Goal: Task Accomplishment & Management: Complete application form

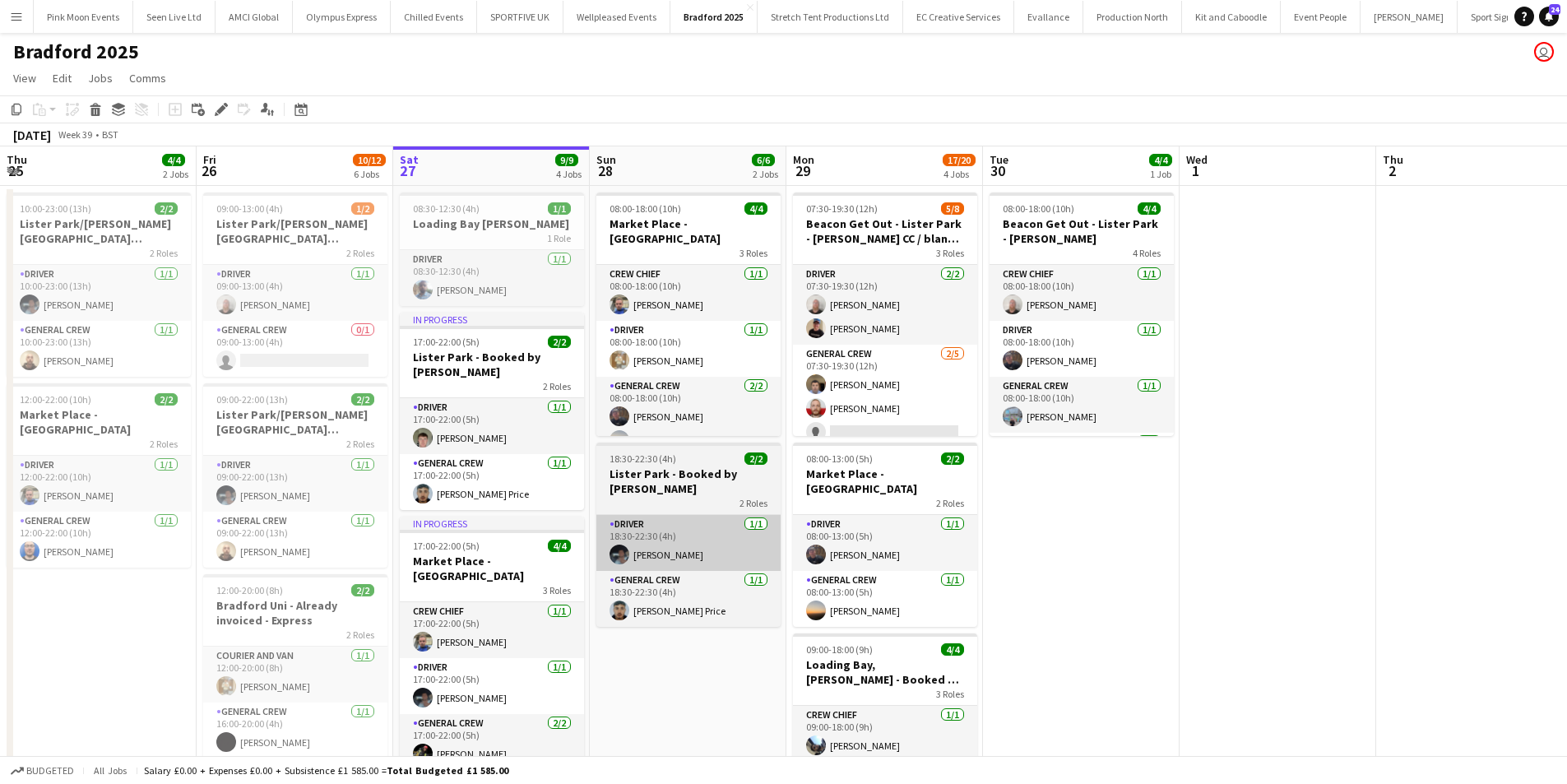
scroll to position [0, 455]
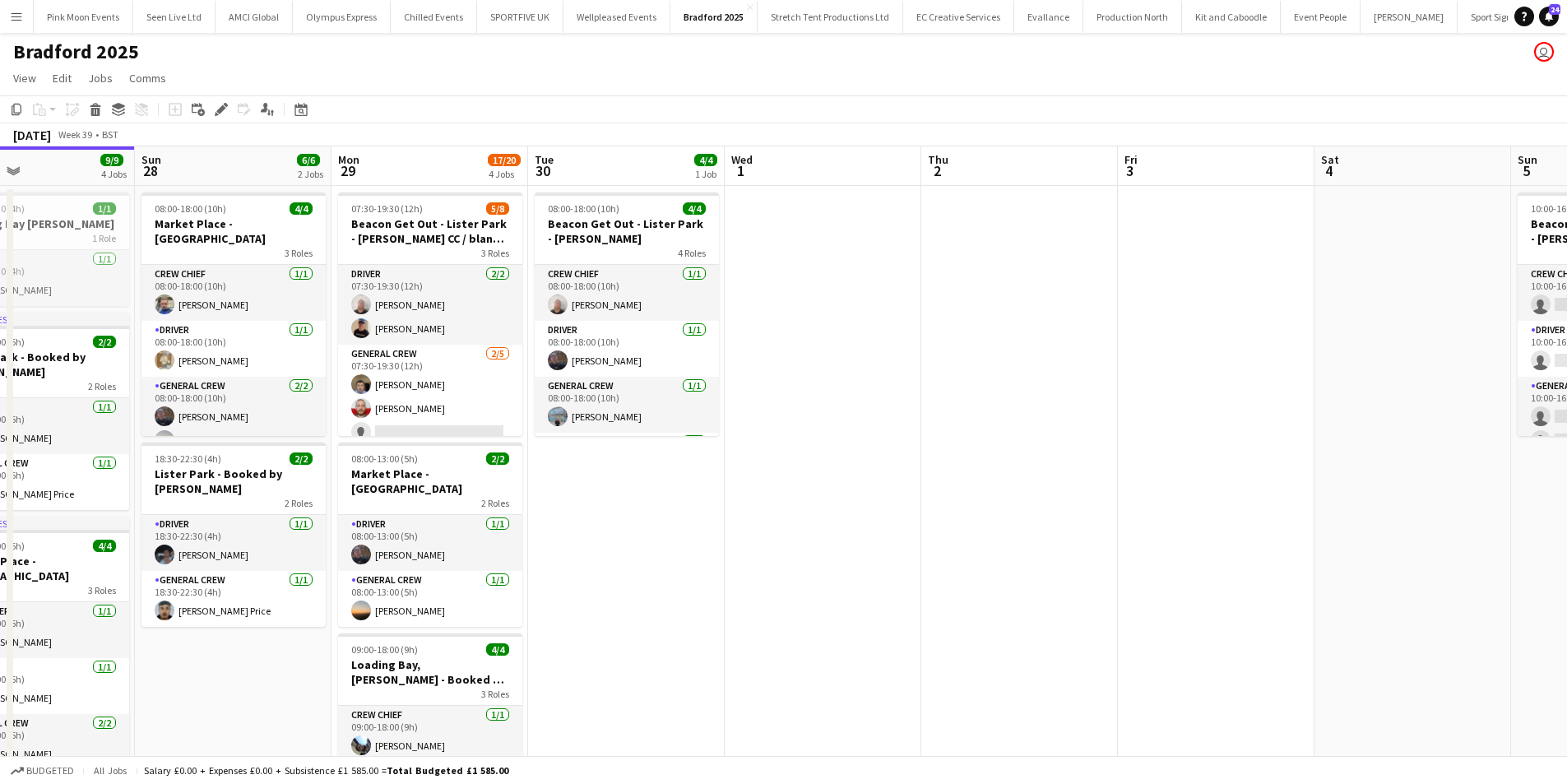
click at [4, 14] on button "Menu" at bounding box center [16, 16] width 33 height 33
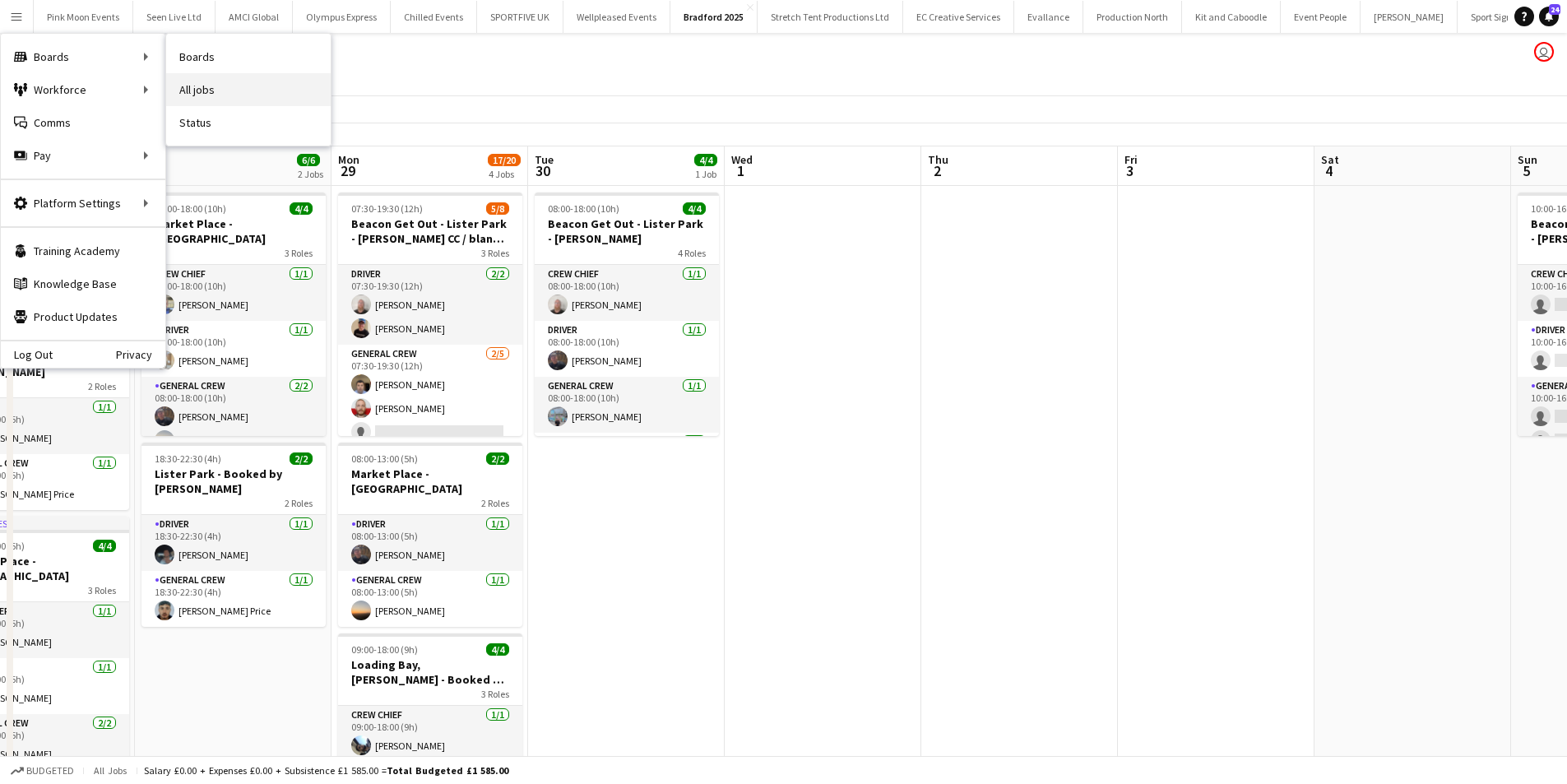
click at [238, 86] on link "All jobs" at bounding box center [249, 89] width 165 height 33
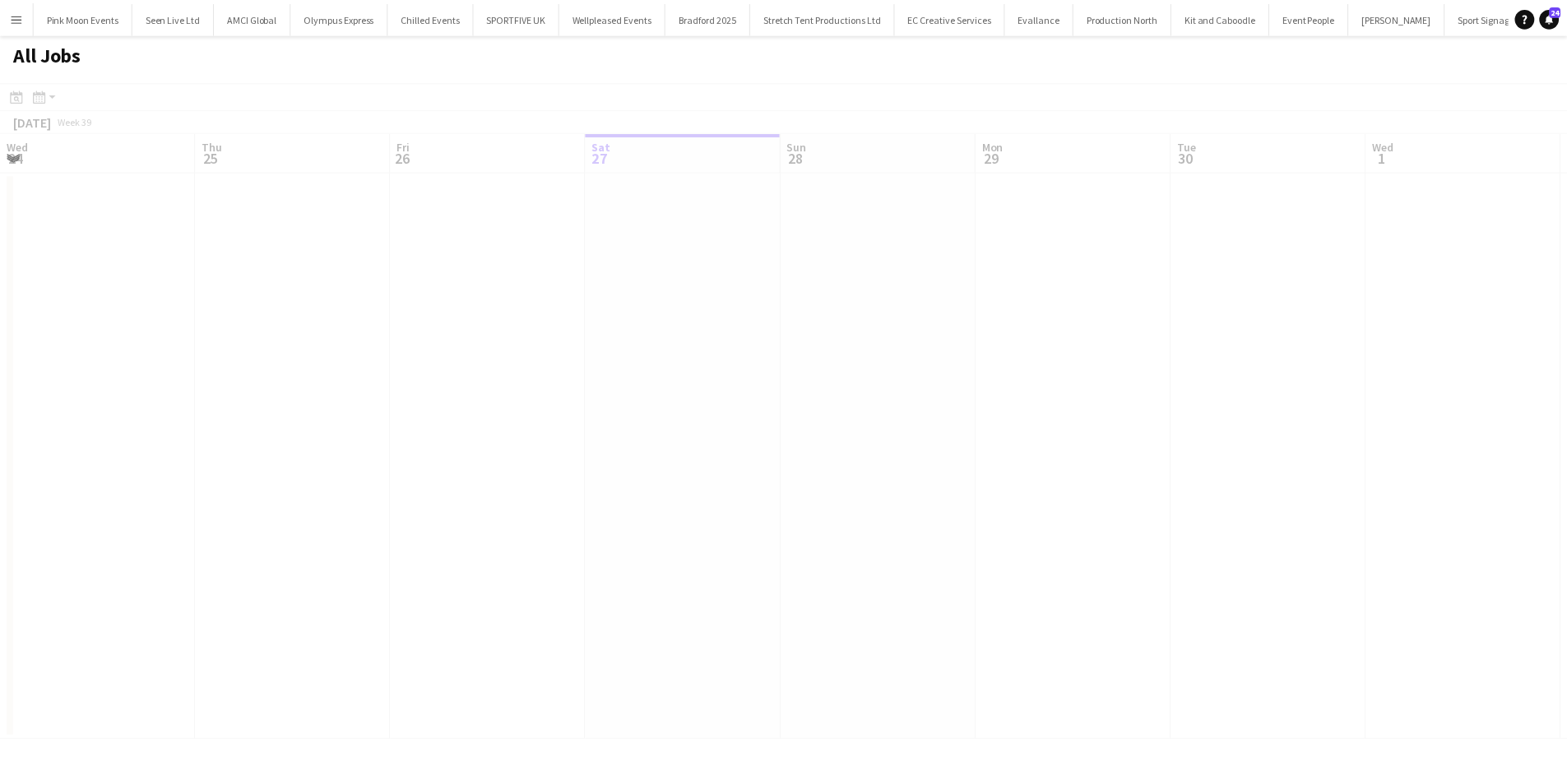
scroll to position [0, 394]
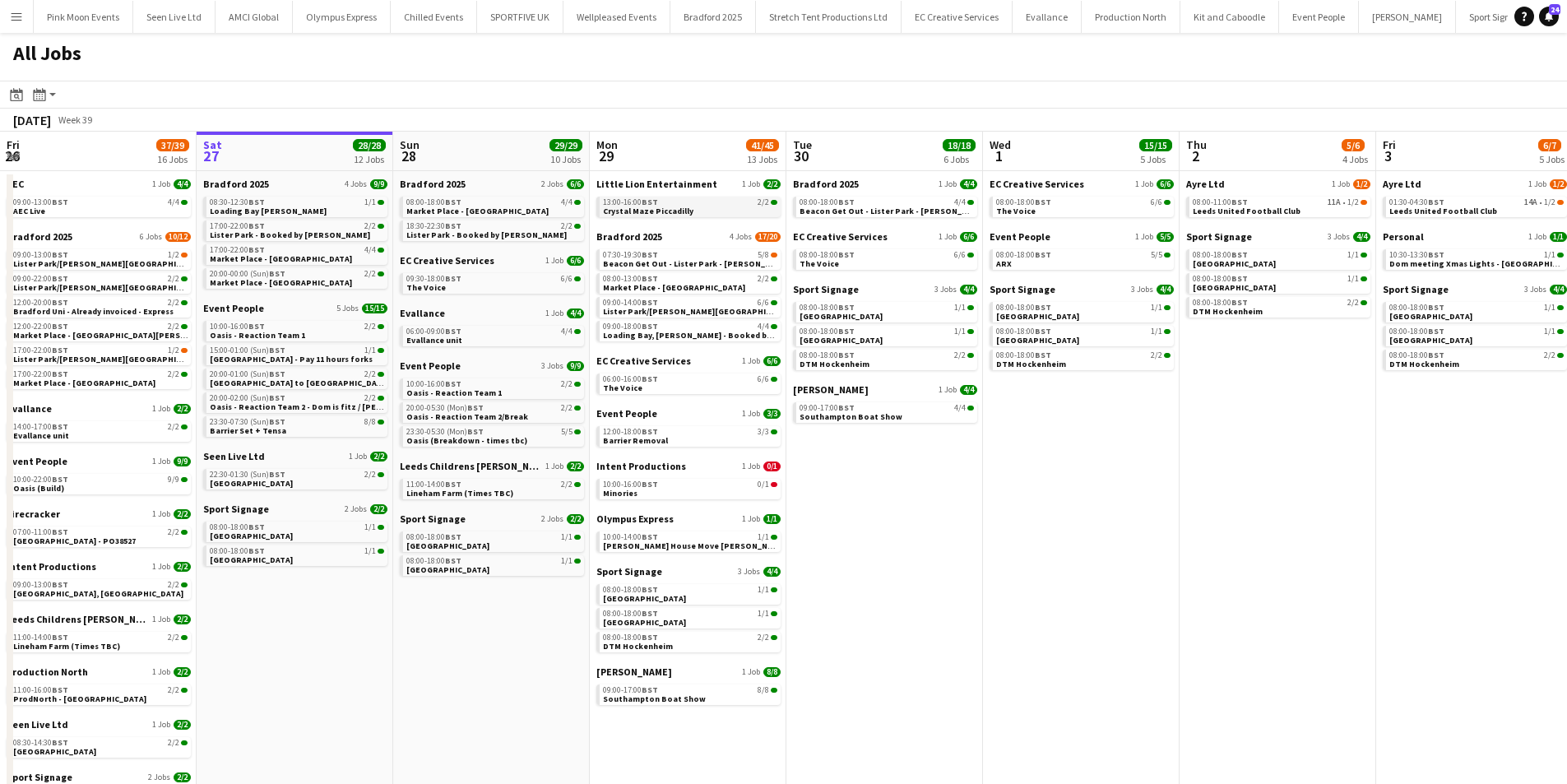
click at [667, 209] on span "Crystal Maze Piccadilly" at bounding box center [648, 211] width 90 height 11
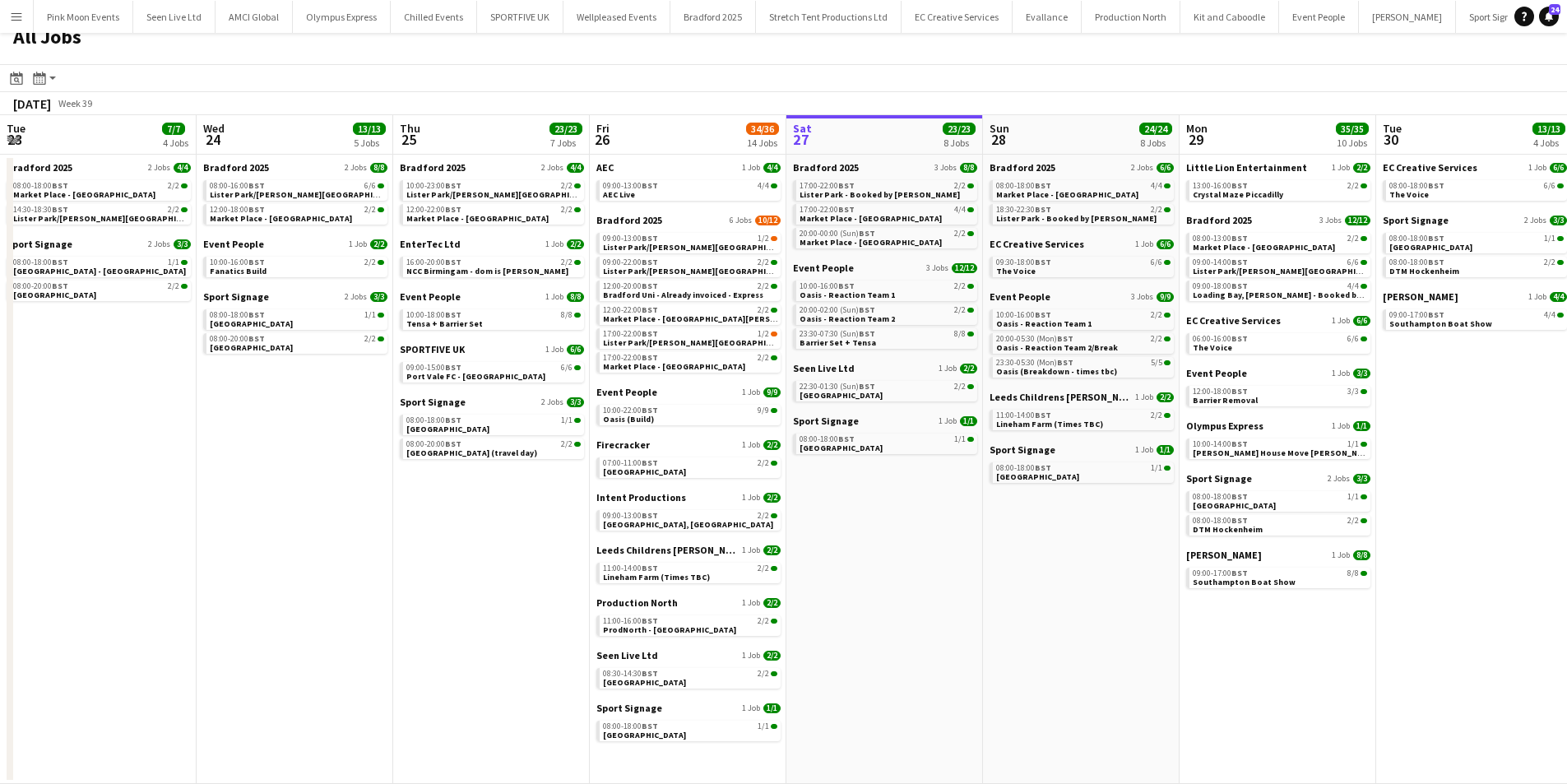
scroll to position [0, 394]
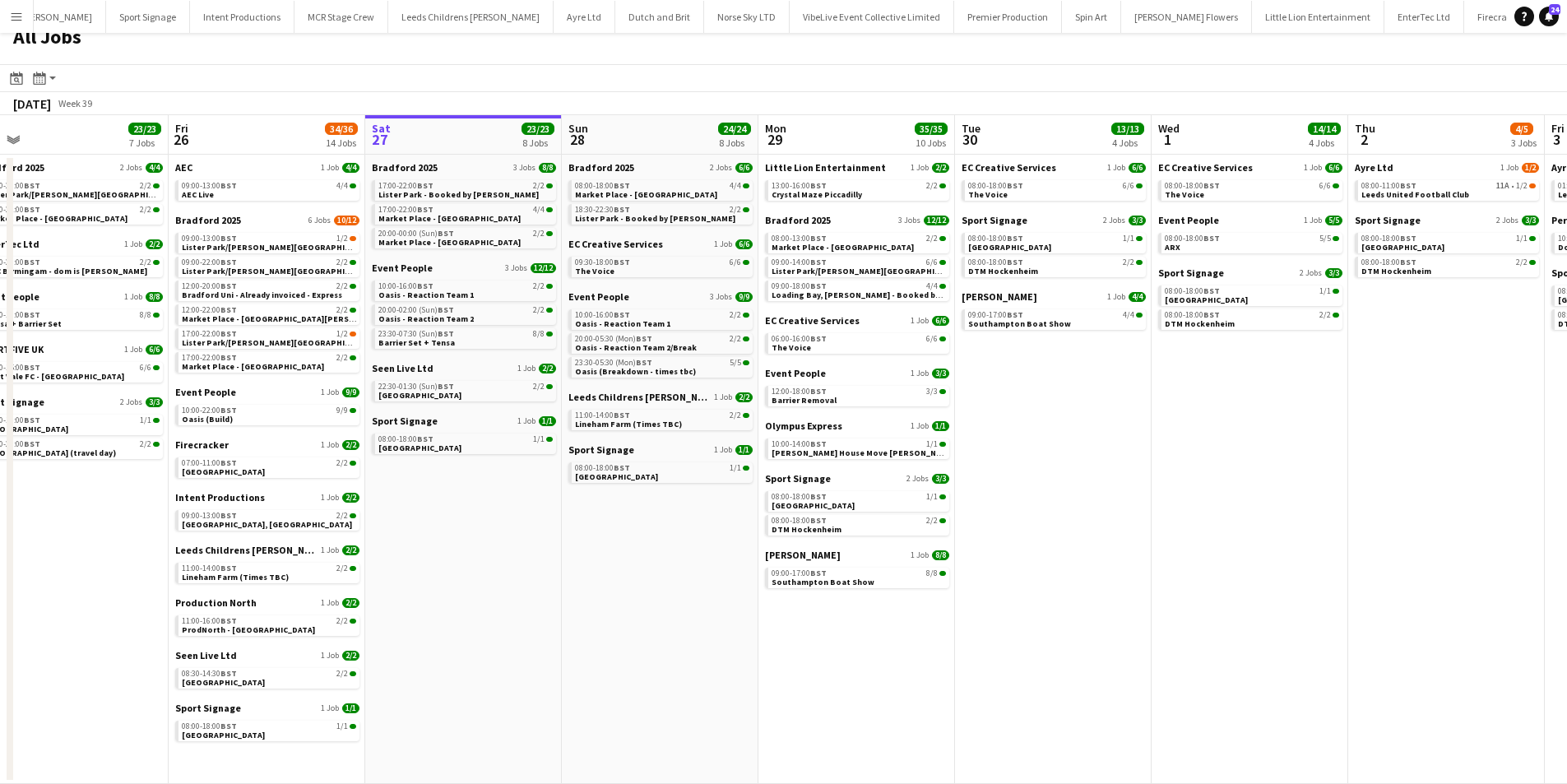
drag, startPoint x: 657, startPoint y: 570, endPoint x: 1032, endPoint y: 590, distance: 375.5
click at [1032, 590] on app-calendar-viewport "Tue 23 7/7 4 Jobs Wed 24 13/13 5 Jobs Thu 25 23/23 7 Jobs Fri 26 34/36 14 Jobs …" at bounding box center [784, 449] width 1567 height 669
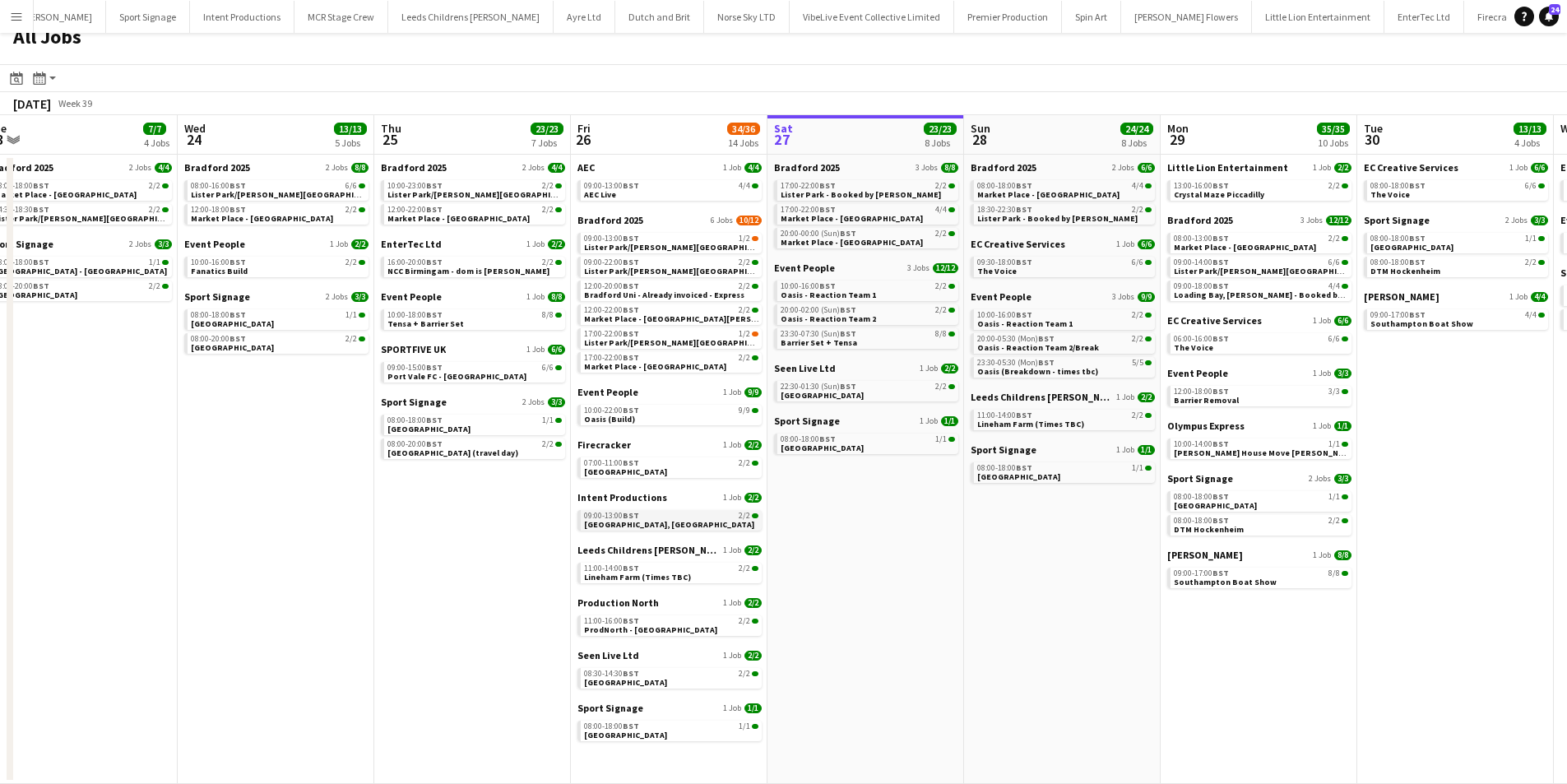
click at [624, 525] on span "Greenwich, London" at bounding box center [669, 524] width 170 height 11
click at [654, 185] on div "09:00-13:00 BST 4/4" at bounding box center [672, 185] width 175 height 8
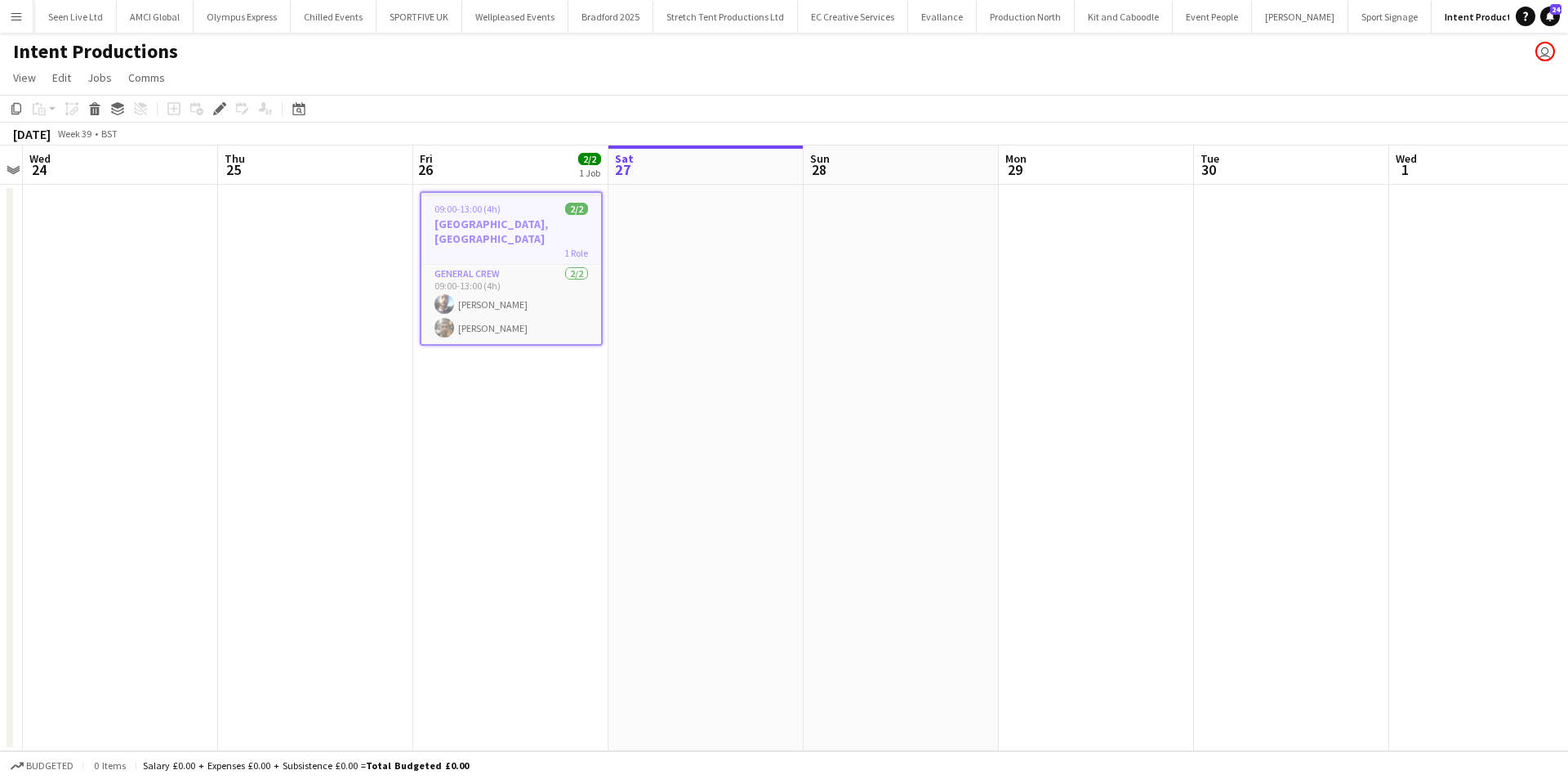
drag, startPoint x: 937, startPoint y: 325, endPoint x: 736, endPoint y: 335, distance: 201.2
click at [736, 335] on app-calendar-viewport "Sat 20 Sun 21 Mon 22 Tue 23 Wed 24 Thu 25 Fri 26 2/2 1 Job Sat 27 Sun 28 Mon 29…" at bounding box center [784, 448] width 1568 height 605
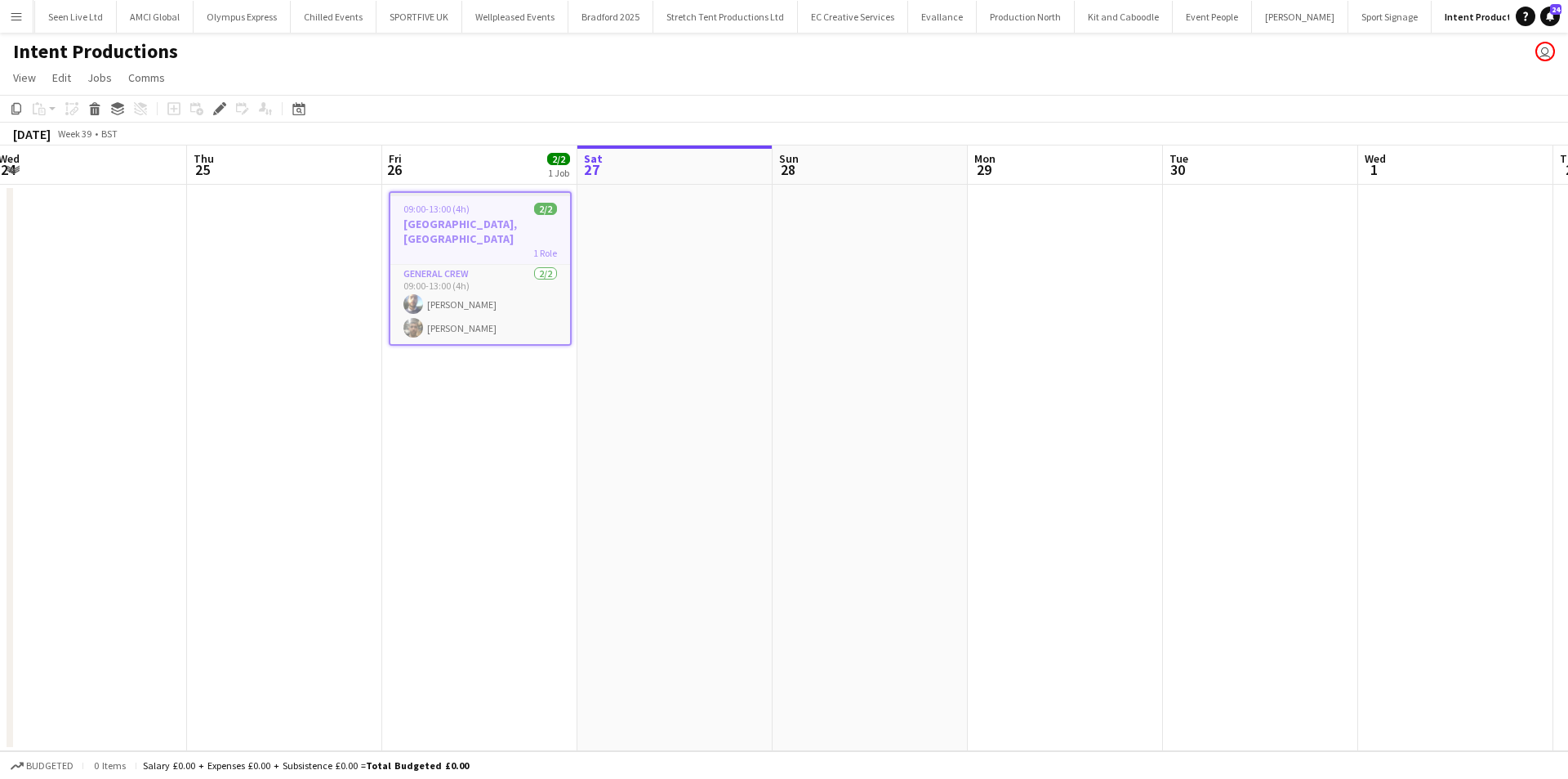
click at [1025, 276] on app-date-cell at bounding box center [1066, 467] width 195 height 566
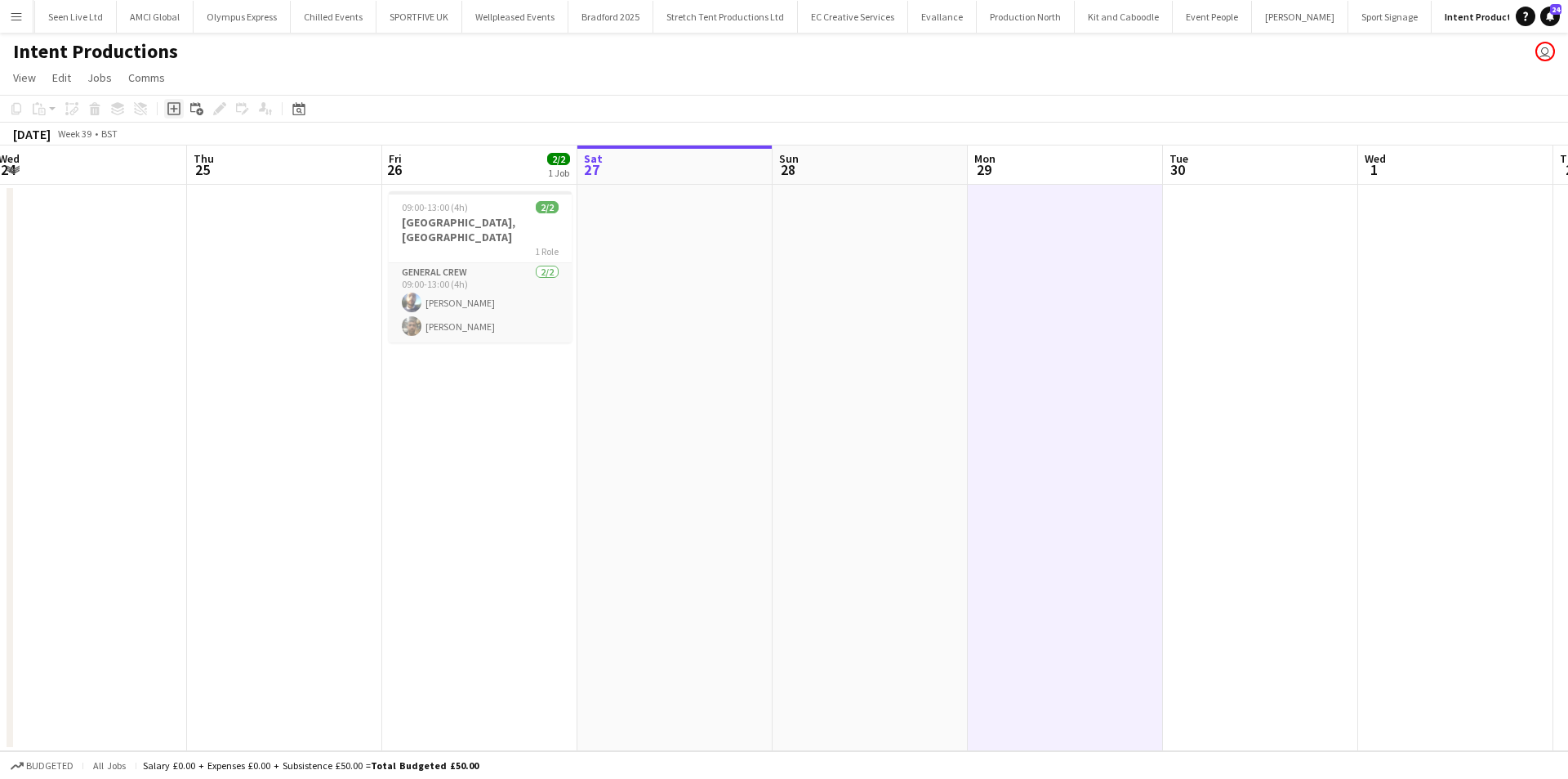
click at [171, 109] on icon at bounding box center [173, 109] width 7 height 7
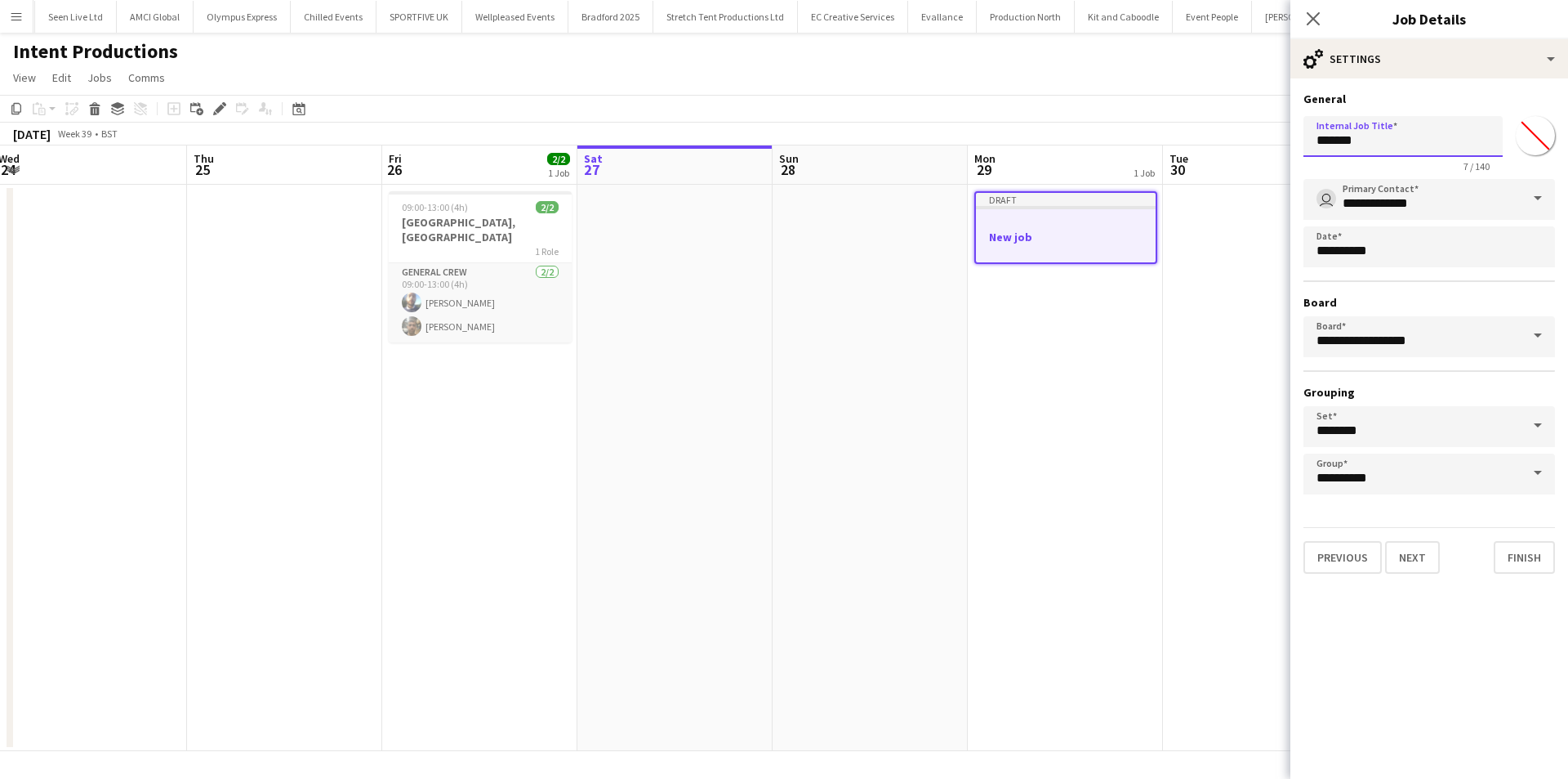
drag, startPoint x: 1431, startPoint y: 134, endPoint x: 1016, endPoint y: 146, distance: 415.2
click at [1016, 146] on body "Menu Boards Boards Boards All jobs Status Workforce Workforce My Workforce Recr…" at bounding box center [784, 389] width 1568 height 779
type input "********"
click at [1413, 555] on button "Next" at bounding box center [1412, 557] width 55 height 33
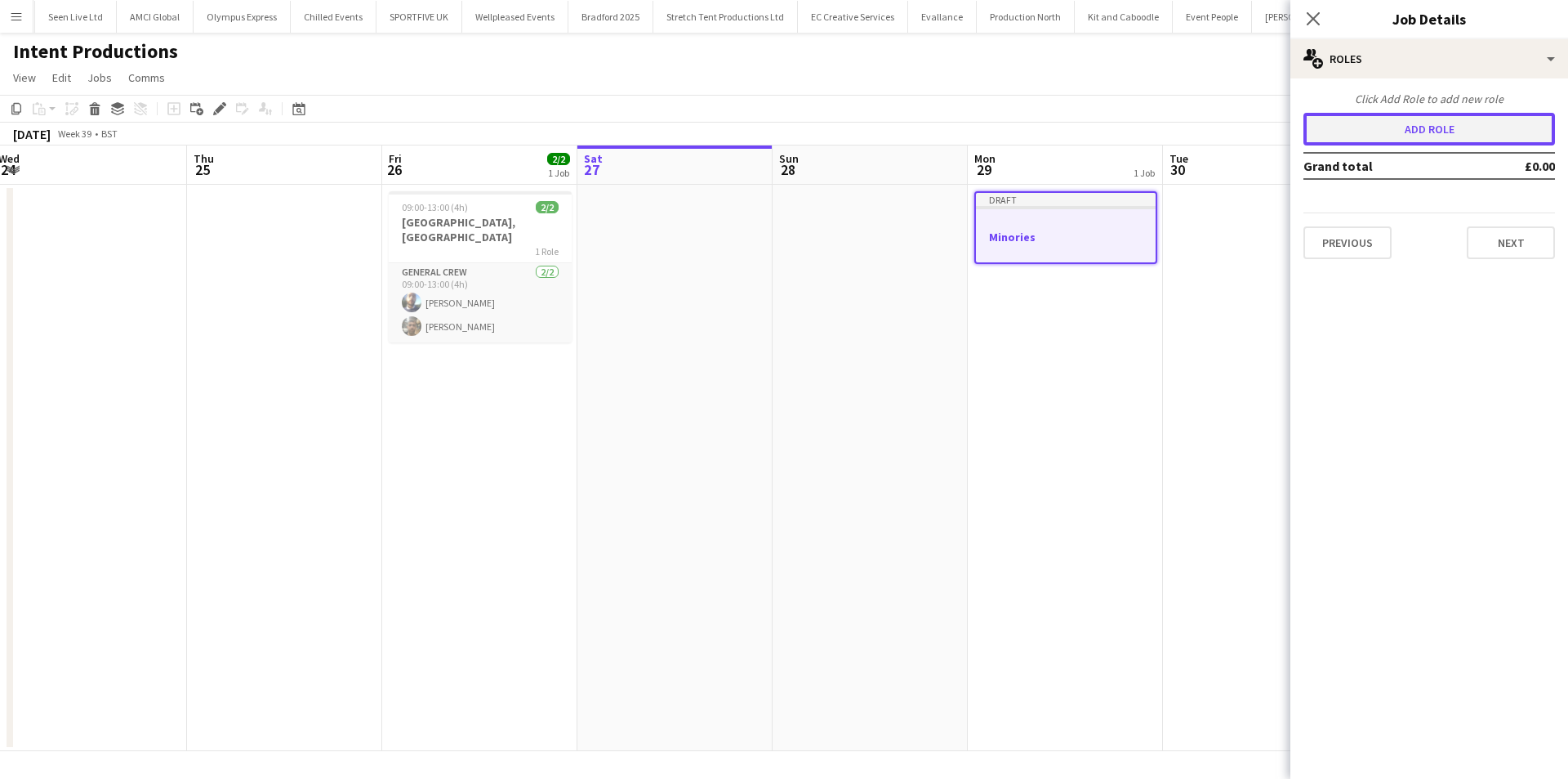
click at [1395, 119] on button "Add role" at bounding box center [1429, 129] width 251 height 33
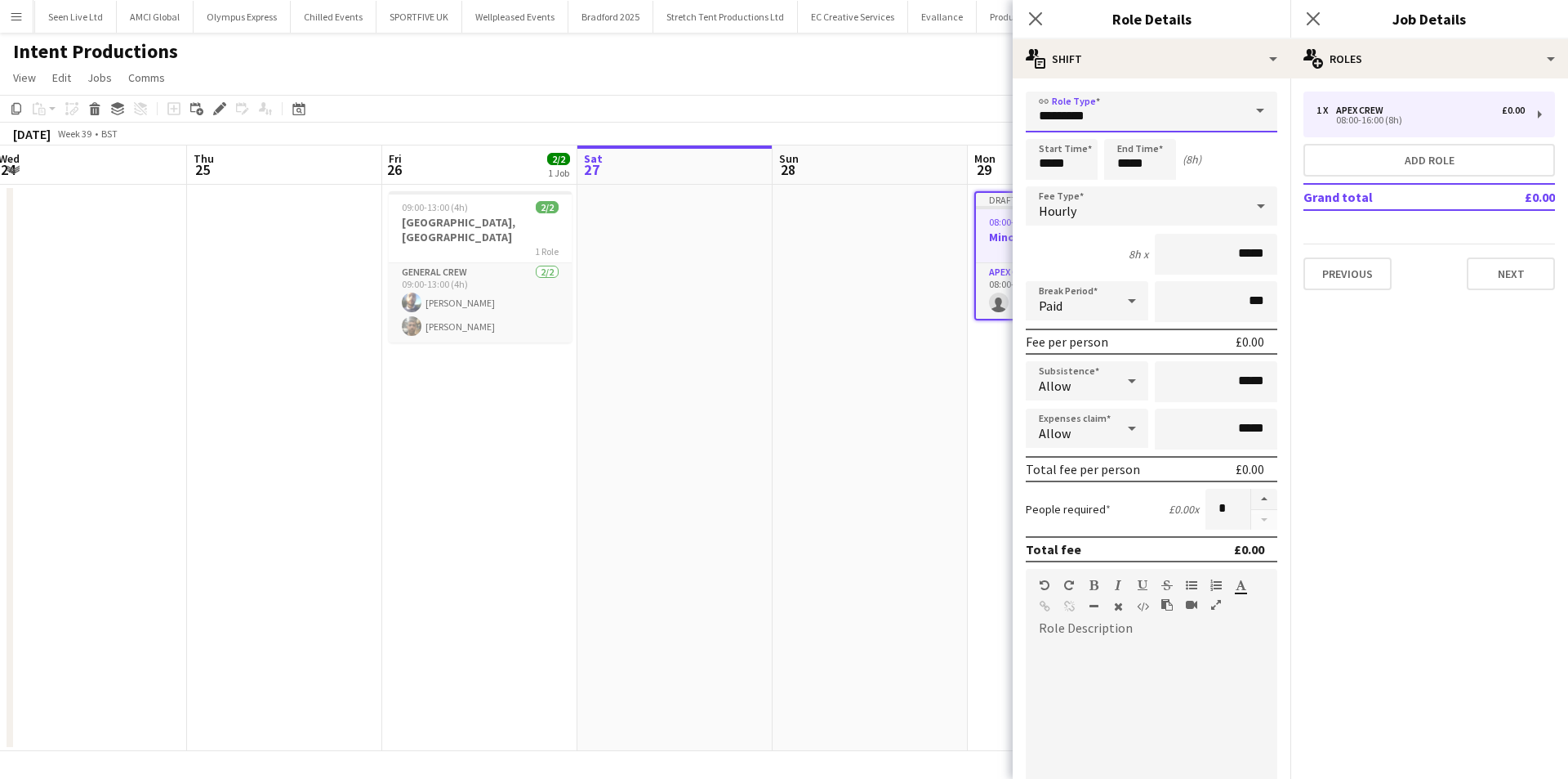
click at [1121, 114] on input "*********" at bounding box center [1151, 112] width 251 height 41
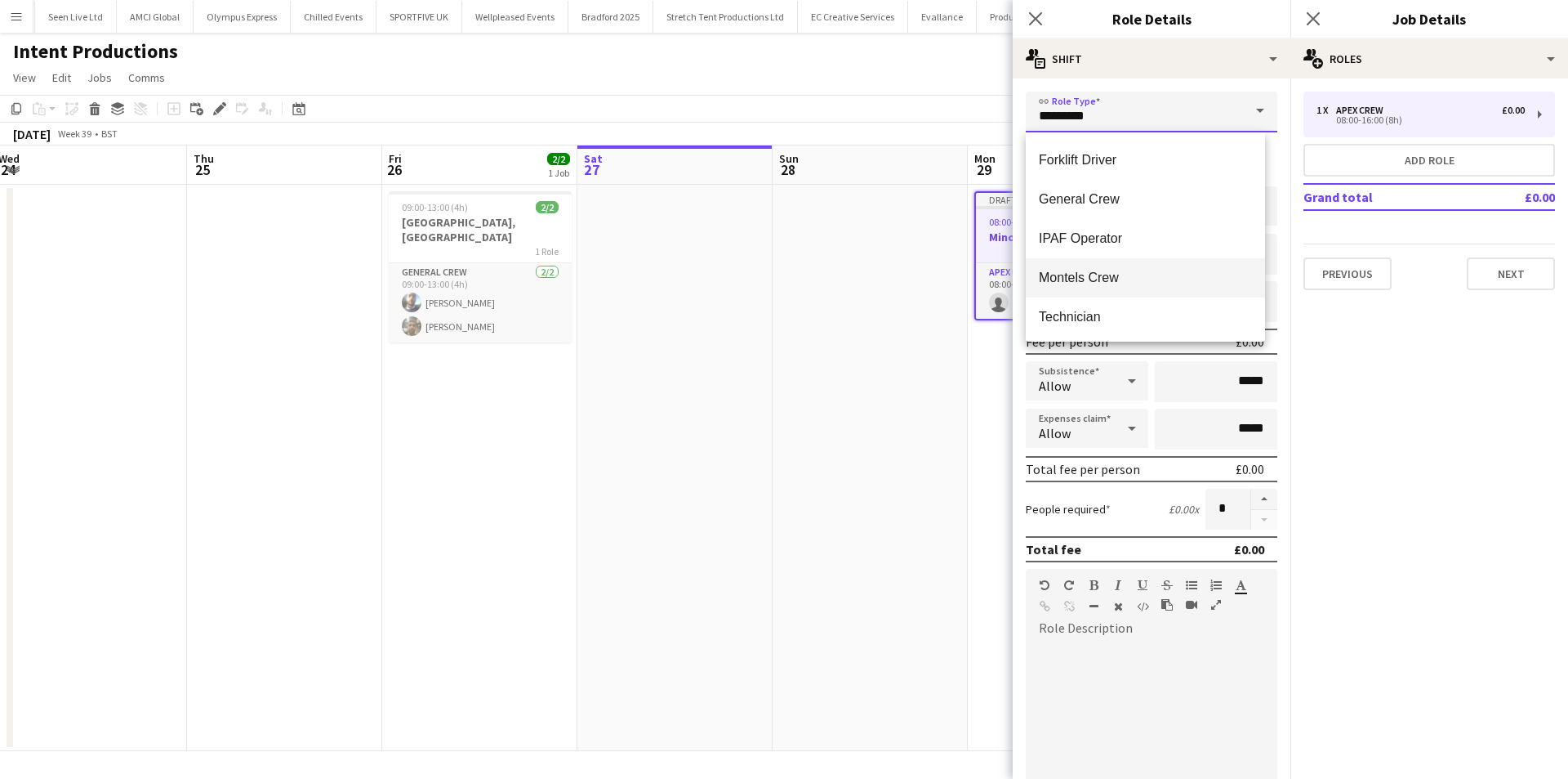
scroll to position [232, 0]
click at [1100, 203] on span "General Crew" at bounding box center [1145, 200] width 213 height 15
type input "**********"
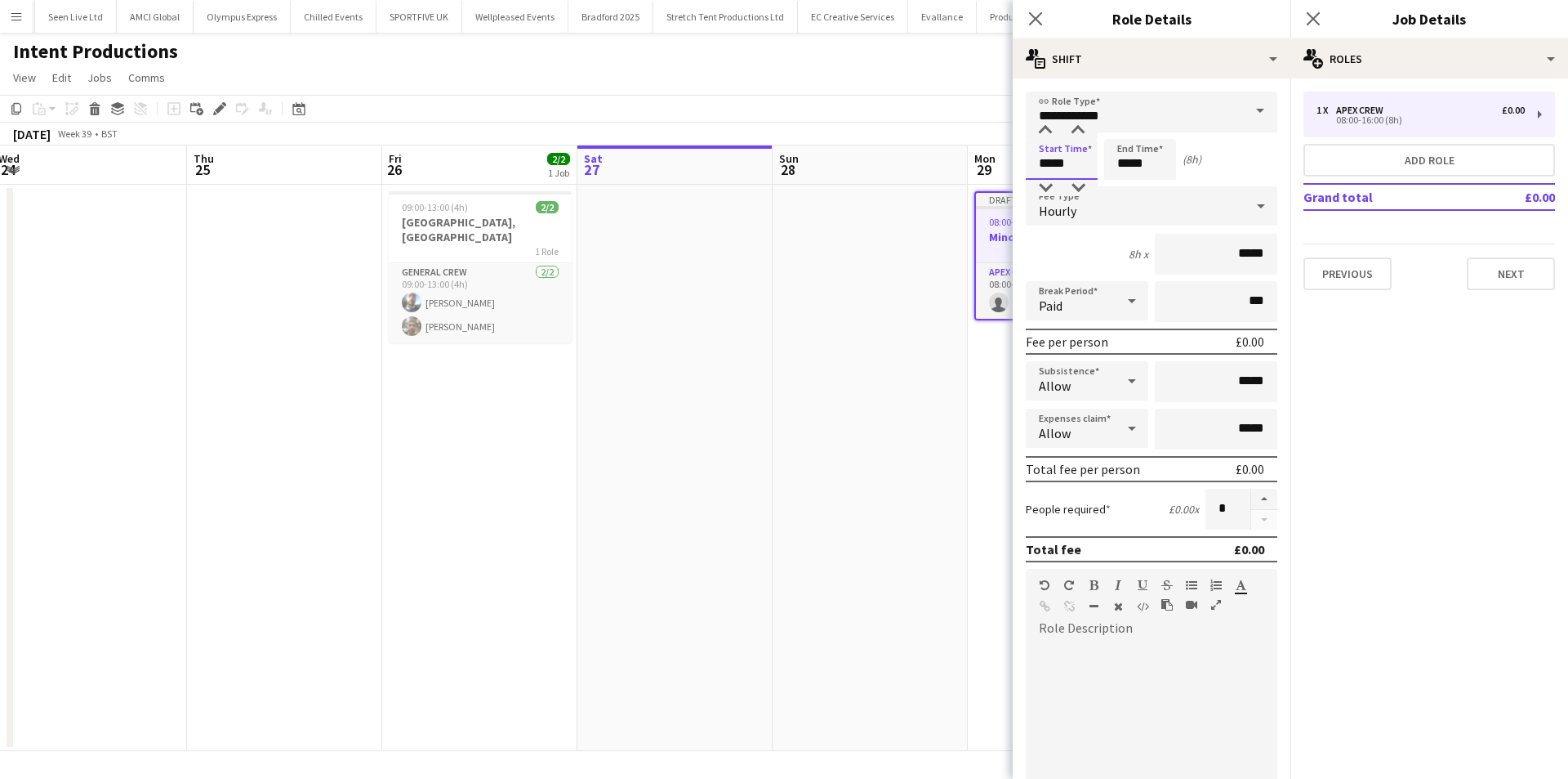
click at [1061, 156] on input "*****" at bounding box center [1061, 159] width 72 height 41
click at [1041, 132] on div at bounding box center [1045, 131] width 33 height 16
type input "*****"
click at [1041, 132] on div at bounding box center [1045, 131] width 33 height 16
click at [1036, 18] on icon at bounding box center [1034, 18] width 15 height 15
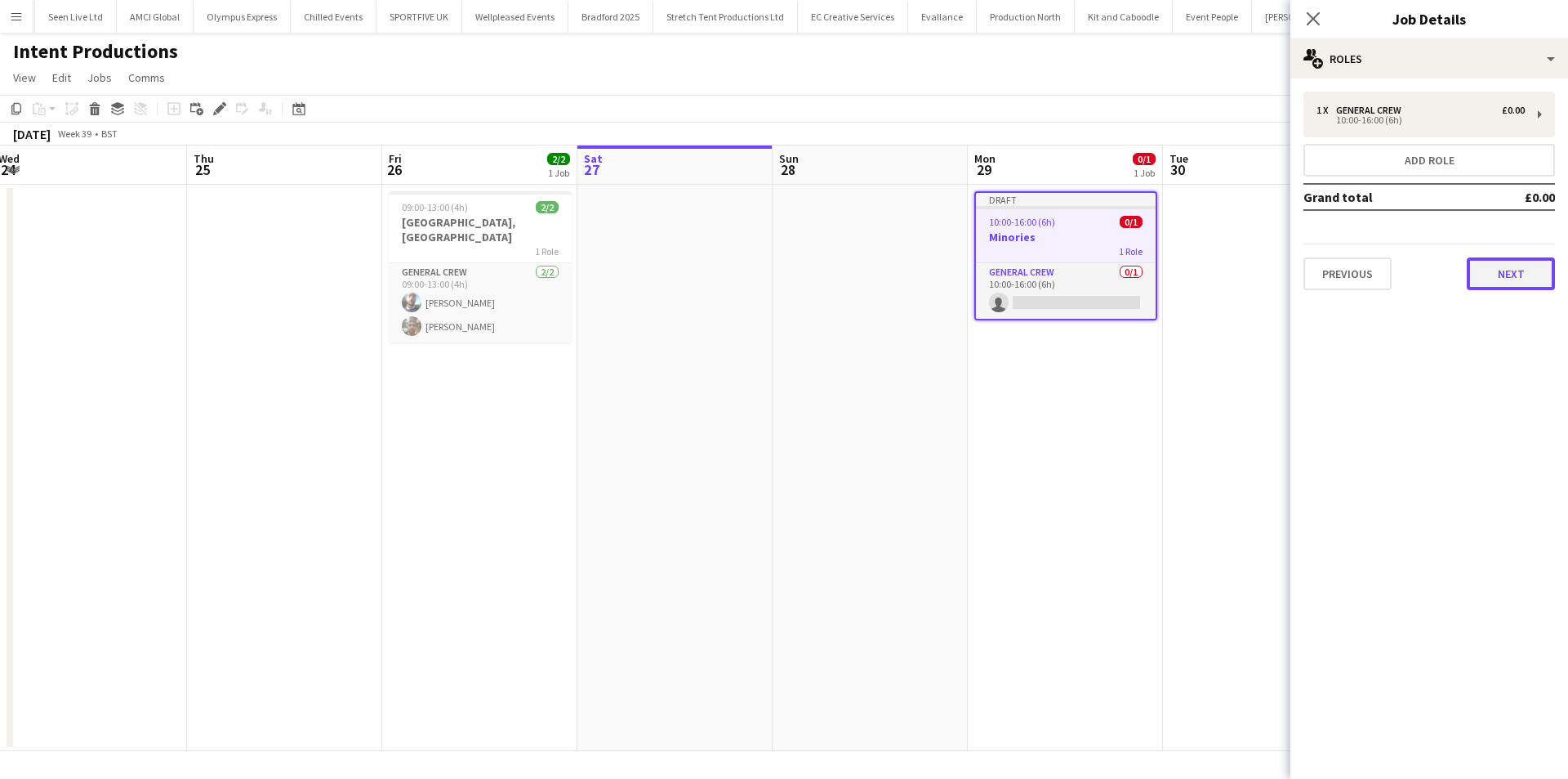
click at [1475, 272] on button "Next" at bounding box center [1511, 274] width 89 height 33
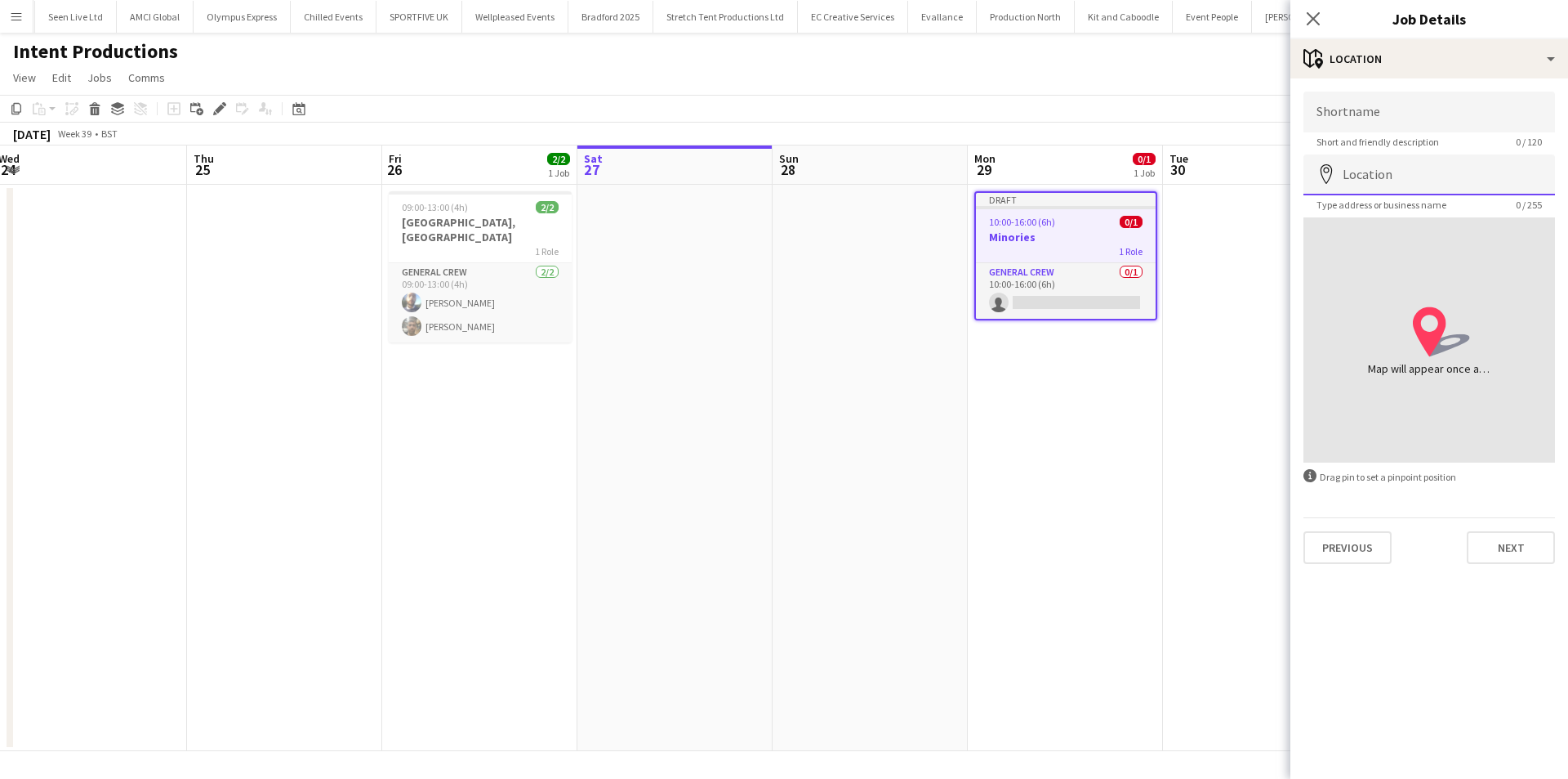
click at [1412, 168] on input "Location" at bounding box center [1429, 175] width 251 height 41
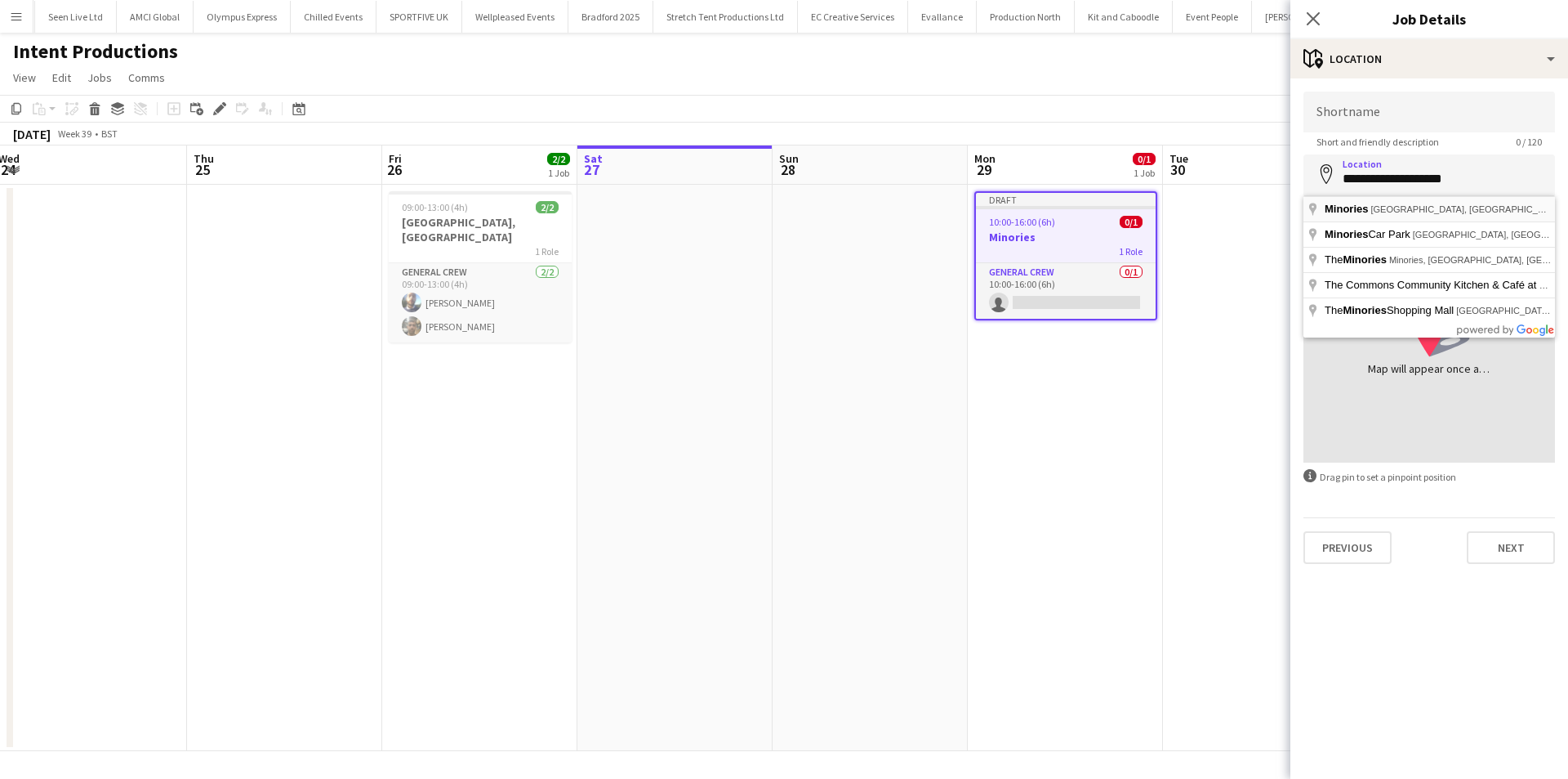
type input "**********"
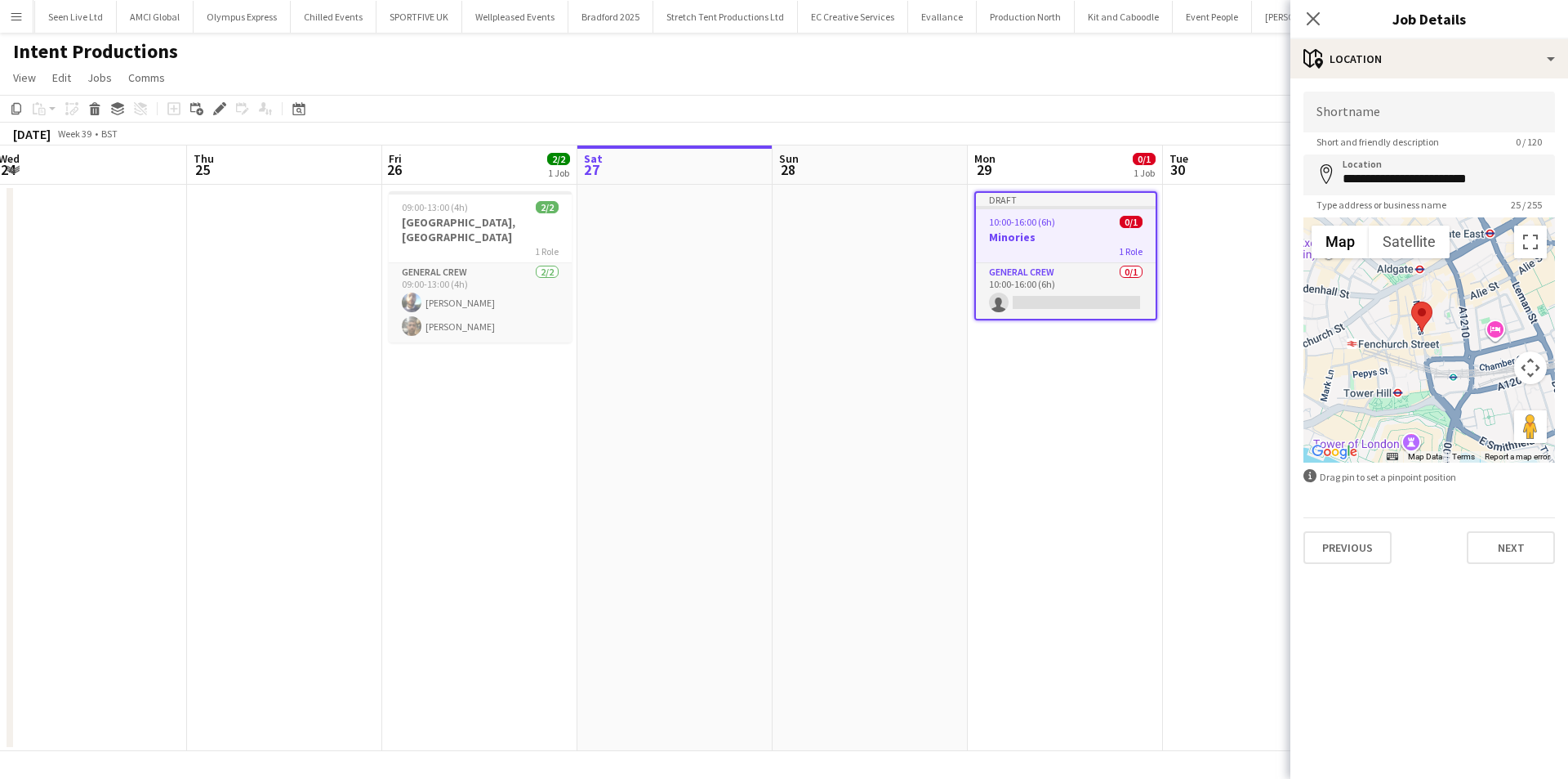
drag, startPoint x: 1426, startPoint y: 361, endPoint x: 1446, endPoint y: 361, distance: 20.0
click at [1446, 361] on div at bounding box center [1429, 340] width 251 height 245
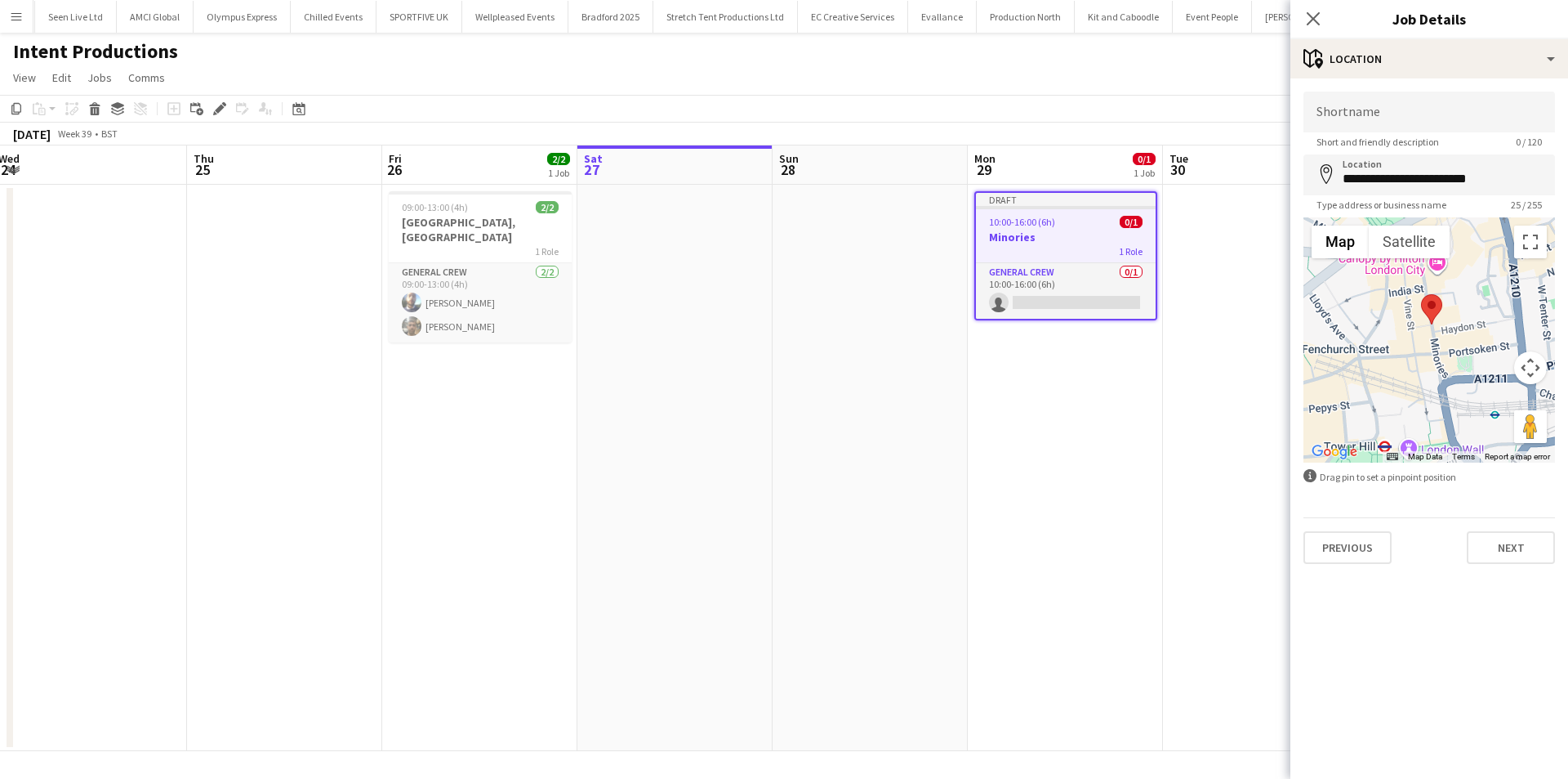
drag, startPoint x: 1420, startPoint y: 325, endPoint x: 1449, endPoint y: 341, distance: 33.1
click at [1449, 341] on div at bounding box center [1429, 340] width 251 height 245
click at [1520, 535] on button "Next" at bounding box center [1511, 547] width 89 height 33
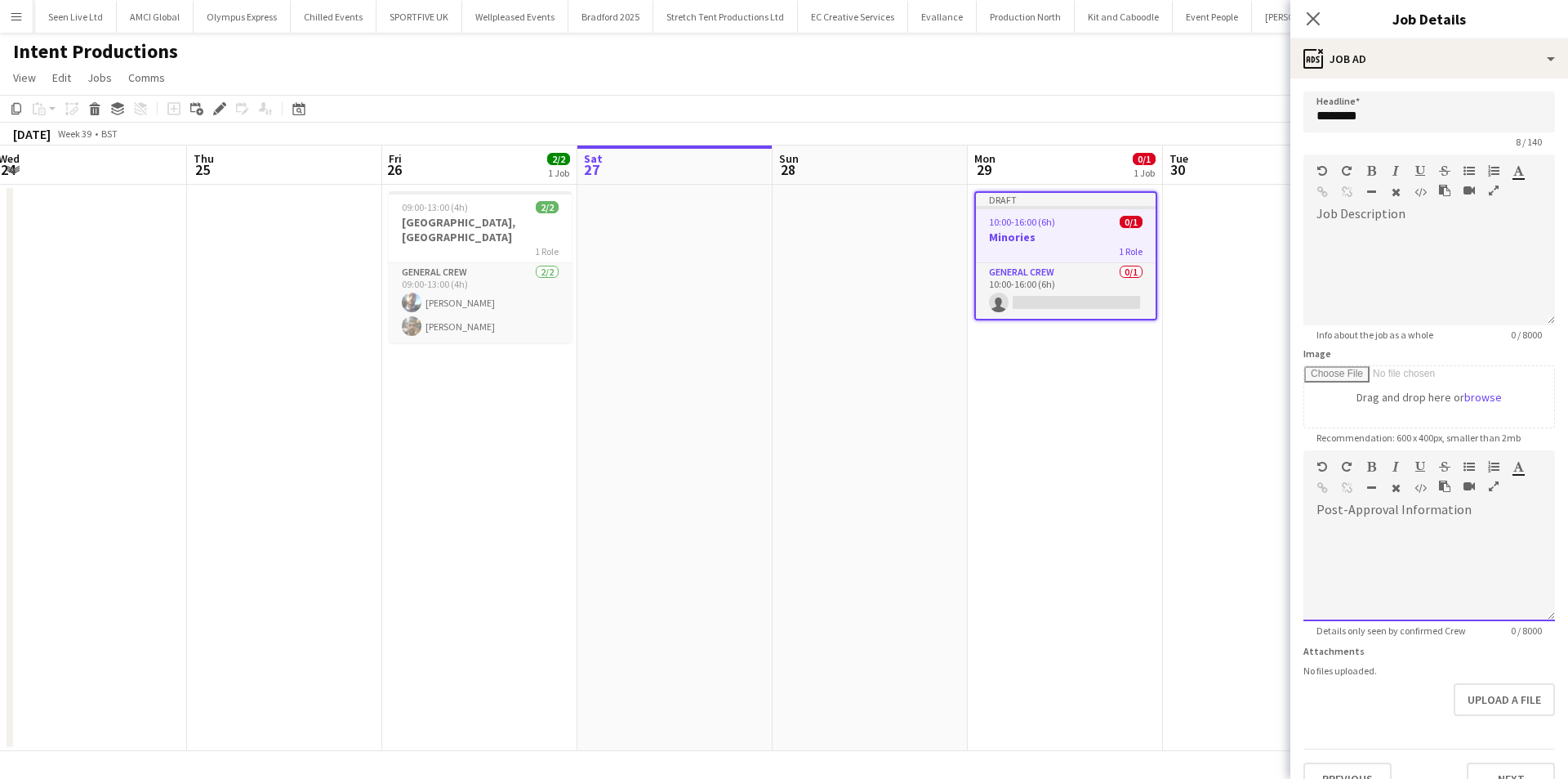
click at [1394, 563] on div at bounding box center [1429, 572] width 251 height 98
click at [1387, 572] on div "******" at bounding box center [1423, 572] width 240 height 98
click at [1315, 6] on div "Close pop-in" at bounding box center [1312, 19] width 46 height 38
click at [1307, 25] on icon at bounding box center [1312, 18] width 15 height 15
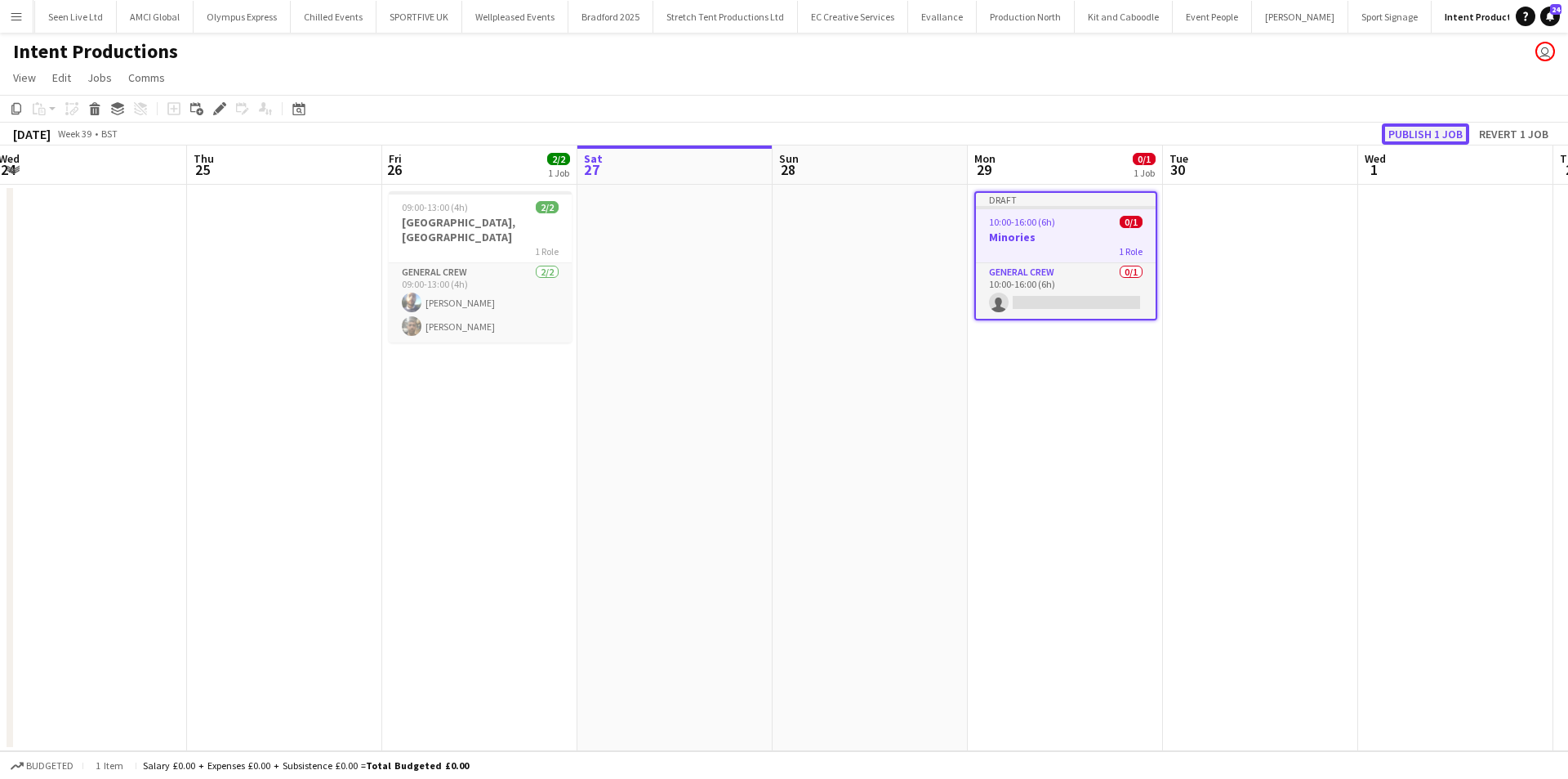
click at [1439, 130] on button "Publish 1 job" at bounding box center [1426, 134] width 88 height 21
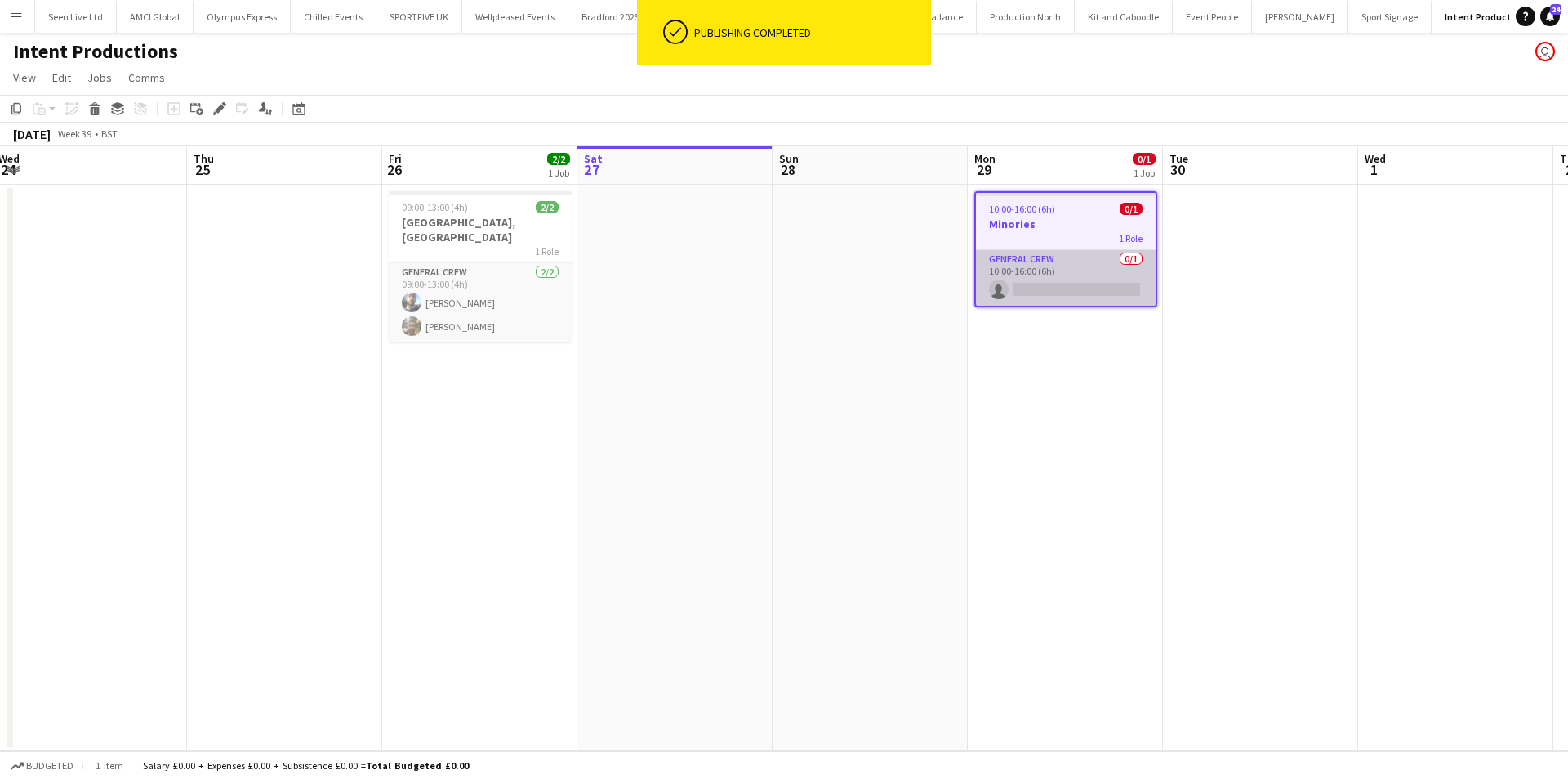
click at [1086, 295] on app-card-role "General Crew 0/1 10:00-16:00 (6h) single-neutral-actions" at bounding box center [1066, 278] width 180 height 55
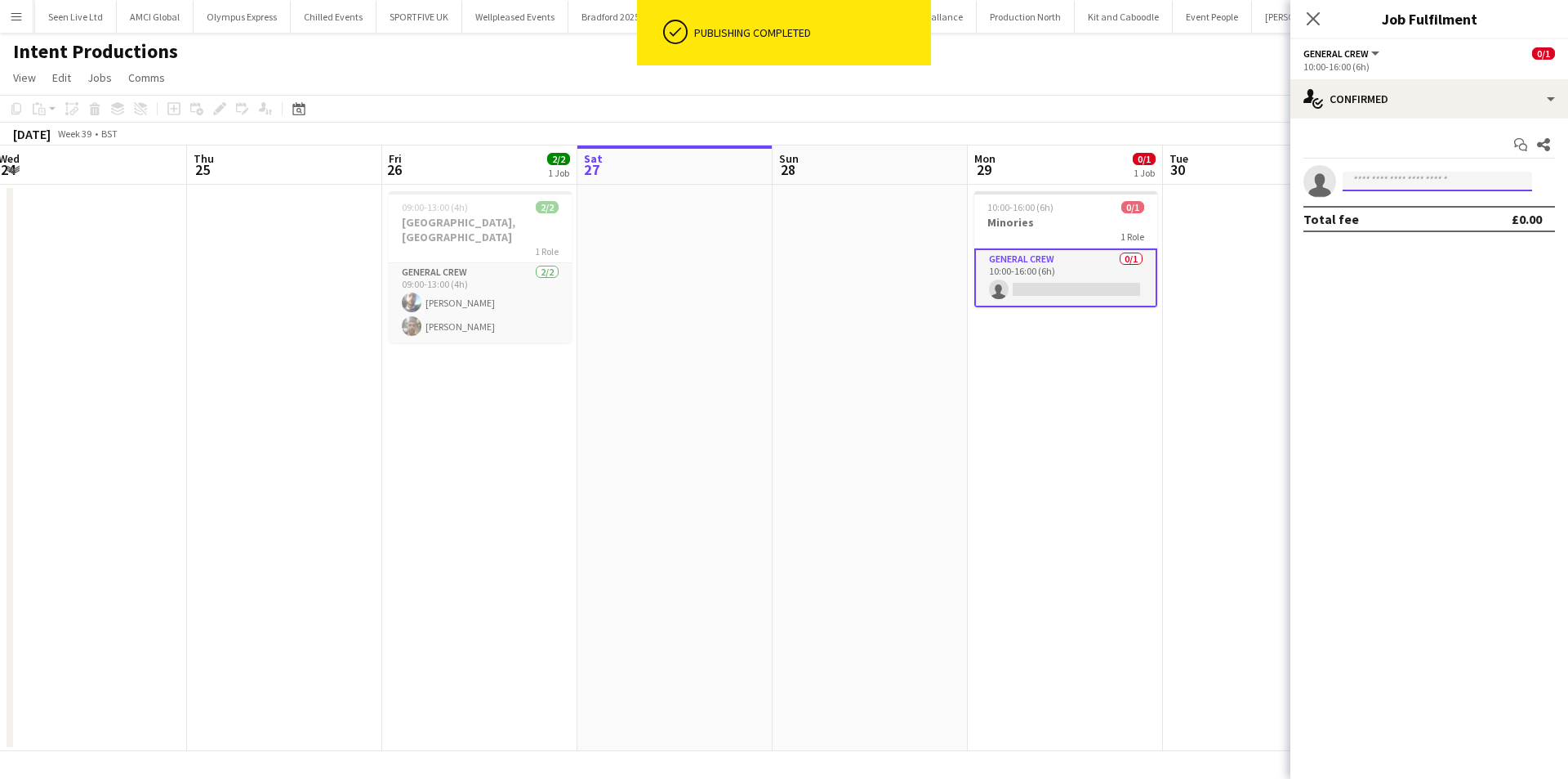
click at [1369, 183] on input at bounding box center [1437, 182] width 190 height 20
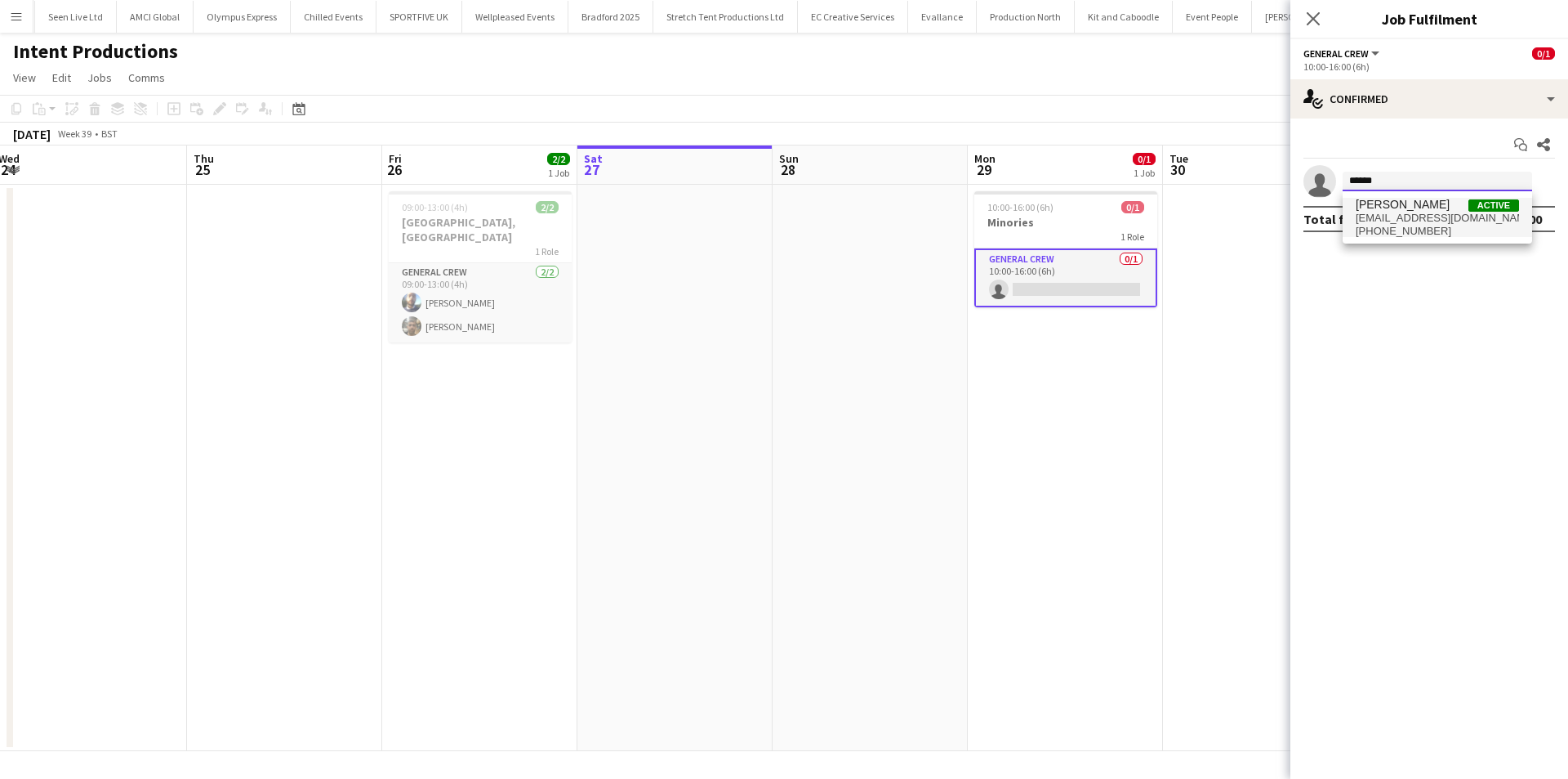
type input "******"
click at [1428, 214] on span "botfcmcp@icloud.com" at bounding box center [1437, 218] width 164 height 13
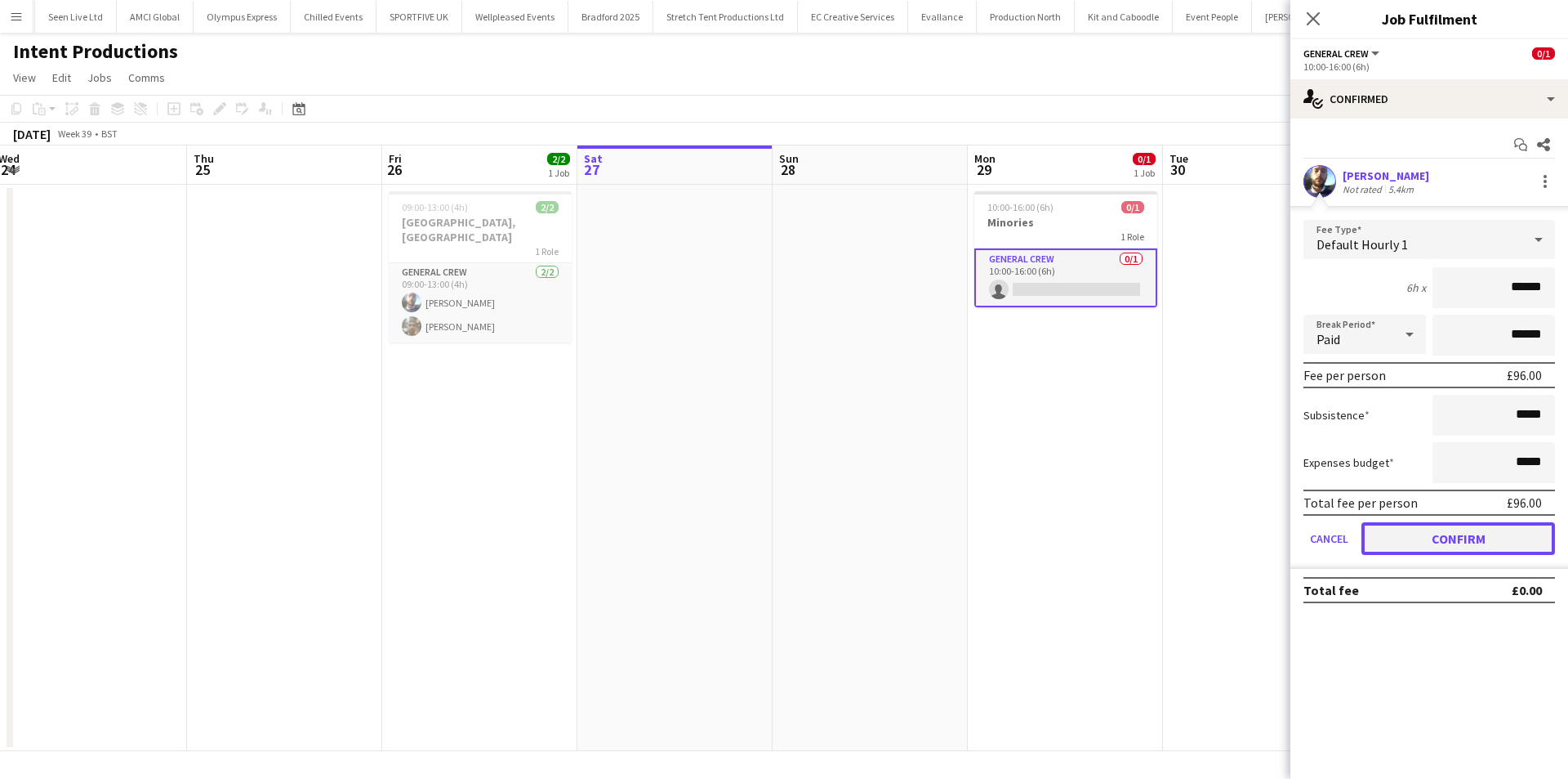
click at [1441, 532] on button "Confirm" at bounding box center [1458, 538] width 194 height 33
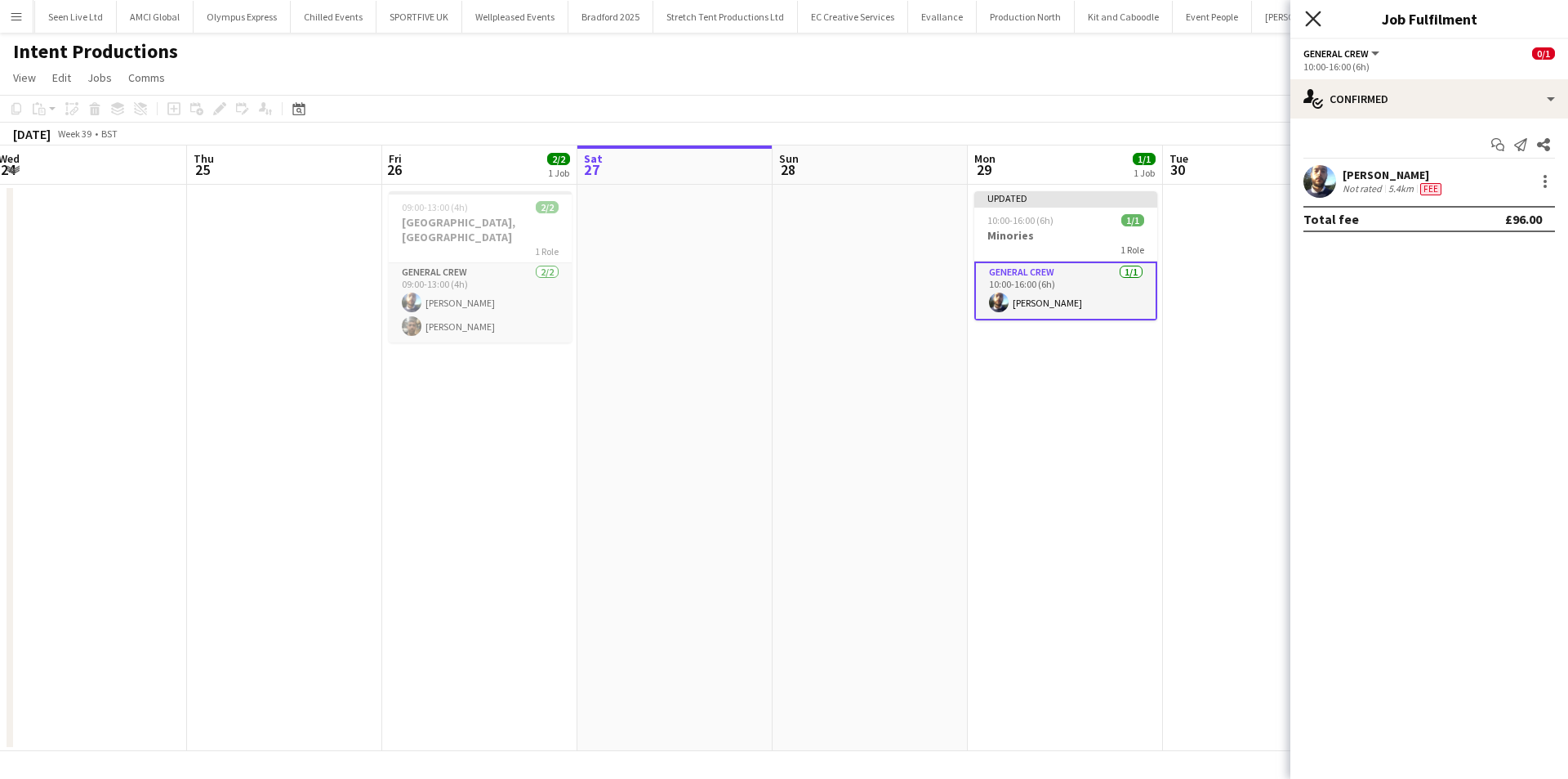
click at [1310, 18] on icon "Close pop-in" at bounding box center [1312, 18] width 15 height 15
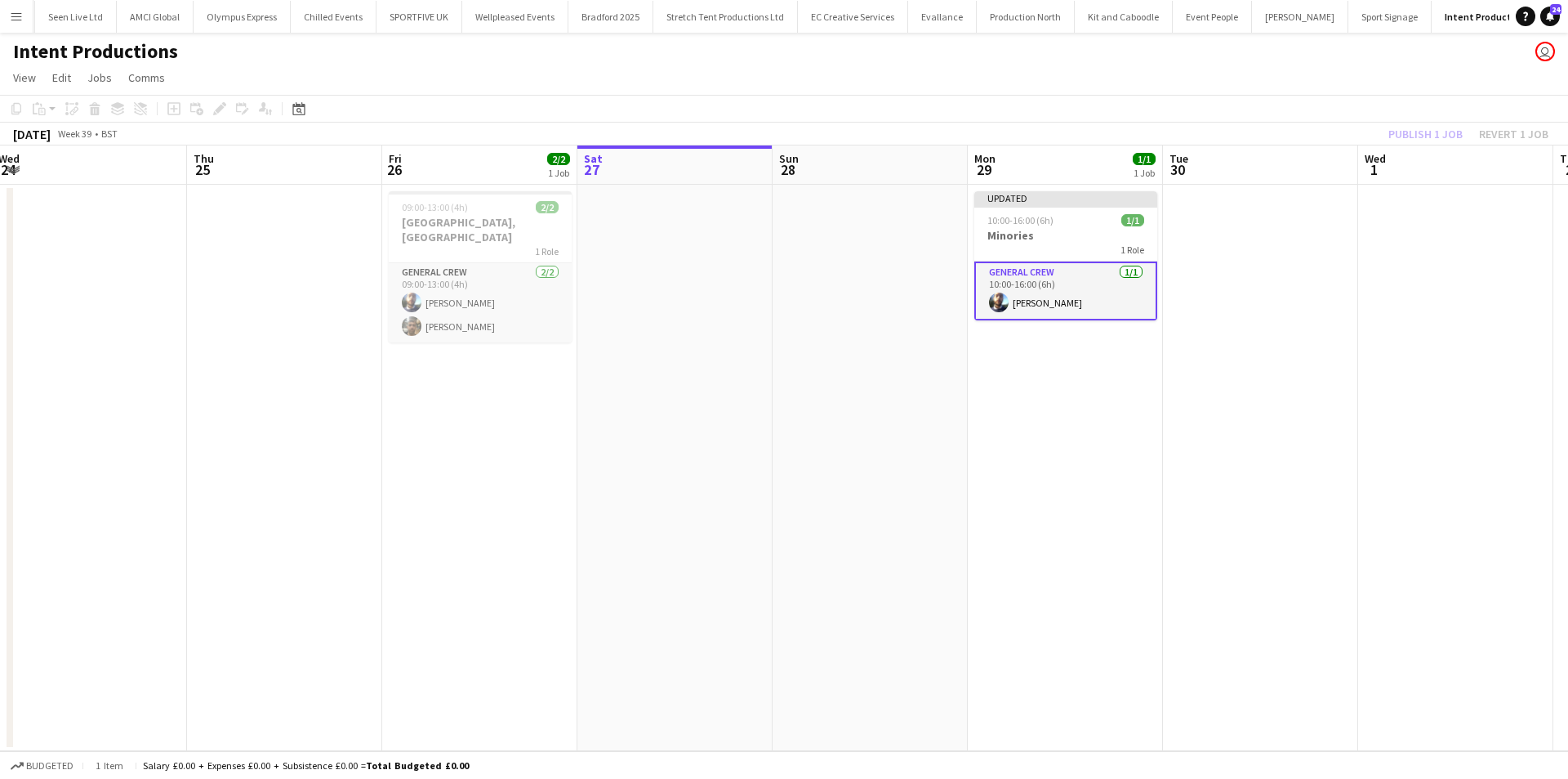
click at [1415, 128] on div "Publish 1 job Revert 1 job" at bounding box center [1468, 134] width 199 height 21
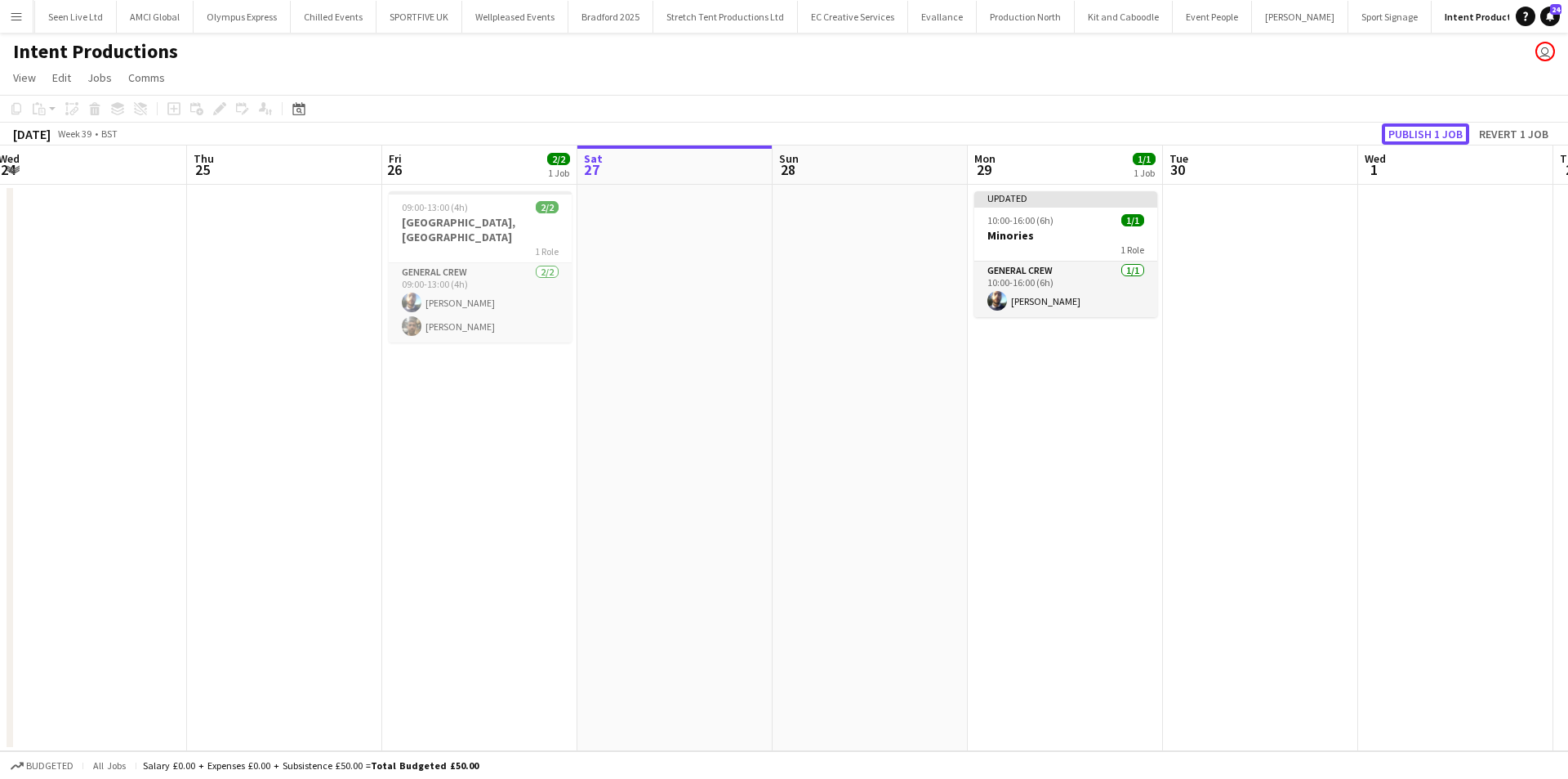
click at [1415, 128] on button "Publish 1 job" at bounding box center [1426, 134] width 88 height 21
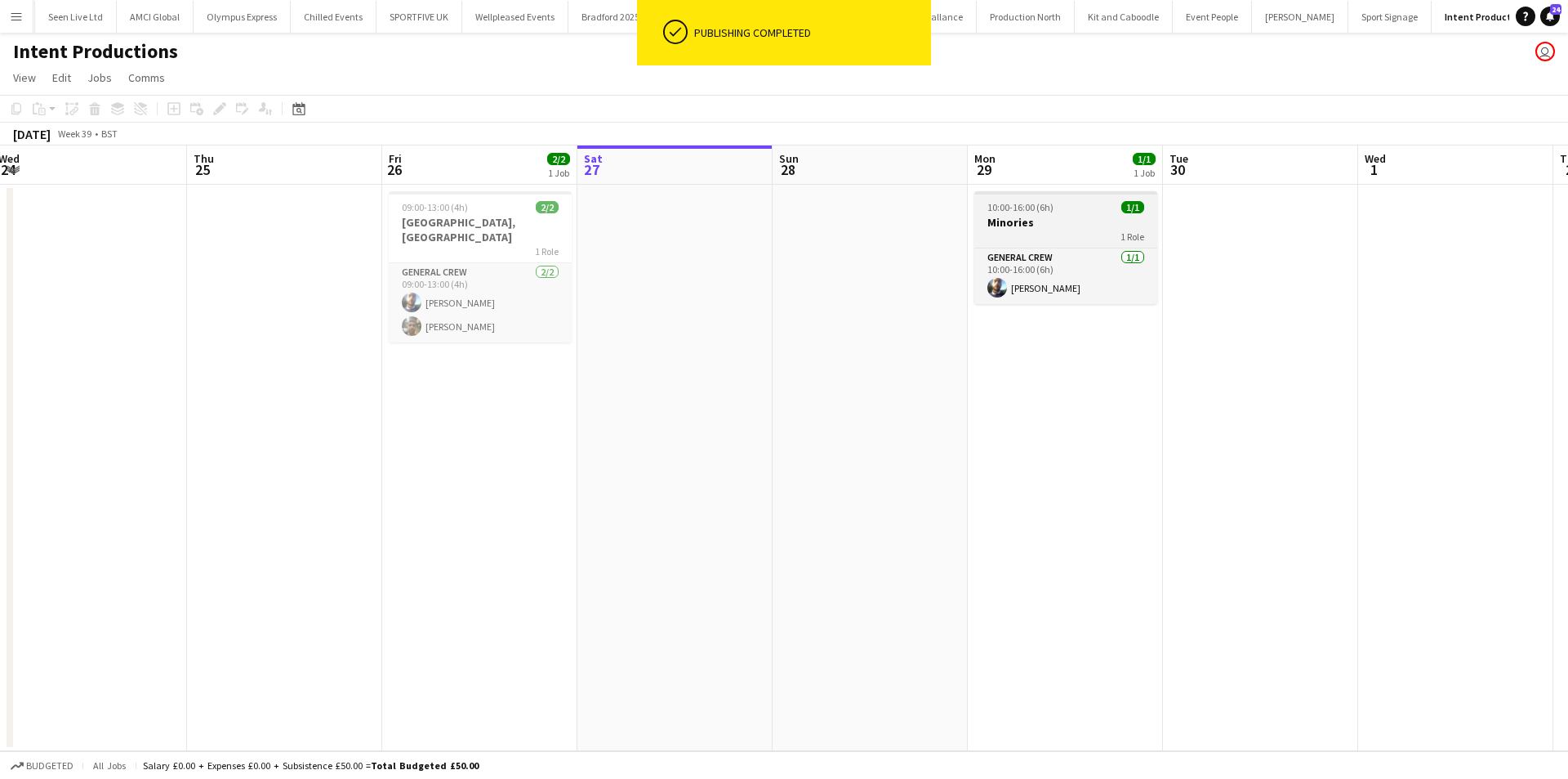
click at [1005, 204] on span "10:00-16:00 (6h)" at bounding box center [1021, 207] width 66 height 13
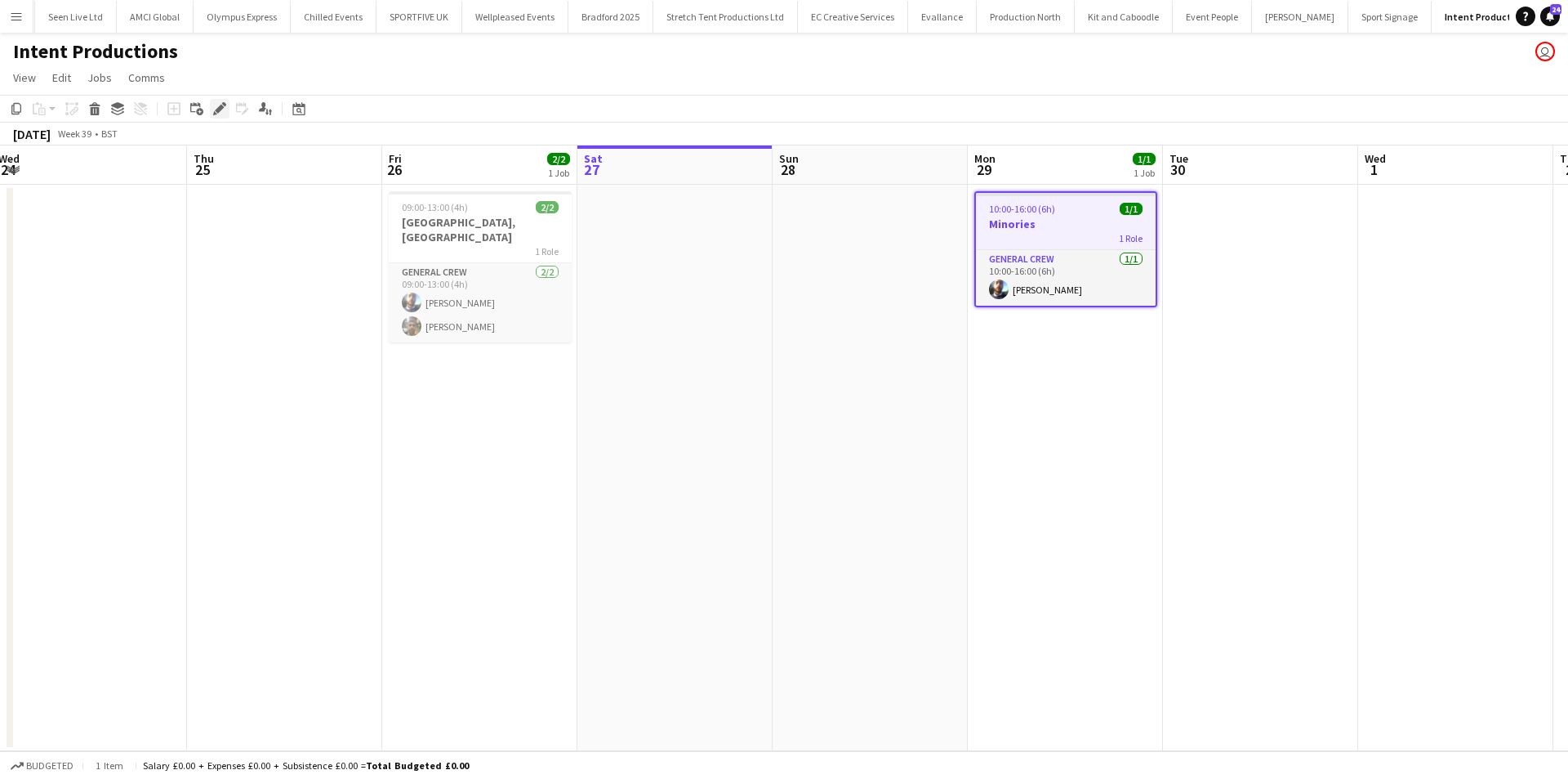
click at [213, 112] on icon "Edit" at bounding box center [219, 108] width 13 height 13
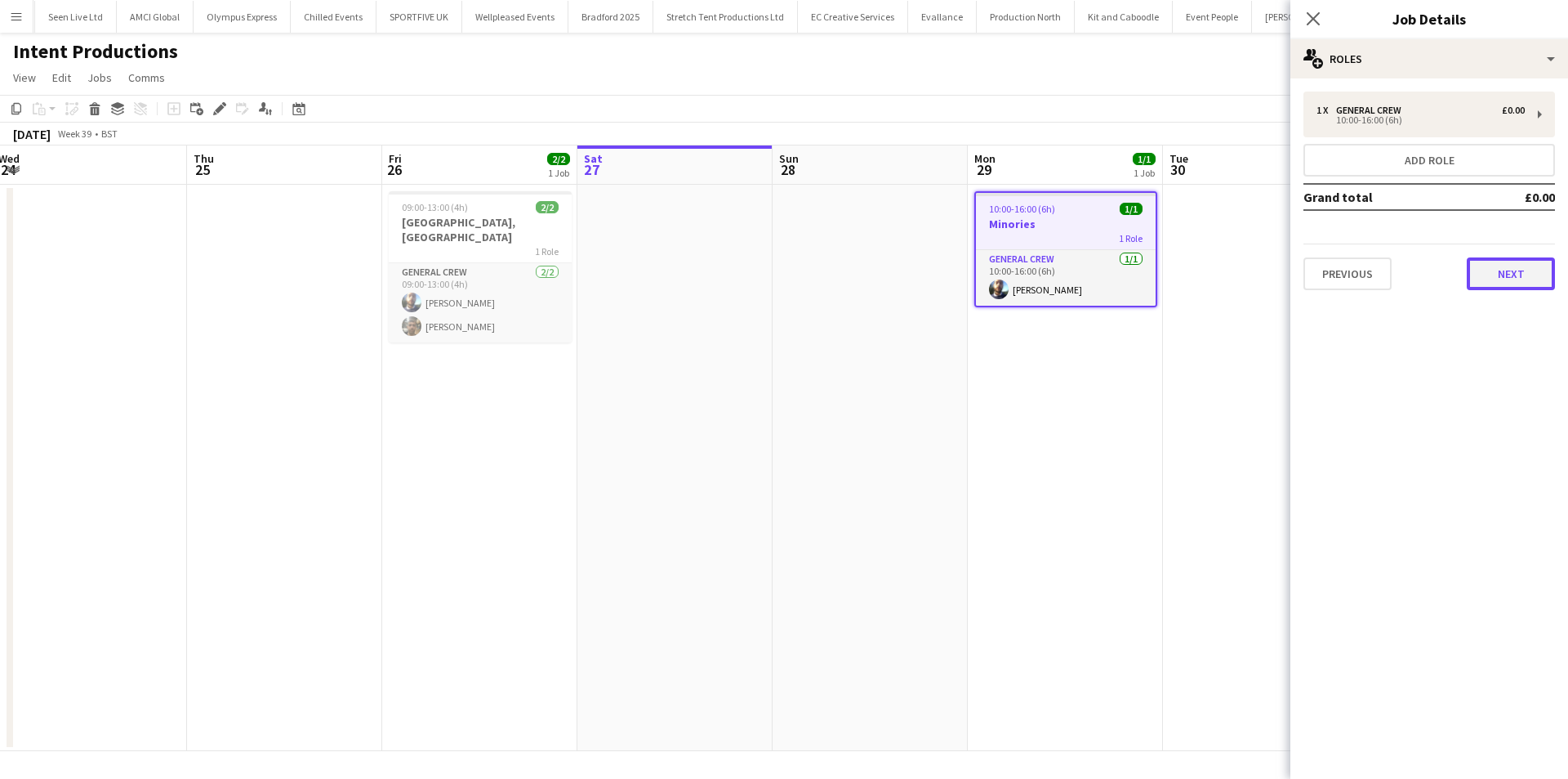
click at [1535, 282] on button "Next" at bounding box center [1511, 274] width 89 height 33
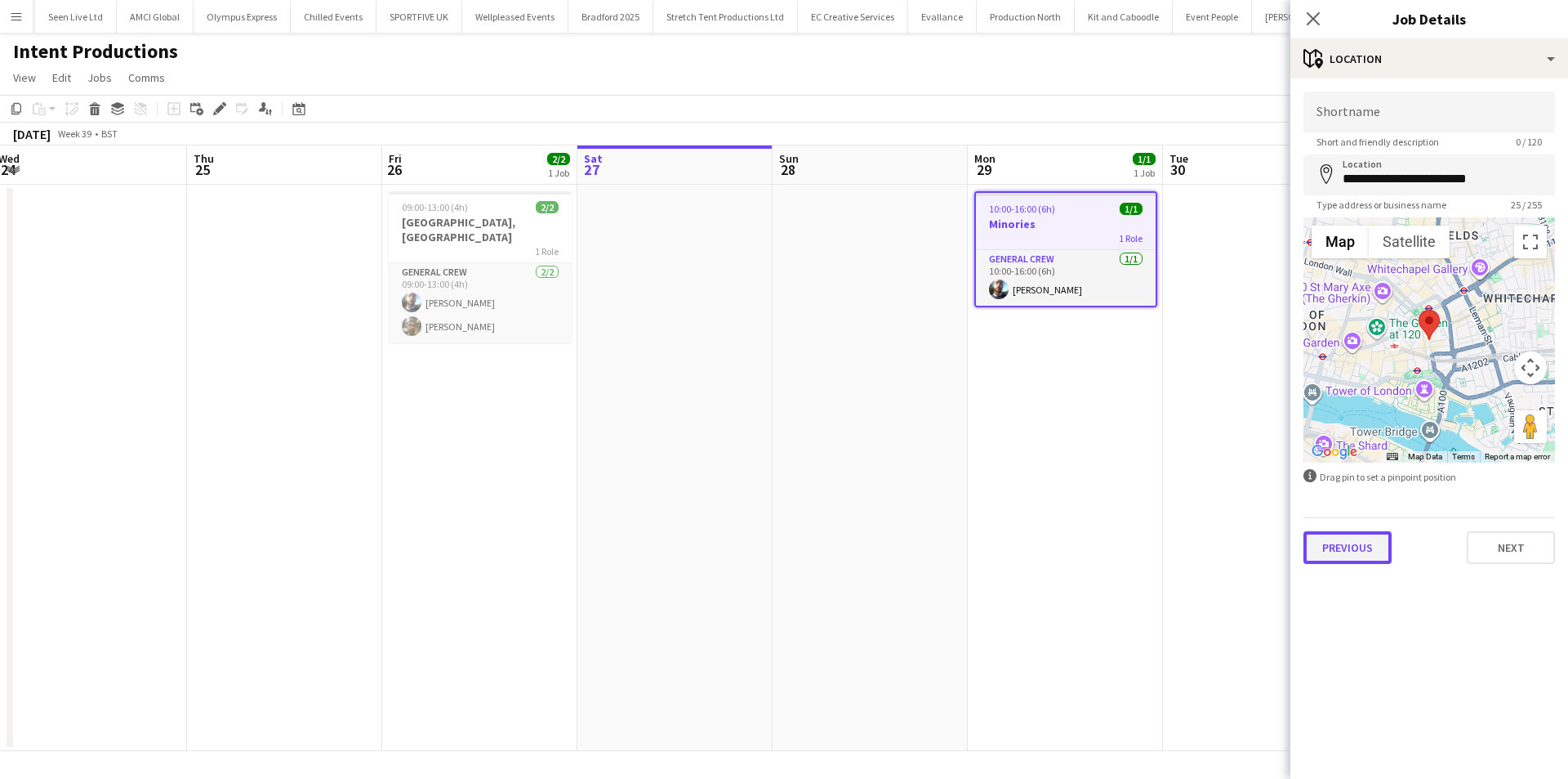
click at [1340, 555] on button "Previous" at bounding box center [1347, 547] width 89 height 33
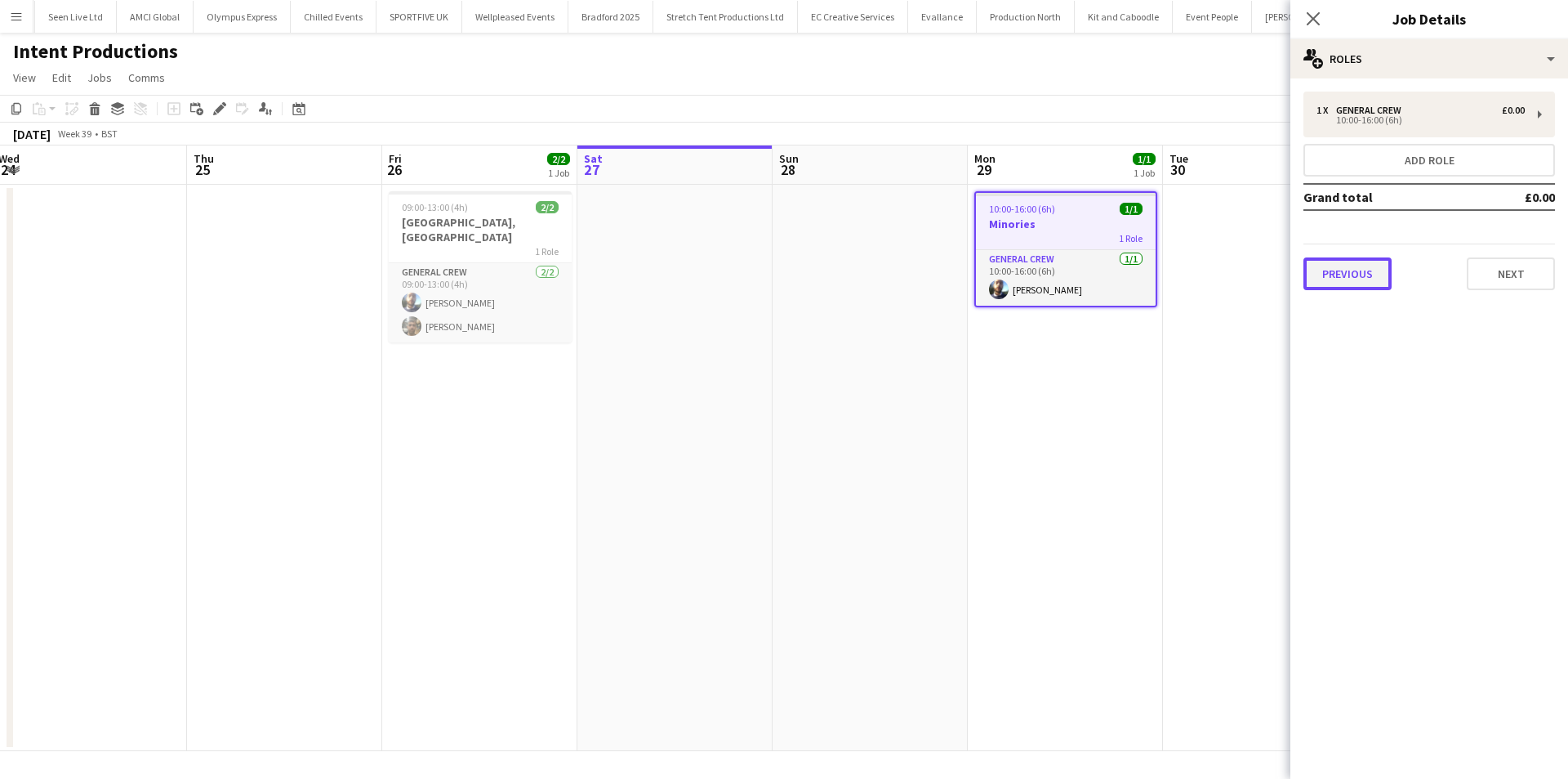
click at [1345, 280] on button "Previous" at bounding box center [1347, 274] width 89 height 33
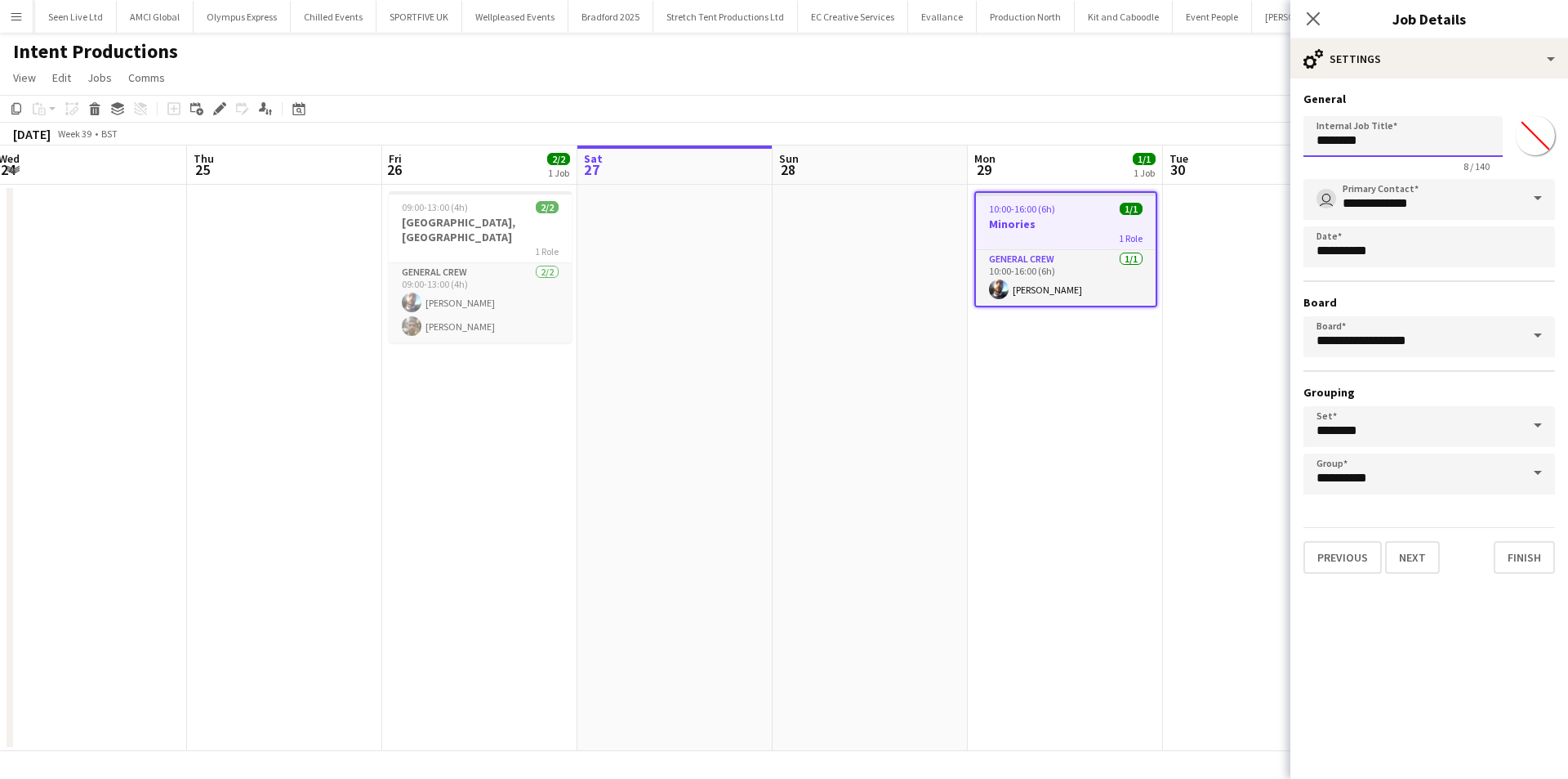
click at [1413, 146] on input "********" at bounding box center [1403, 137] width 199 height 41
type input "**********"
click at [1313, 23] on icon "Close pop-in" at bounding box center [1312, 18] width 15 height 15
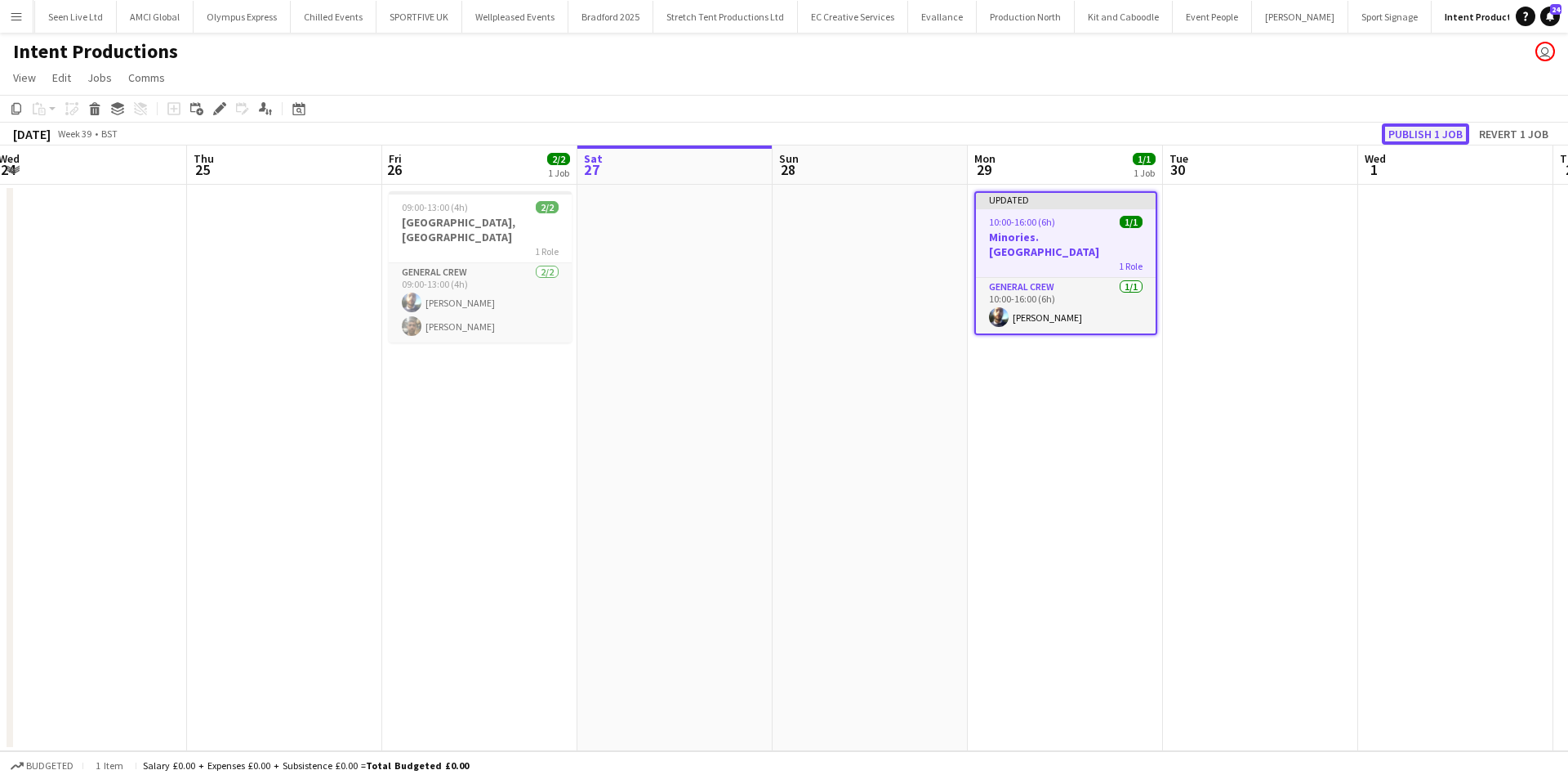
click at [1389, 127] on button "Publish 1 job" at bounding box center [1426, 134] width 88 height 21
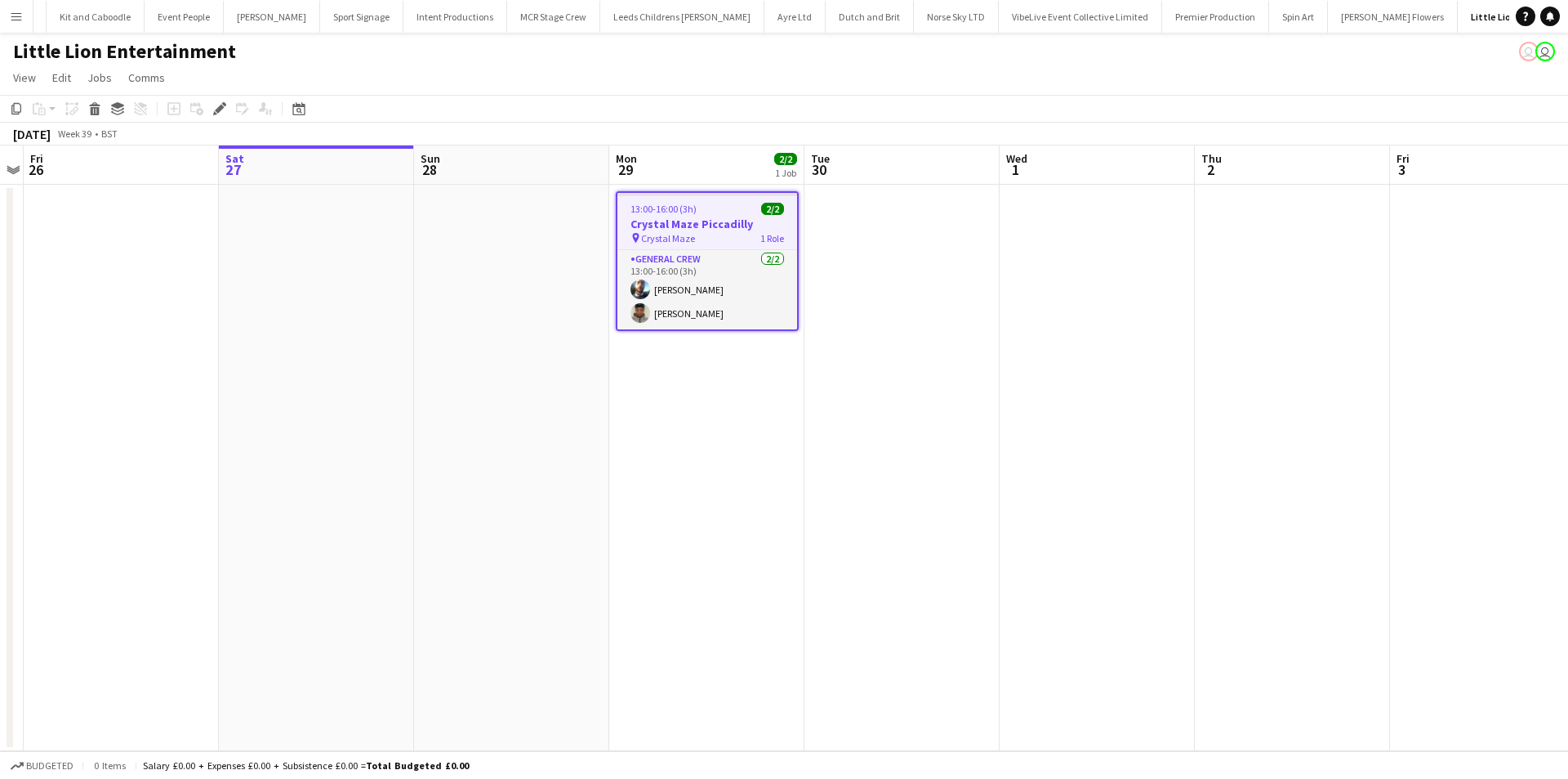
scroll to position [0, 1130]
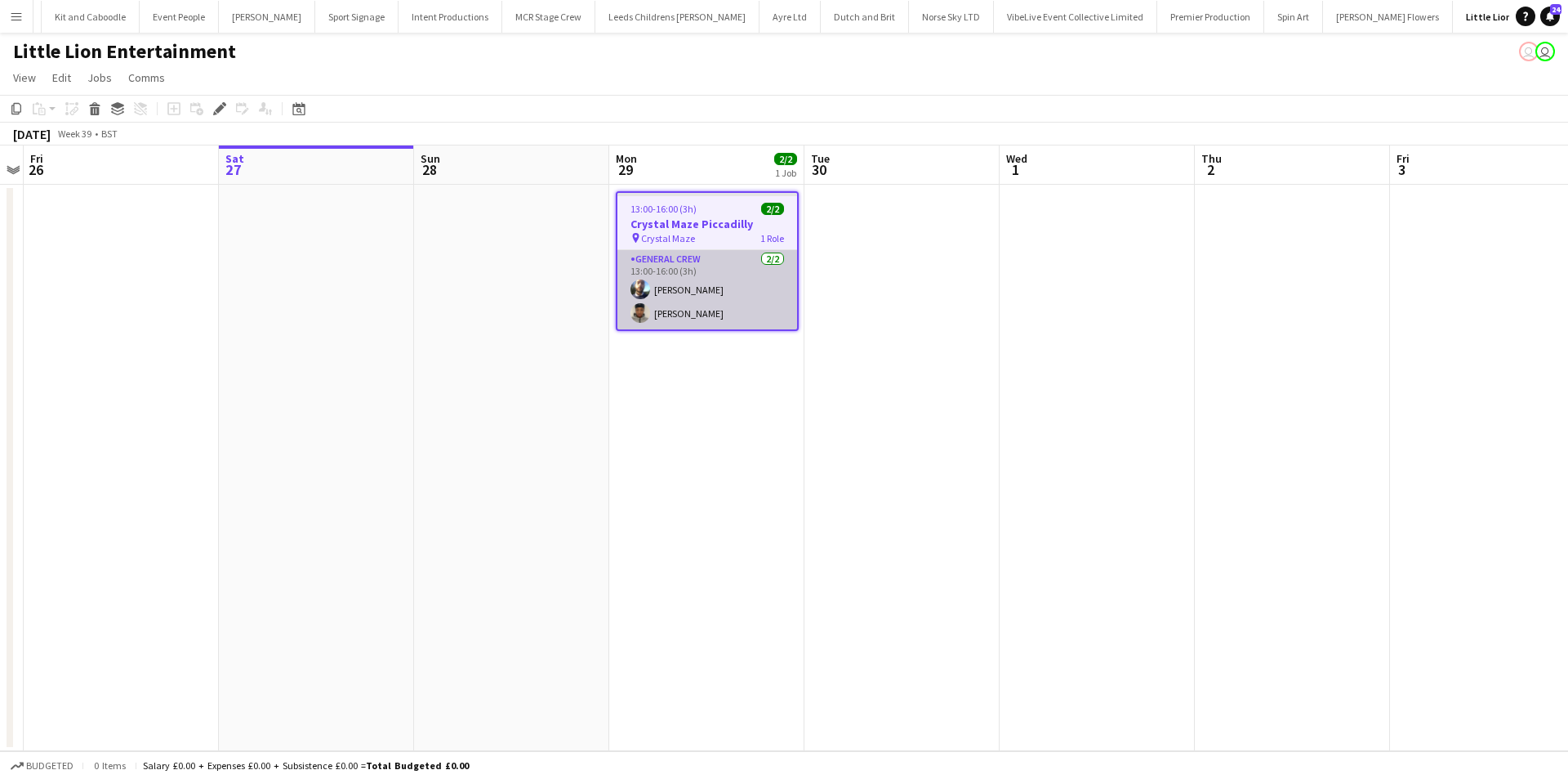
click at [677, 287] on app-card-role "General Crew 2/2 13:00-16:00 (3h) Ben Scott Ona Ajala" at bounding box center [707, 290] width 180 height 80
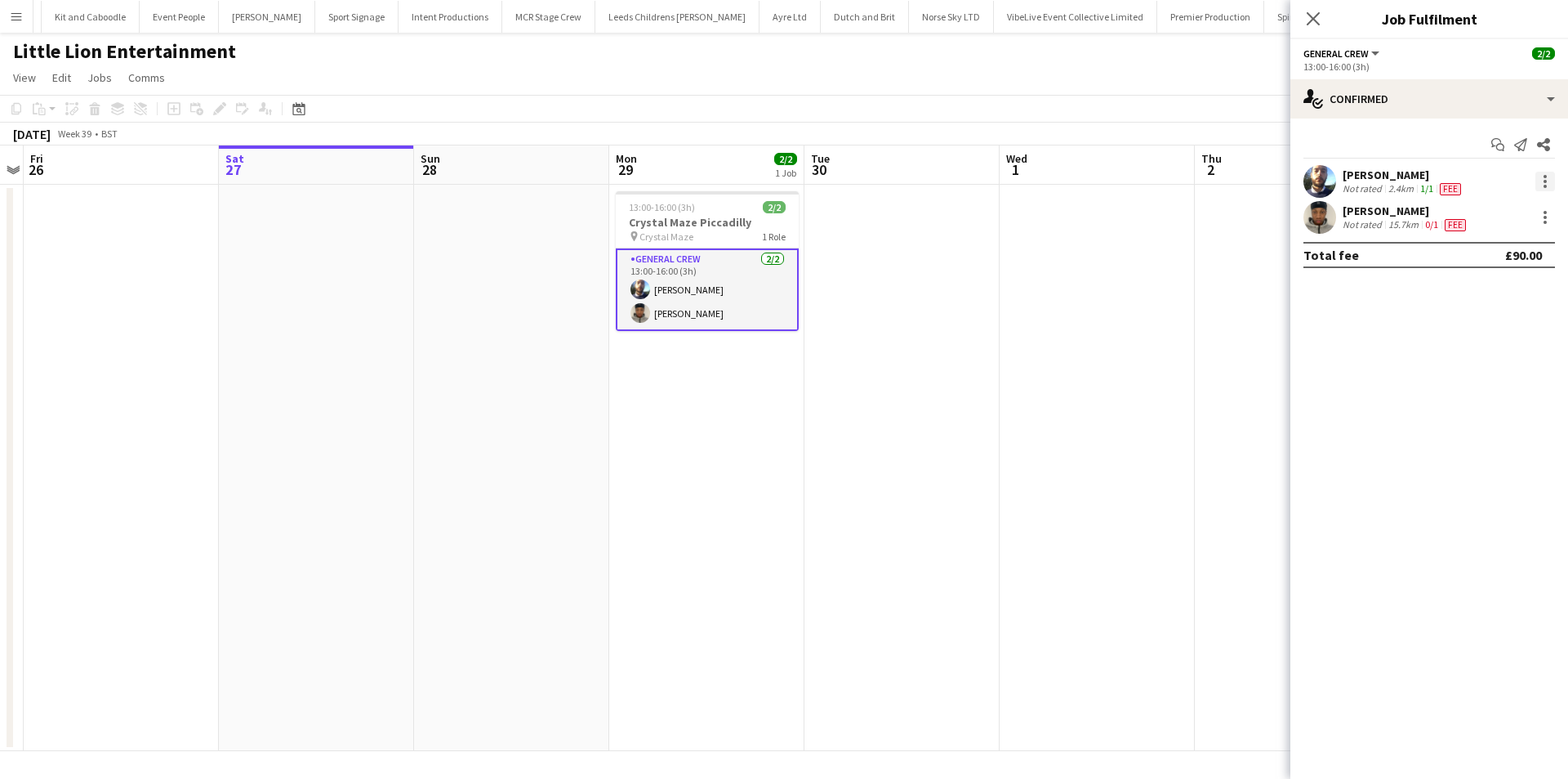
click at [1549, 189] on div at bounding box center [1546, 182] width 20 height 20
click at [1510, 374] on span "Remove" at bounding box center [1491, 368] width 101 height 14
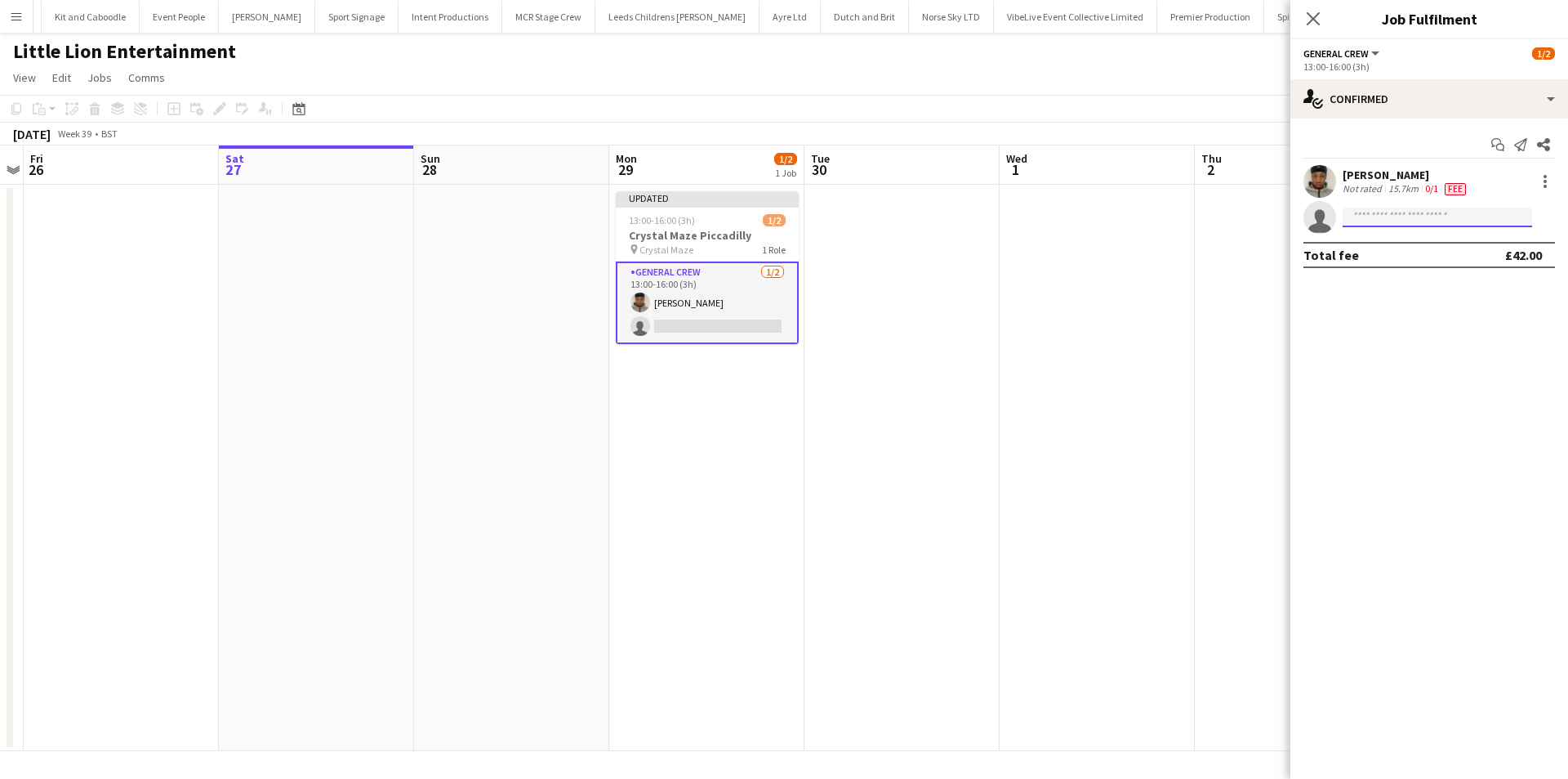
click at [1425, 227] on body "Menu Boards Boards Boards All jobs Status Workforce Workforce My Workforce Recr…" at bounding box center [784, 389] width 1568 height 779
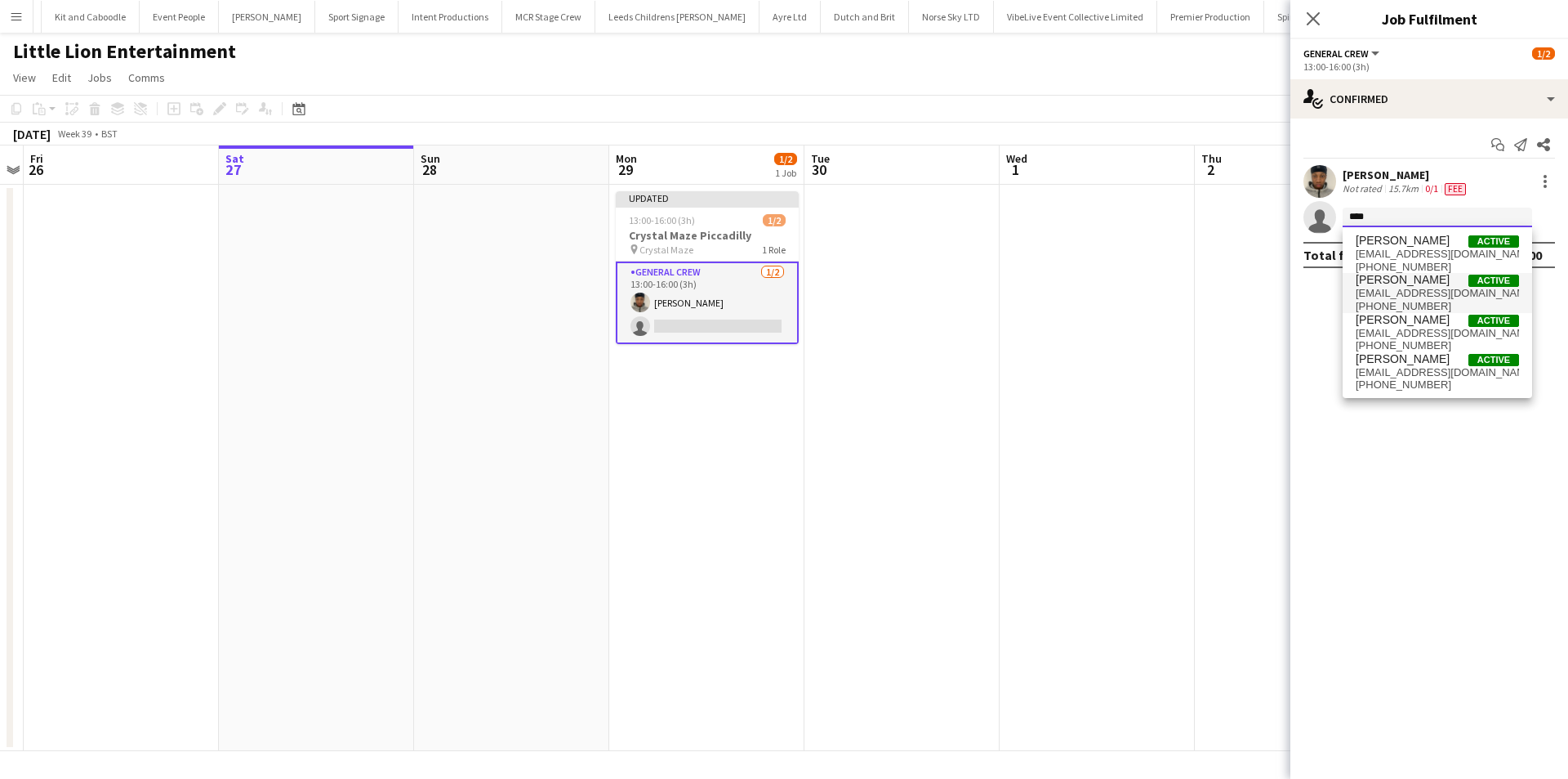
type input "****"
click at [1412, 282] on span "Alexander Hines" at bounding box center [1403, 280] width 94 height 14
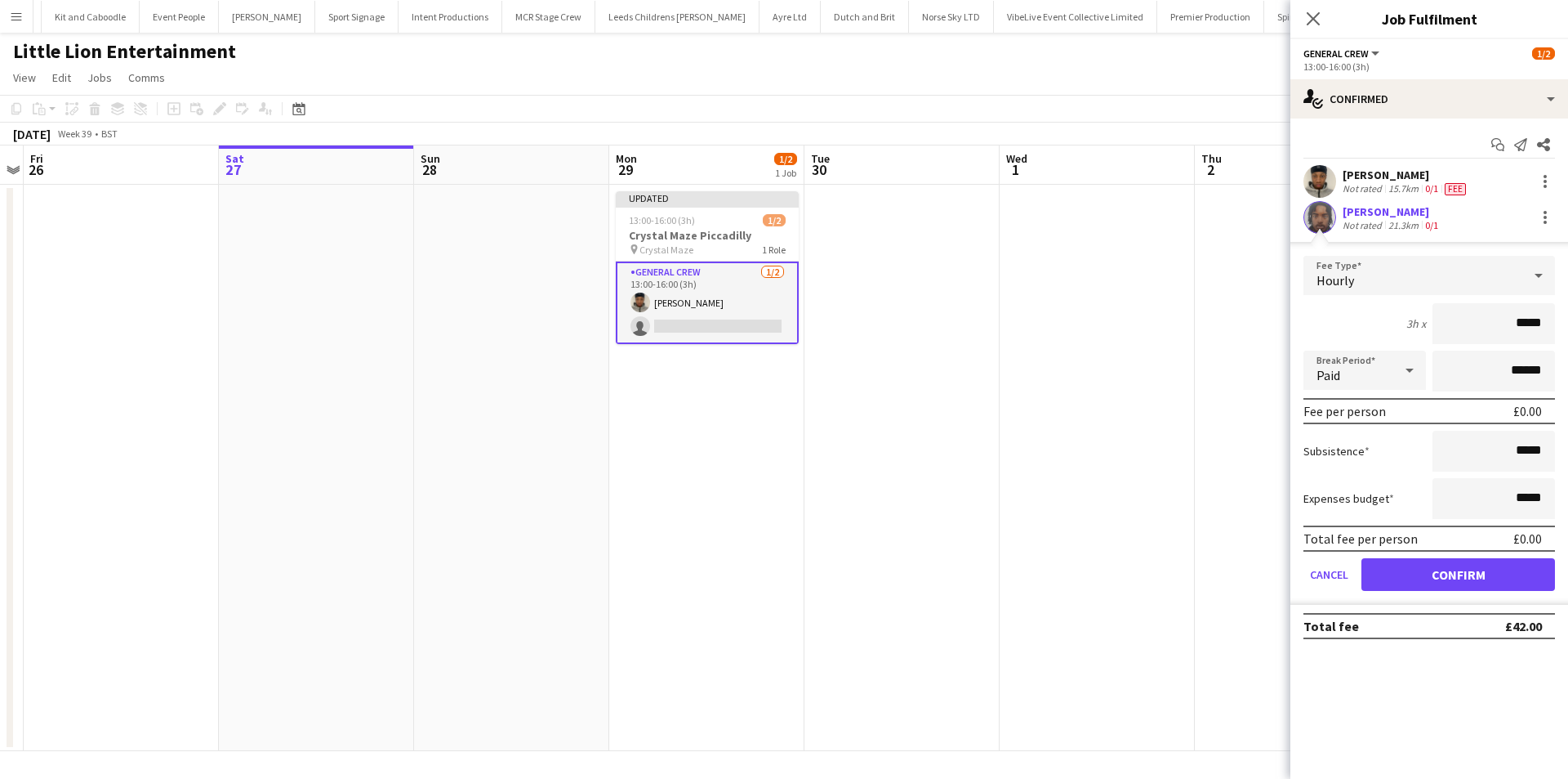
drag, startPoint x: 1483, startPoint y: 325, endPoint x: 1698, endPoint y: 345, distance: 215.9
click at [1567, 345] on html "Menu Boards Boards Boards All jobs Status Workforce Workforce My Workforce Recr…" at bounding box center [784, 389] width 1568 height 779
type input "***"
click at [1444, 577] on button "Confirm" at bounding box center [1458, 574] width 194 height 33
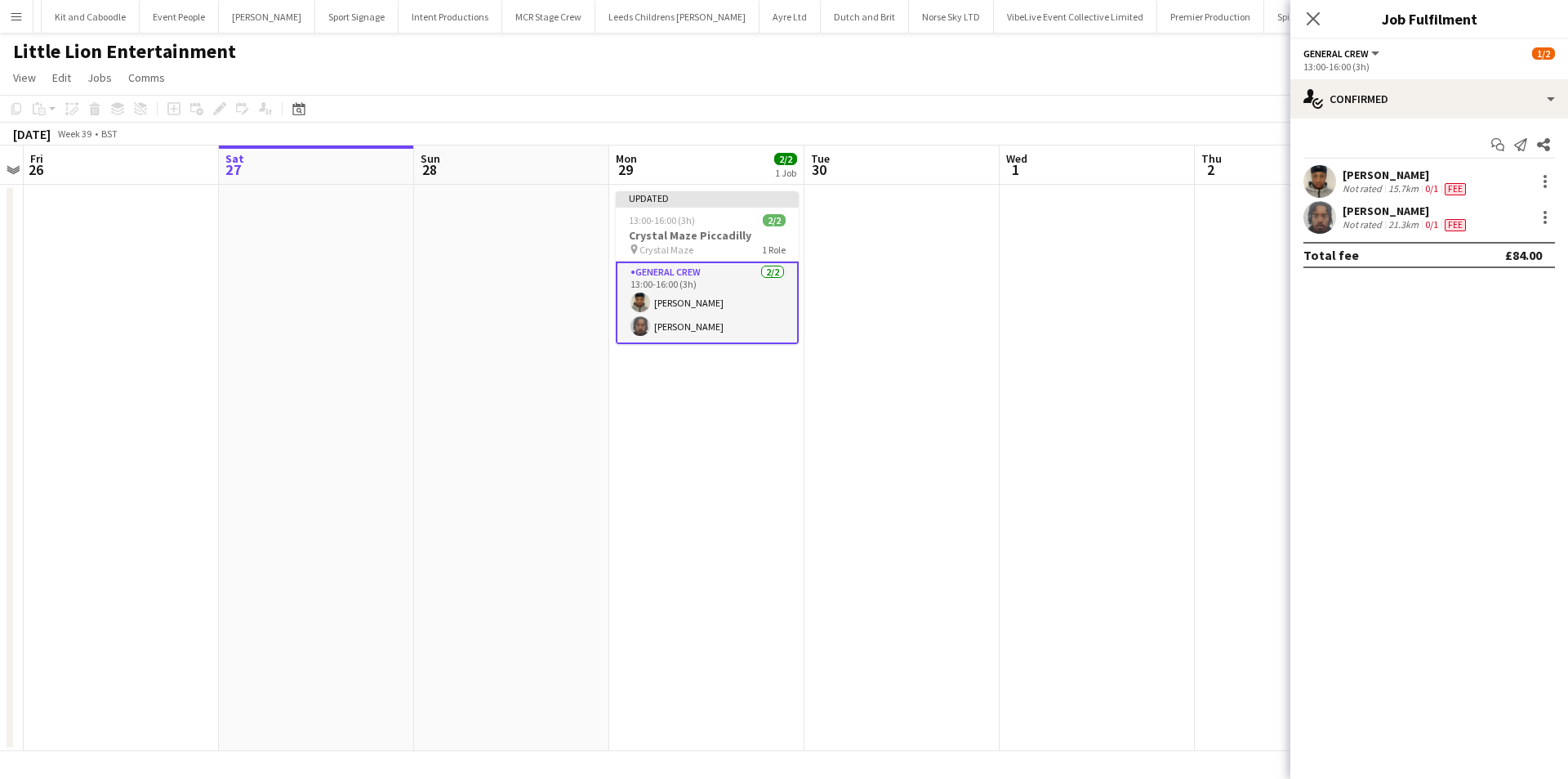
click at [1309, 13] on icon at bounding box center [1313, 19] width 13 height 13
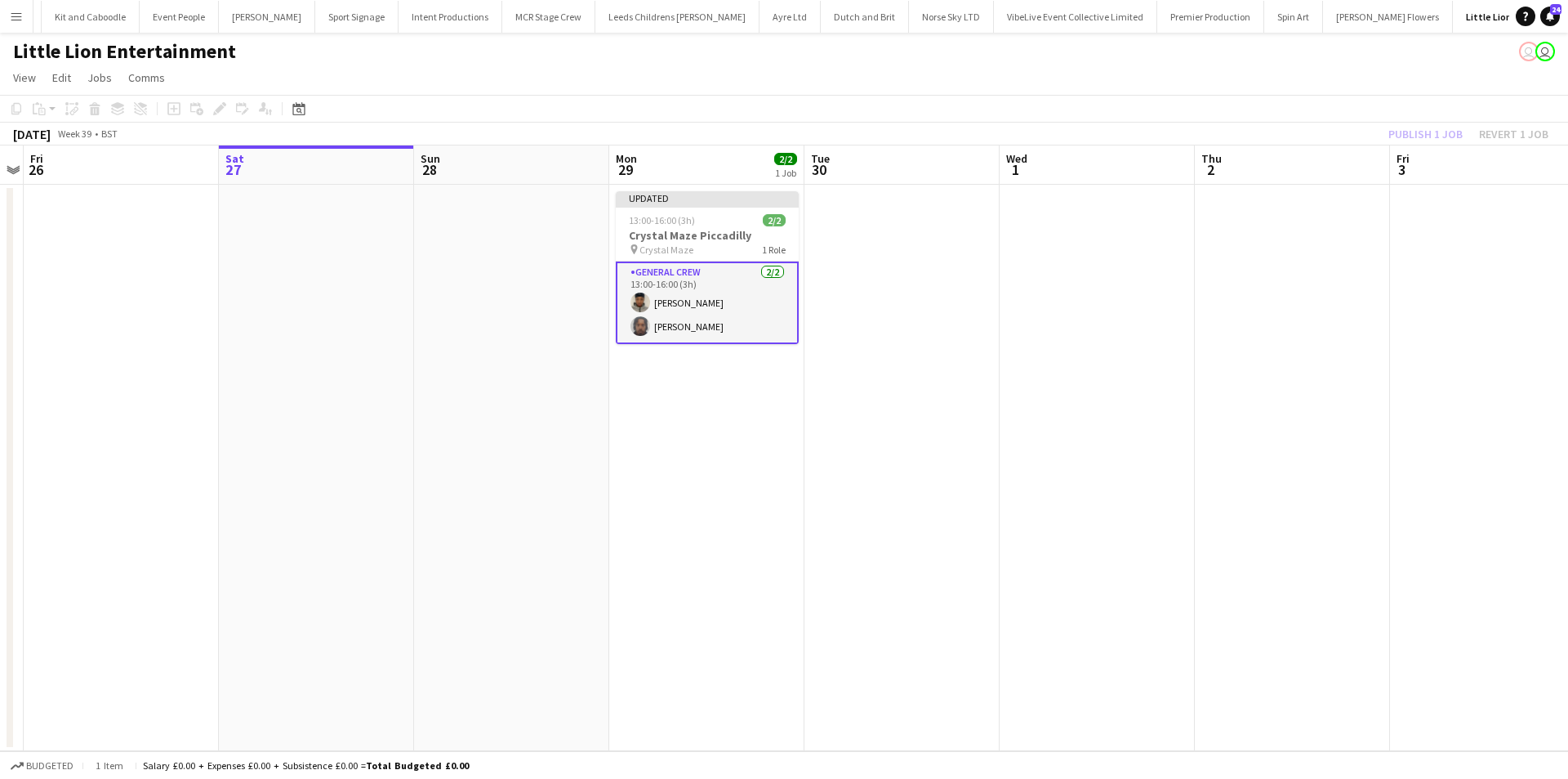
click at [1455, 135] on div "Publish 1 job Revert 1 job" at bounding box center [1468, 134] width 199 height 21
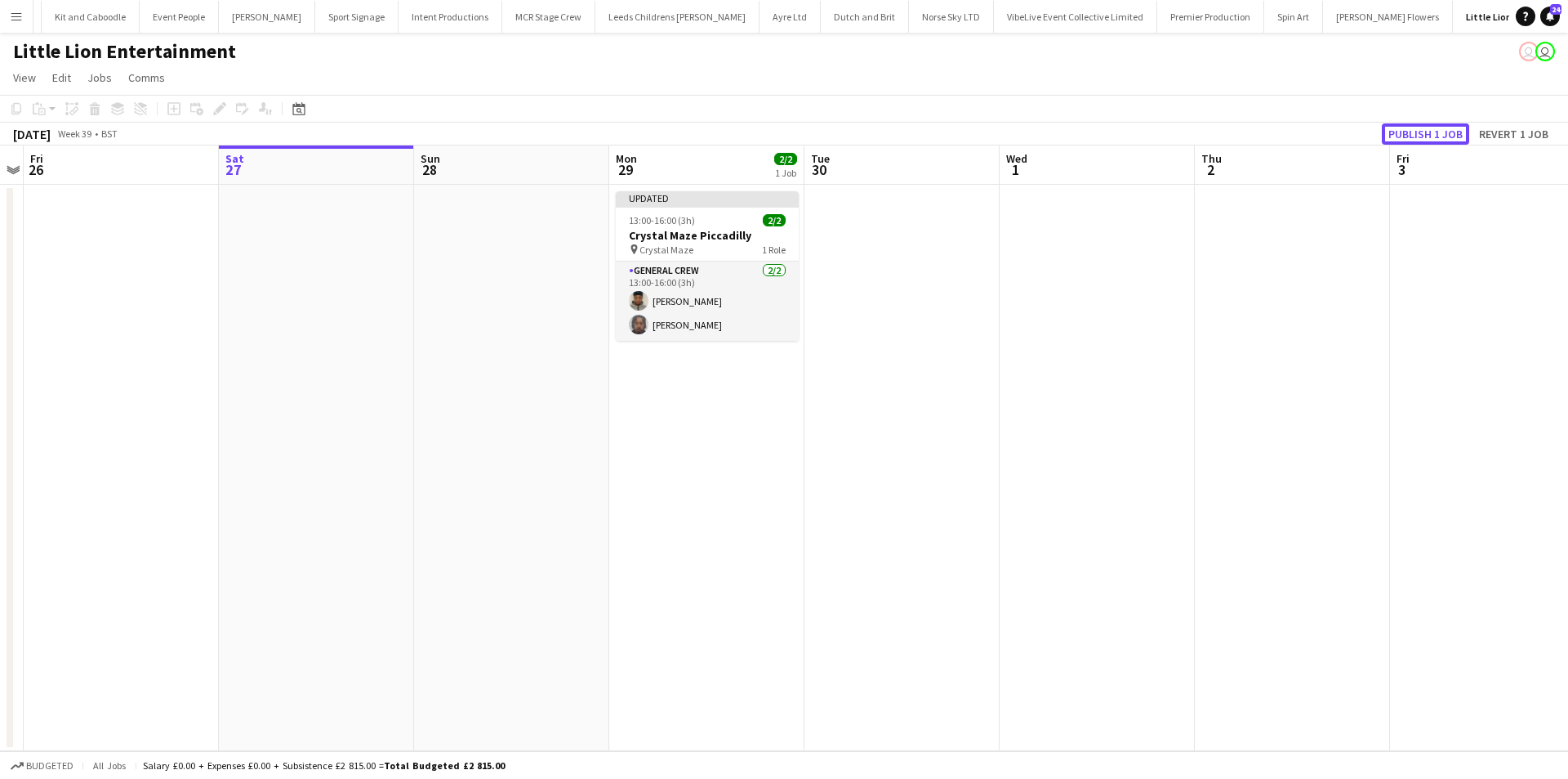
click at [1455, 135] on button "Publish 1 job" at bounding box center [1426, 134] width 88 height 21
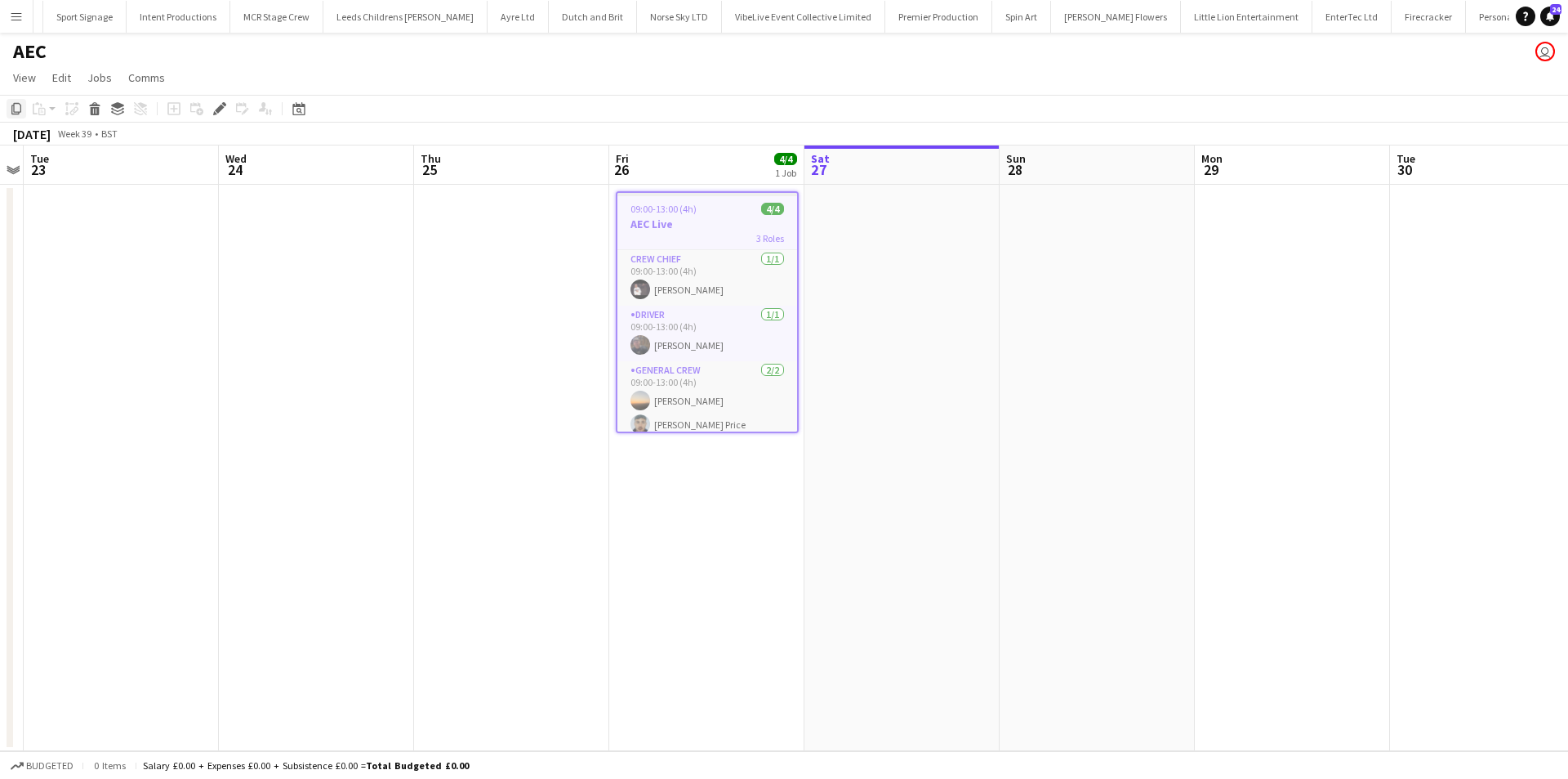
click at [8, 111] on div "Copy" at bounding box center [16, 109] width 20 height 20
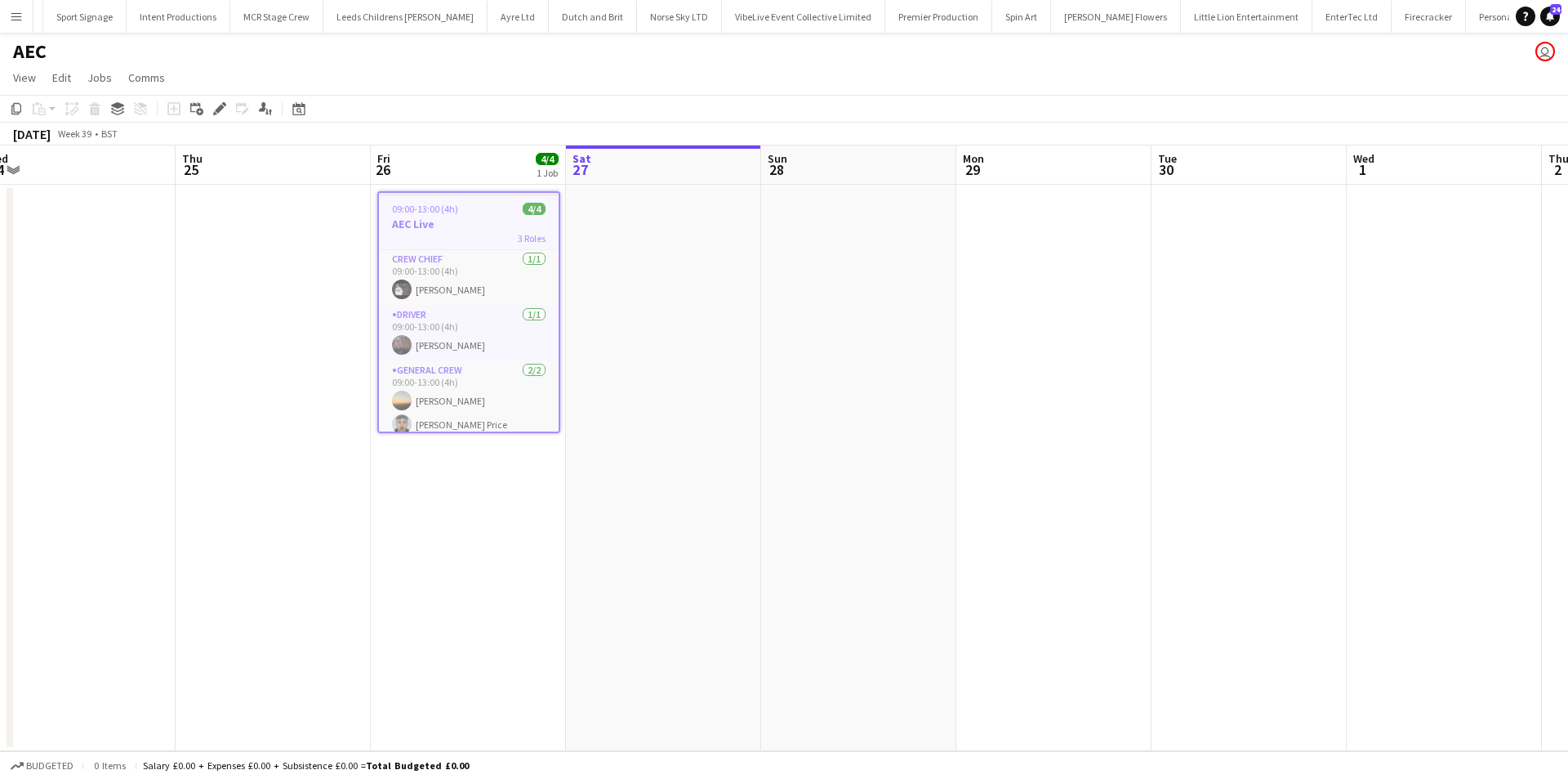
scroll to position [0, 810]
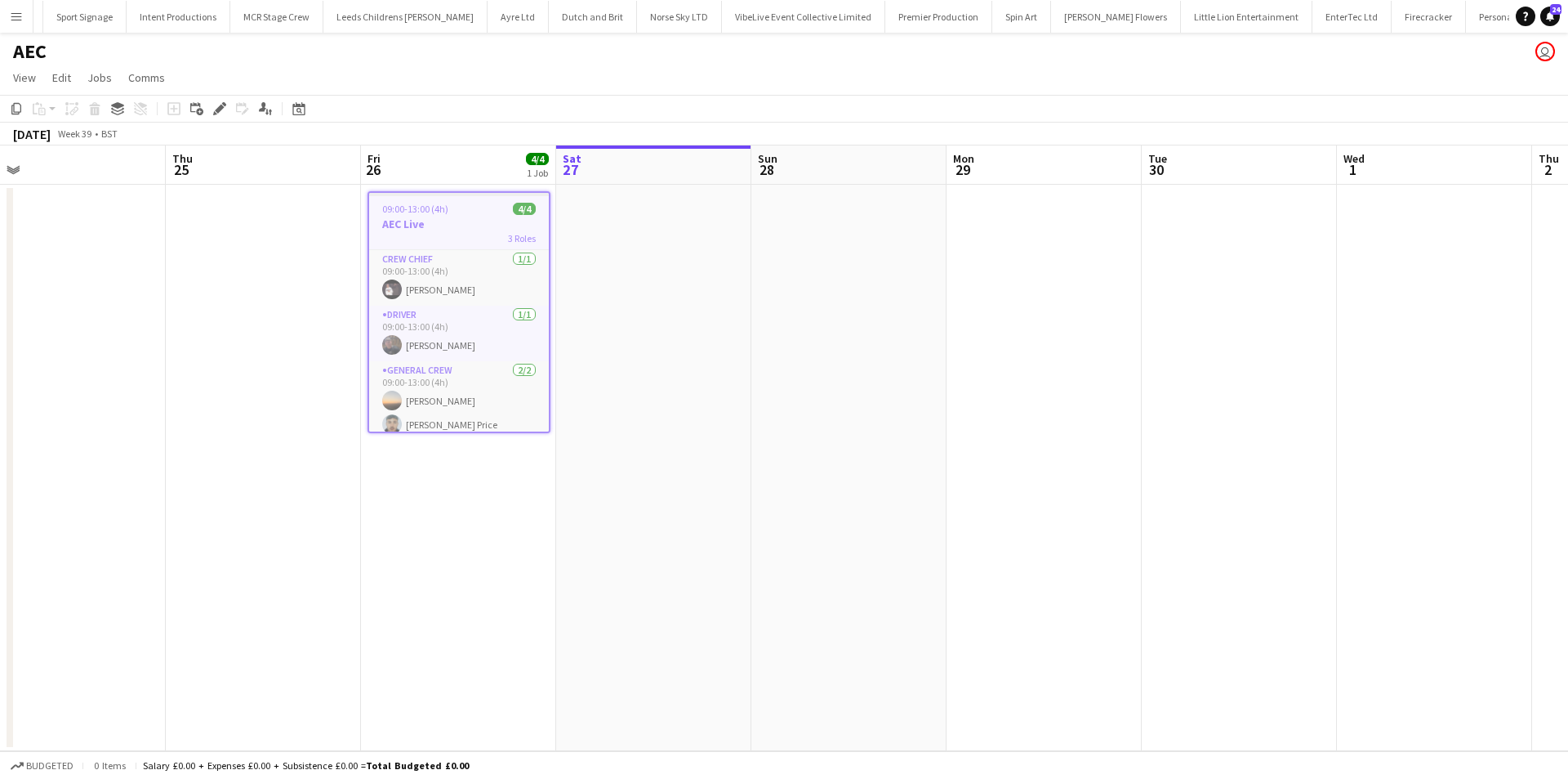
drag, startPoint x: 1139, startPoint y: 377, endPoint x: 1129, endPoint y: 378, distance: 10.0
click at [1129, 378] on app-calendar-viewport "Sat 20 Sun 21 Mon 22 Tue 23 Wed 24 Thu 25 Fri 26 4/4 1 Job Sat 27 Sun 28 Mon 29…" at bounding box center [784, 448] width 1568 height 605
click at [1075, 318] on app-date-cell at bounding box center [1044, 467] width 195 height 566
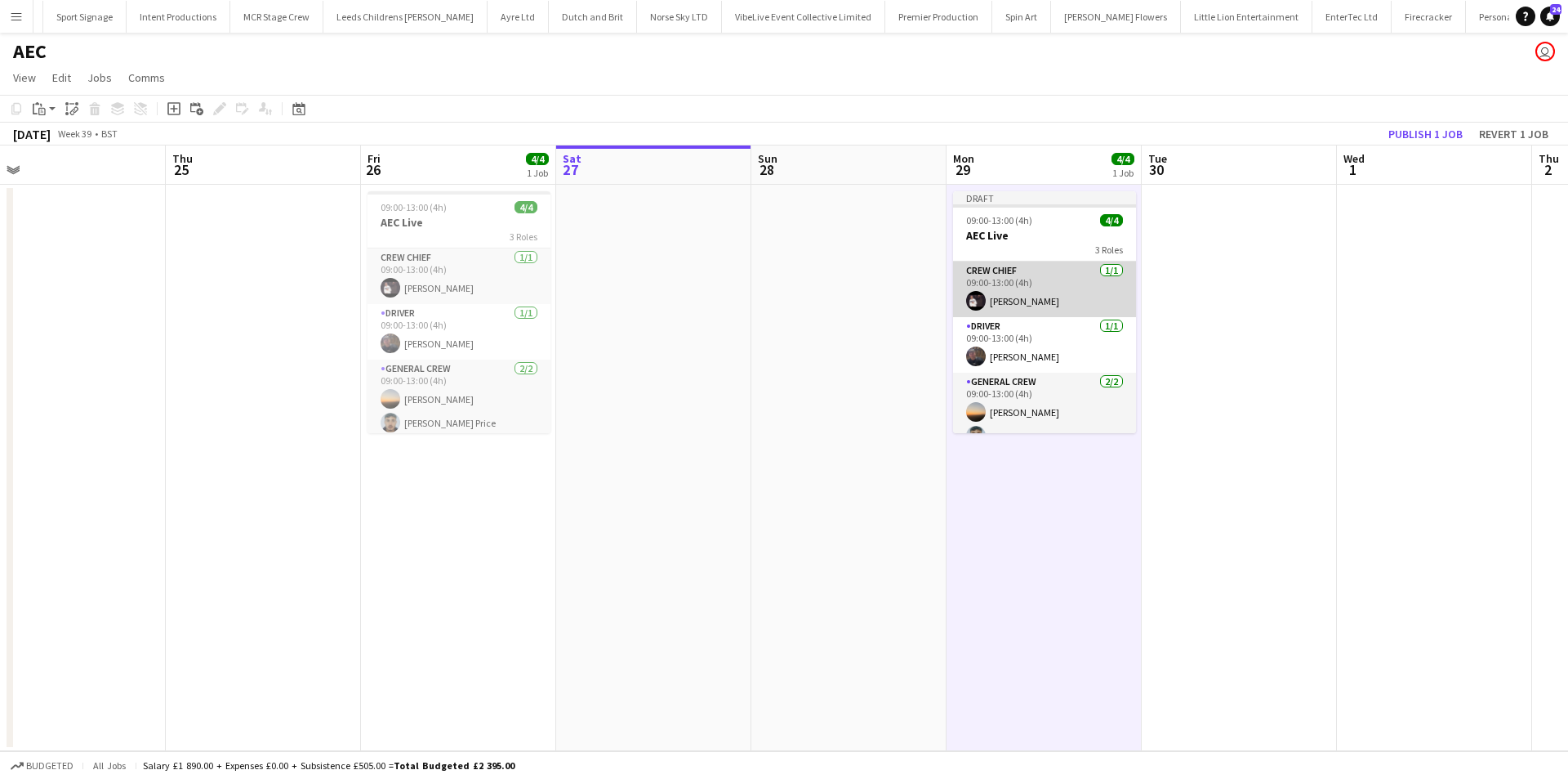
click at [1066, 277] on app-card-role "Crew Chief [DATE] 09:00-13:00 (4h) [PERSON_NAME]" at bounding box center [1044, 289] width 183 height 55
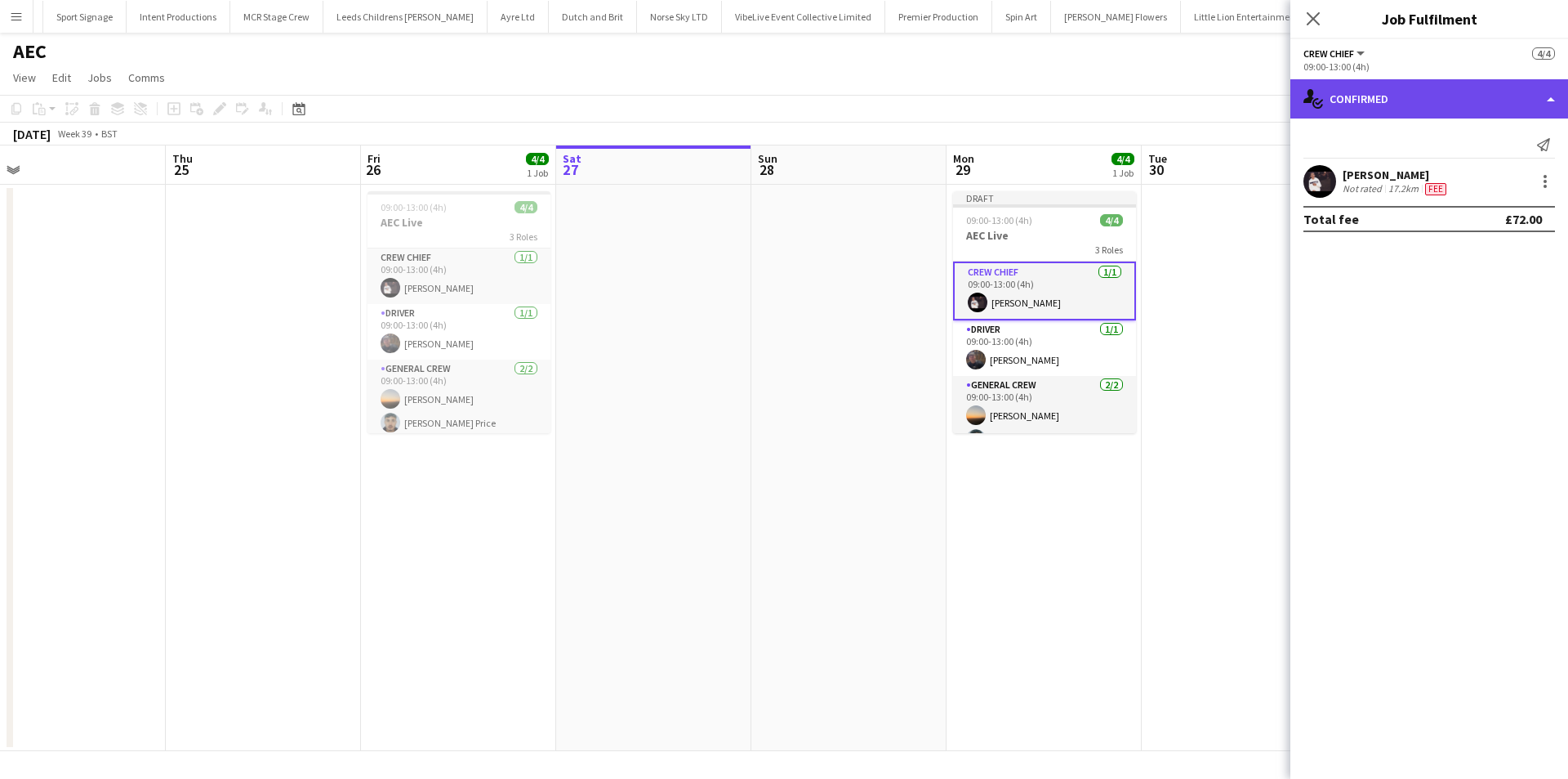
click at [1419, 109] on div "single-neutral-actions-check-2 Confirmed" at bounding box center [1429, 99] width 278 height 39
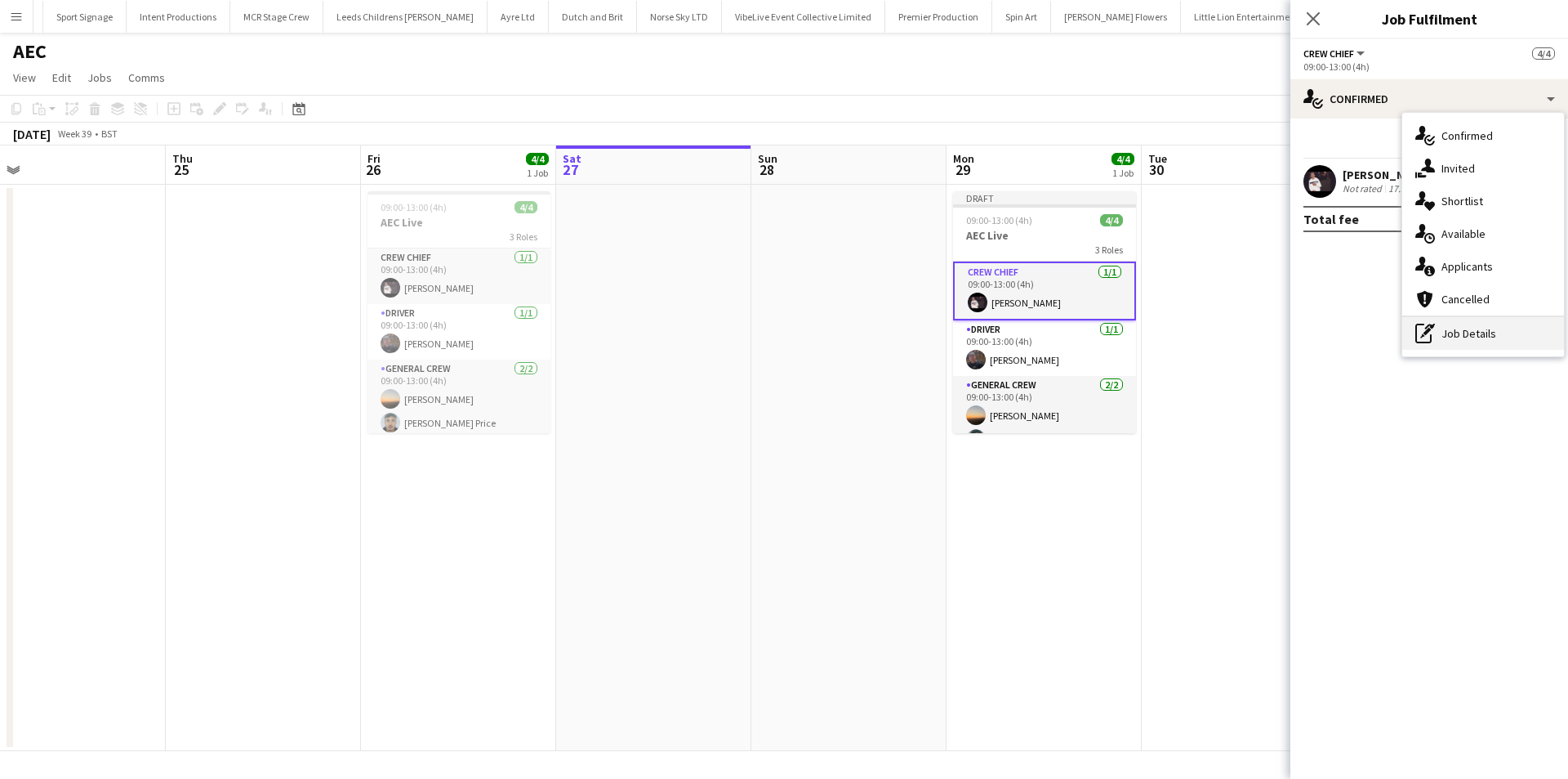
click at [1462, 323] on div "pen-write Job Details" at bounding box center [1483, 333] width 162 height 33
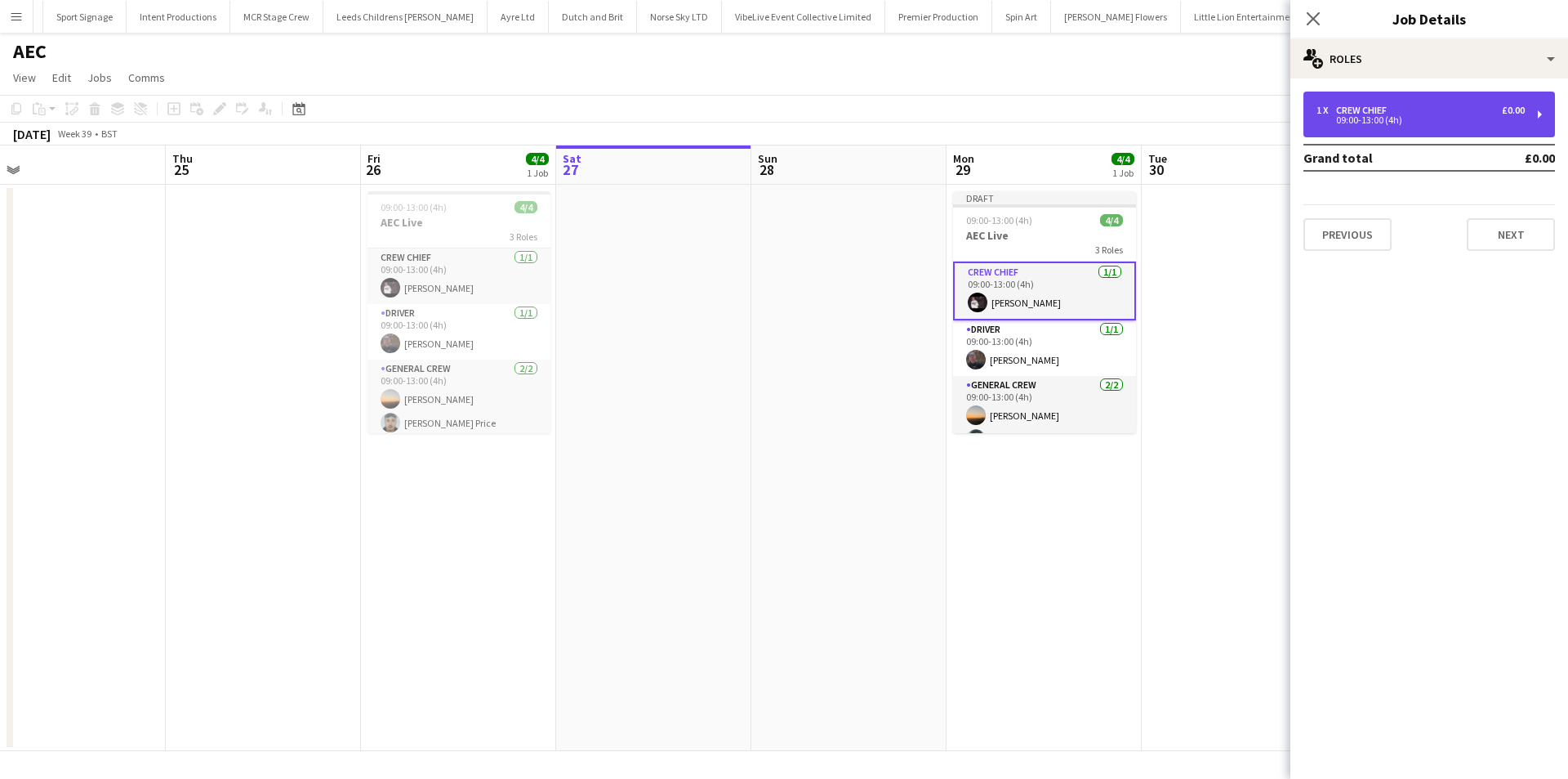
click at [1353, 128] on div "1 x Crew Chief £0.00 09:00-13:00 (4h)" at bounding box center [1429, 114] width 251 height 46
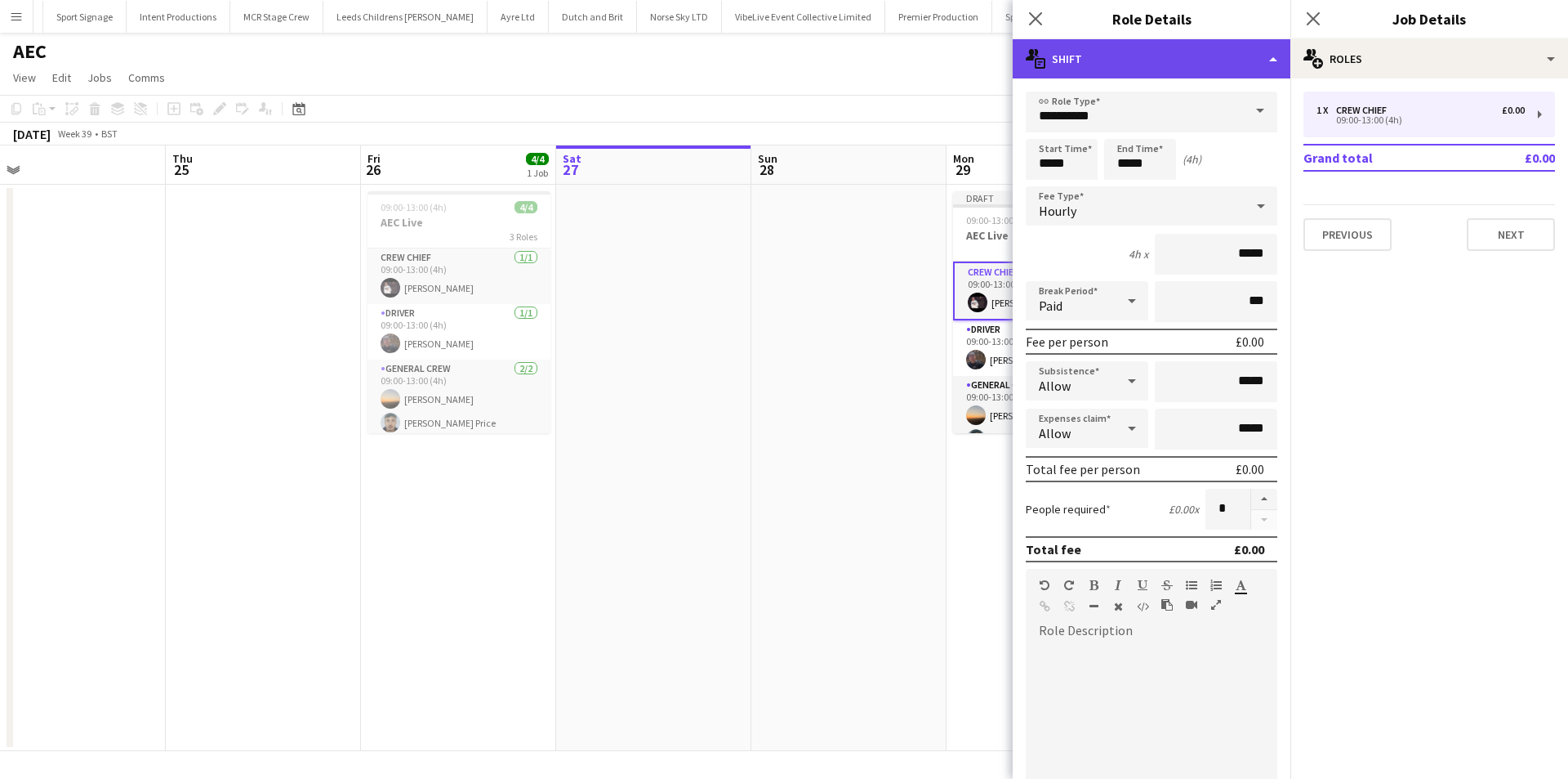
click at [1185, 63] on div "multiple-actions-text Shift" at bounding box center [1151, 59] width 278 height 39
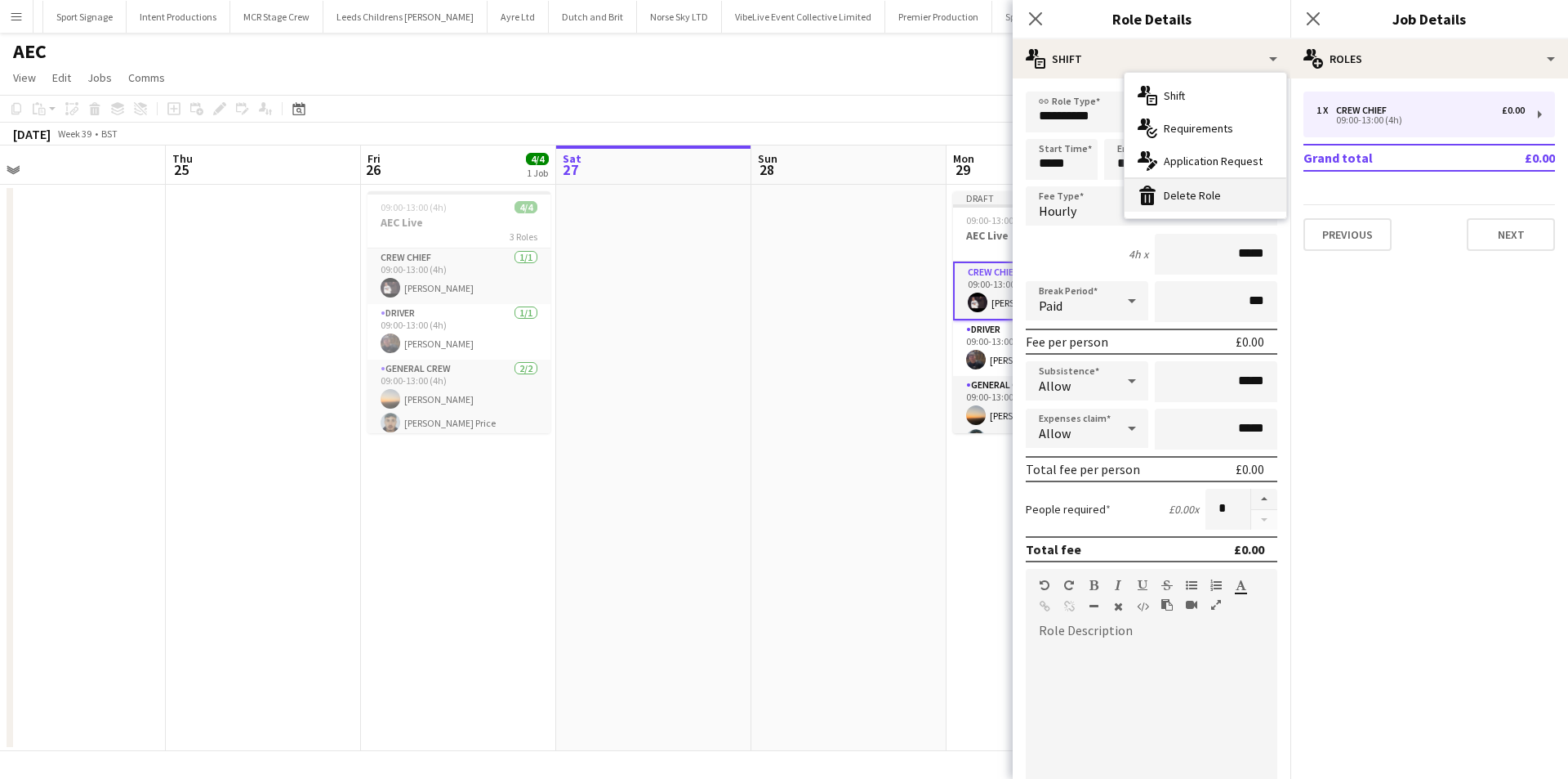
click at [1216, 185] on div "bin-2 Delete Role" at bounding box center [1205, 195] width 162 height 33
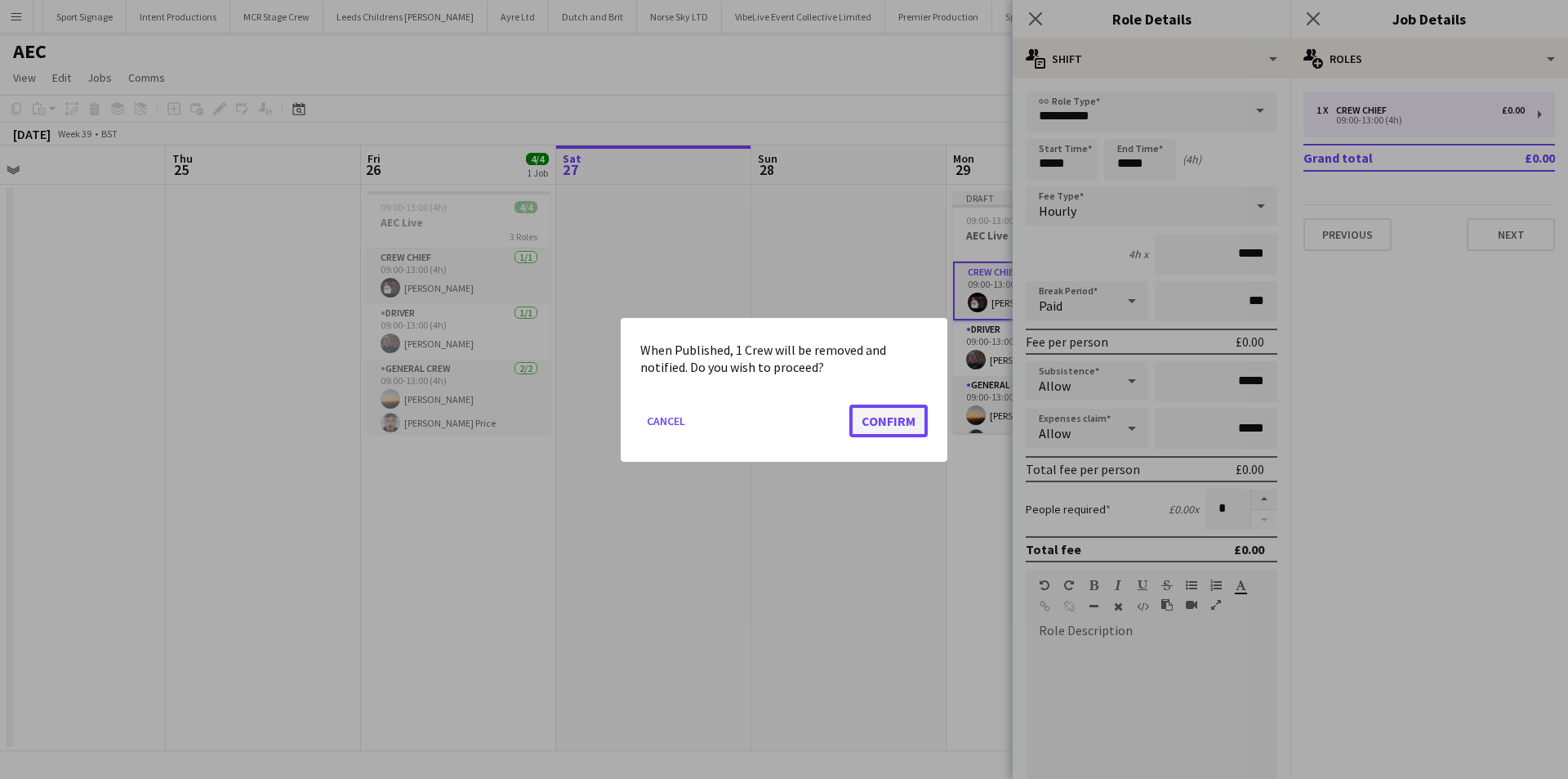
click at [894, 407] on button "Confirm" at bounding box center [889, 419] width 79 height 33
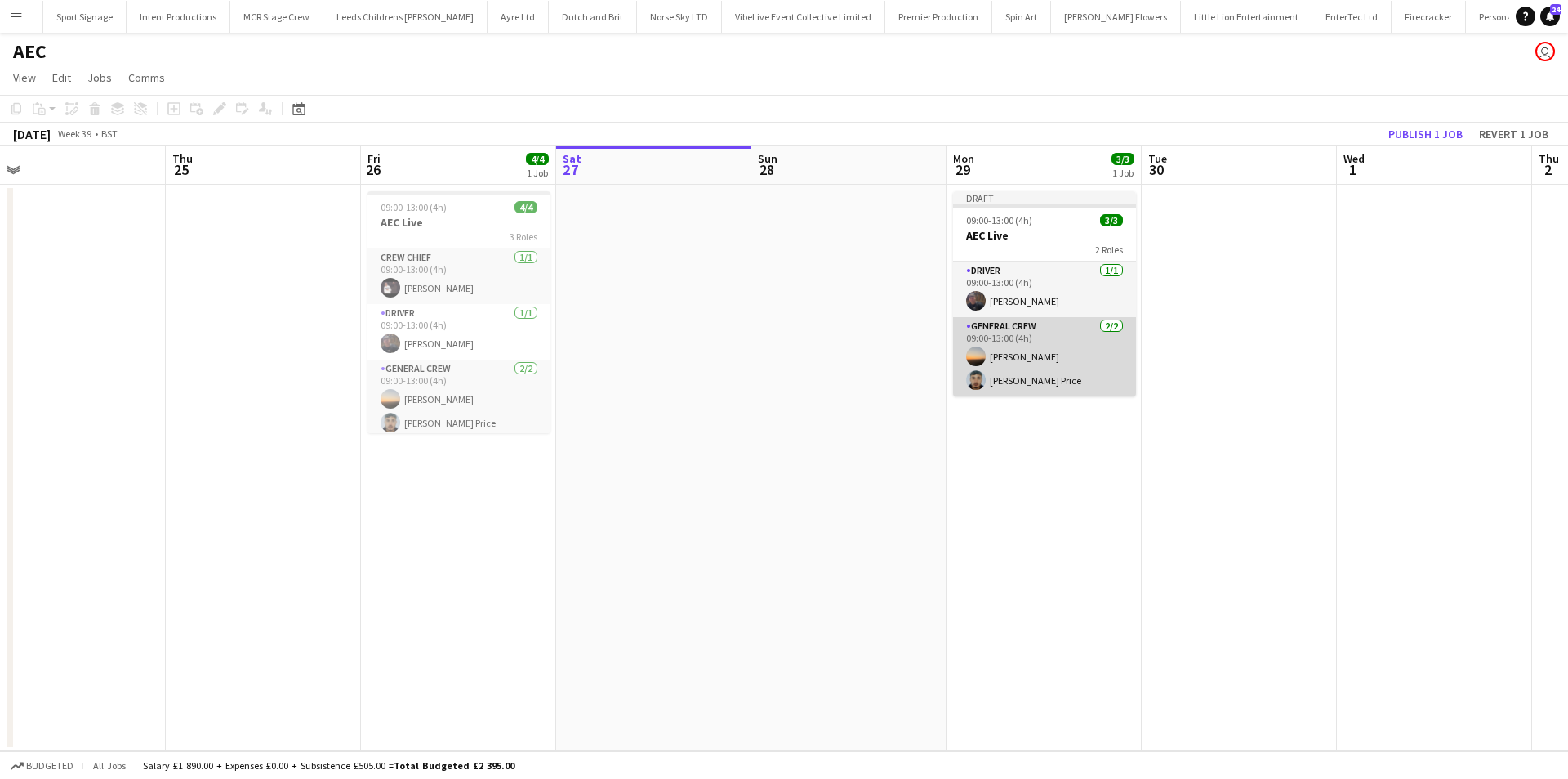
click at [1029, 384] on app-card-role "General Crew [DATE] 09:00-13:00 (4h) [PERSON_NAME] [PERSON_NAME]" at bounding box center [1044, 356] width 183 height 80
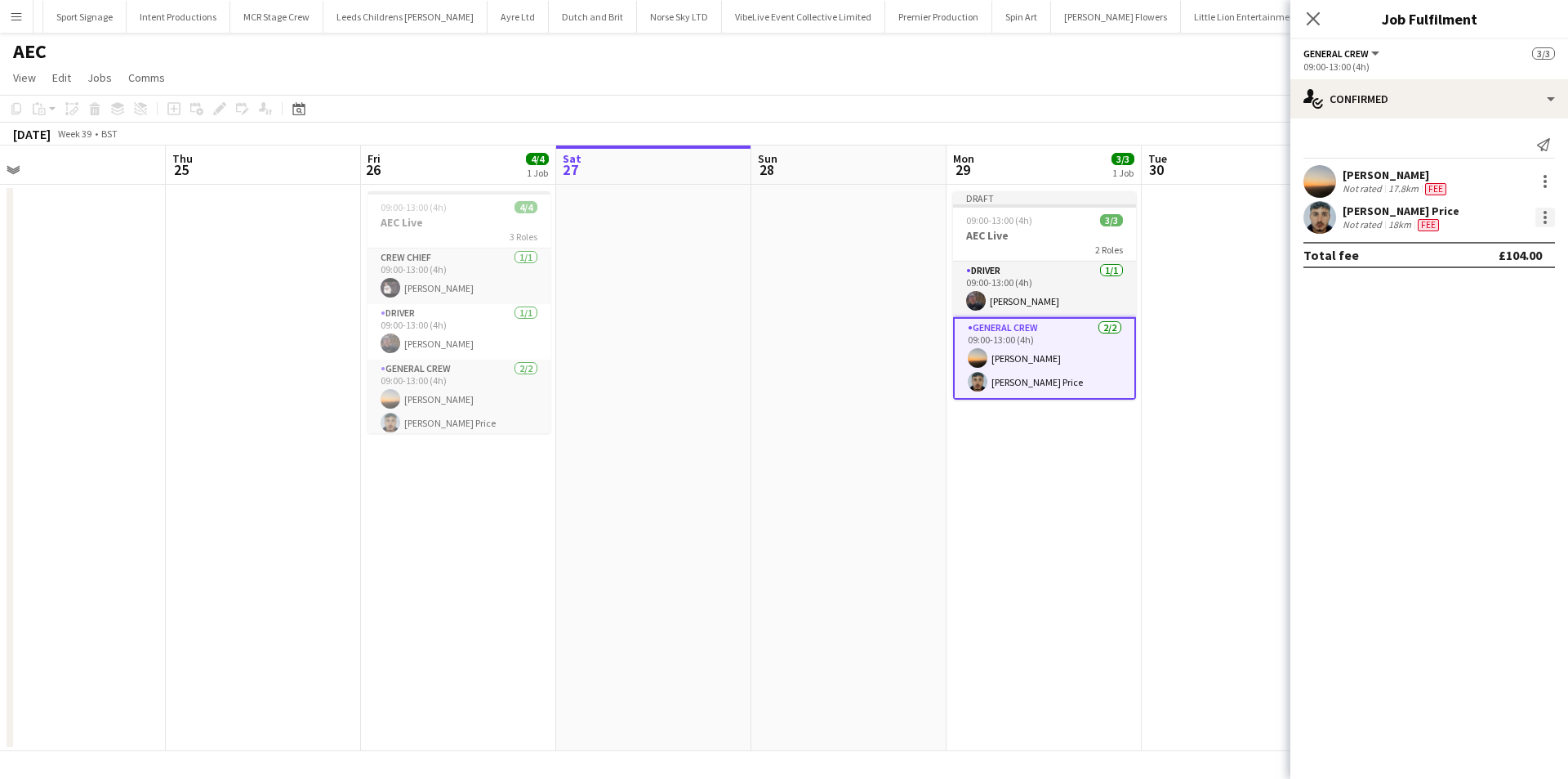
click at [1547, 225] on div at bounding box center [1546, 217] width 20 height 20
click at [1510, 401] on span "Remove" at bounding box center [1491, 404] width 101 height 14
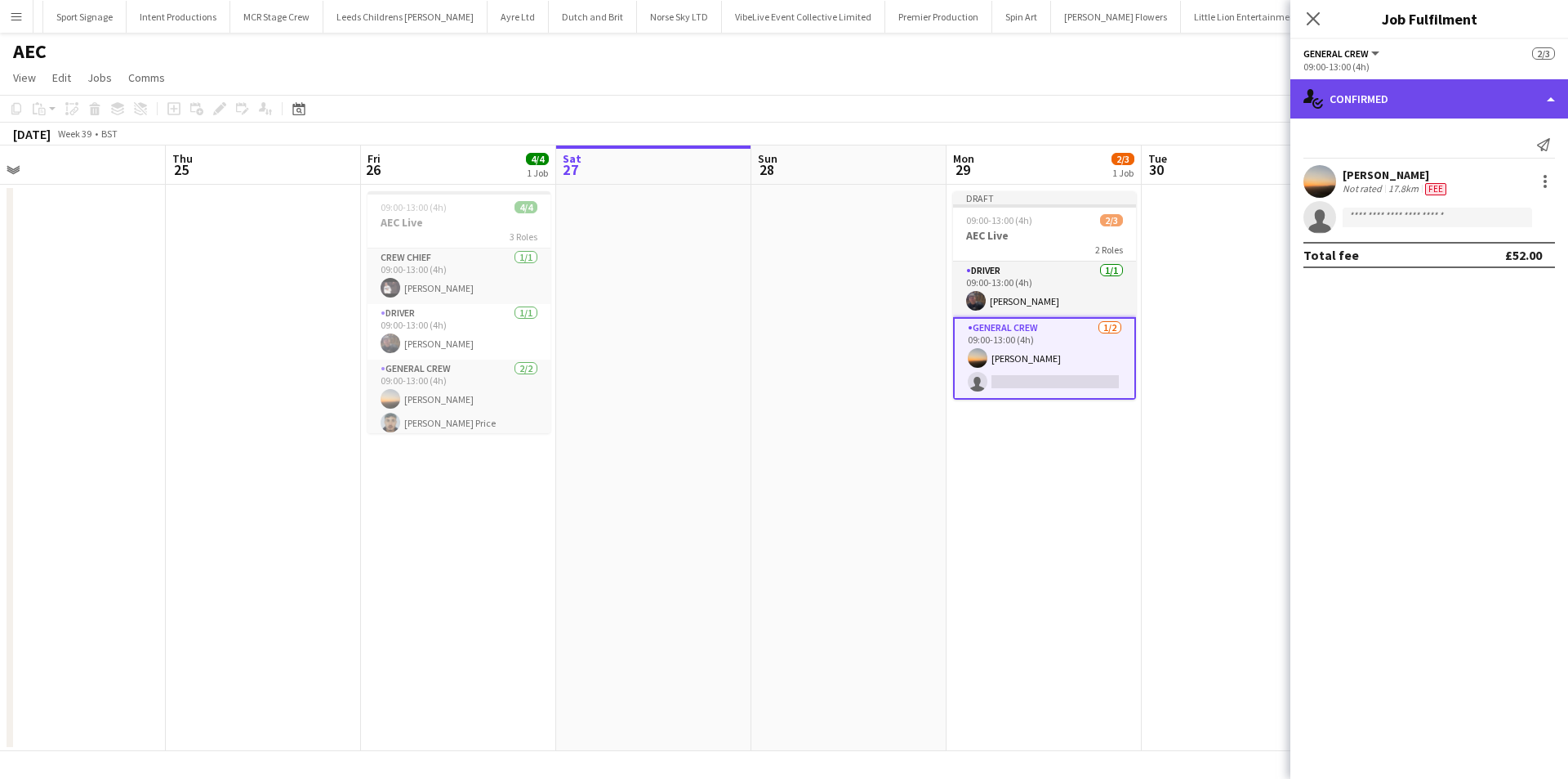
click at [1409, 105] on div "single-neutral-actions-check-2 Confirmed" at bounding box center [1429, 99] width 278 height 39
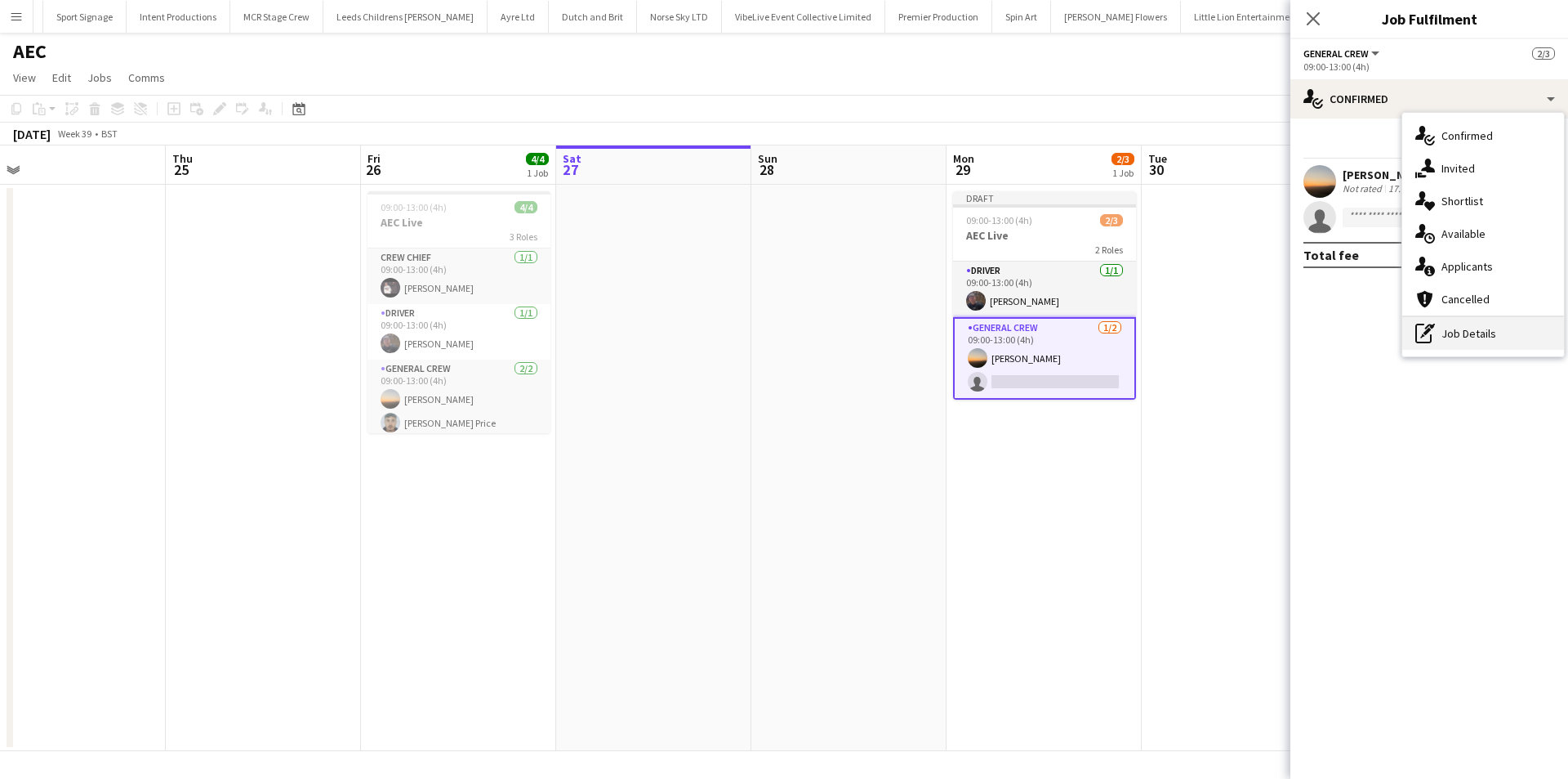
click at [1487, 342] on div "pen-write Job Details" at bounding box center [1483, 333] width 162 height 33
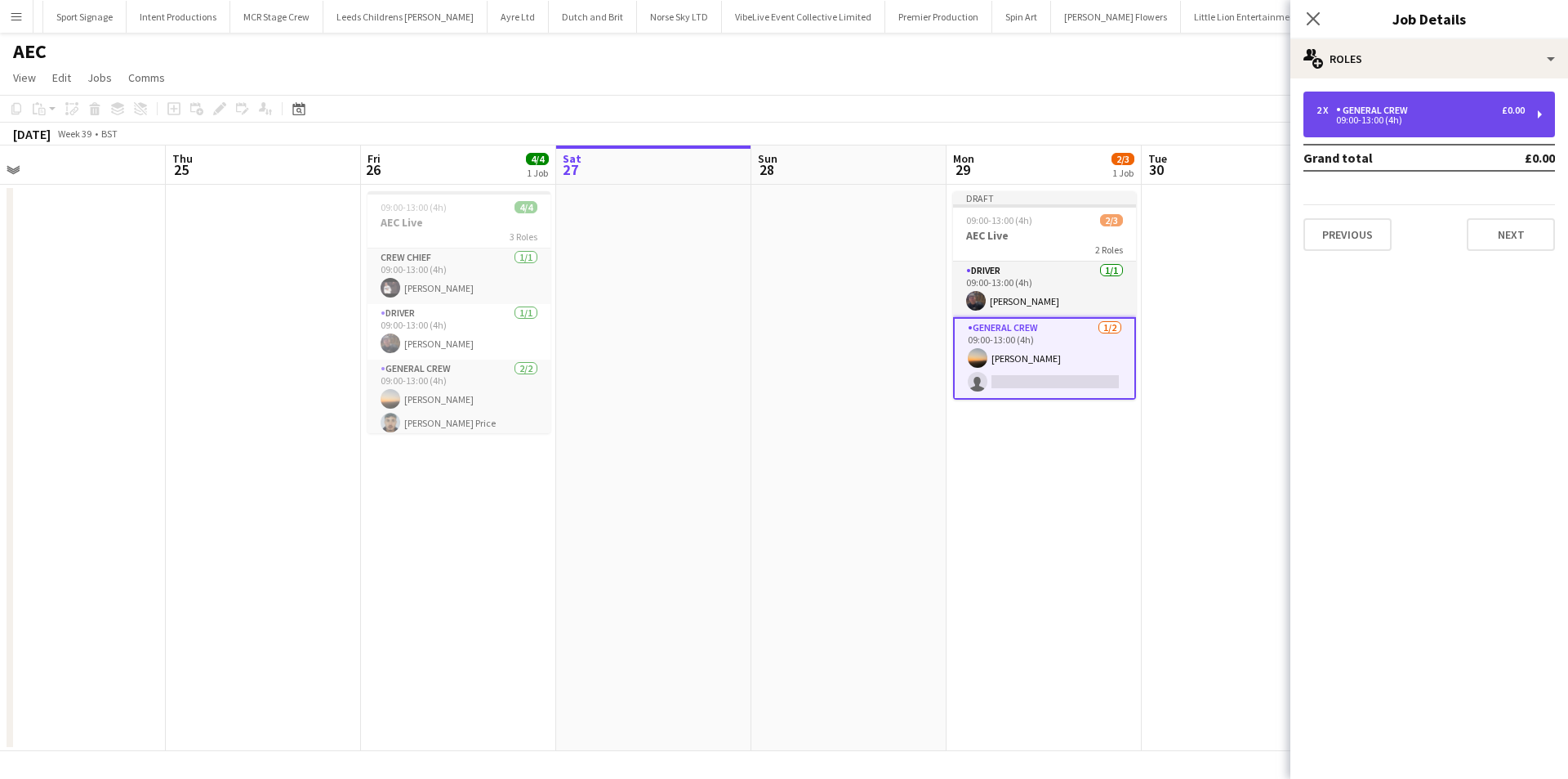
click at [1407, 121] on div "09:00-13:00 (4h)" at bounding box center [1420, 120] width 208 height 8
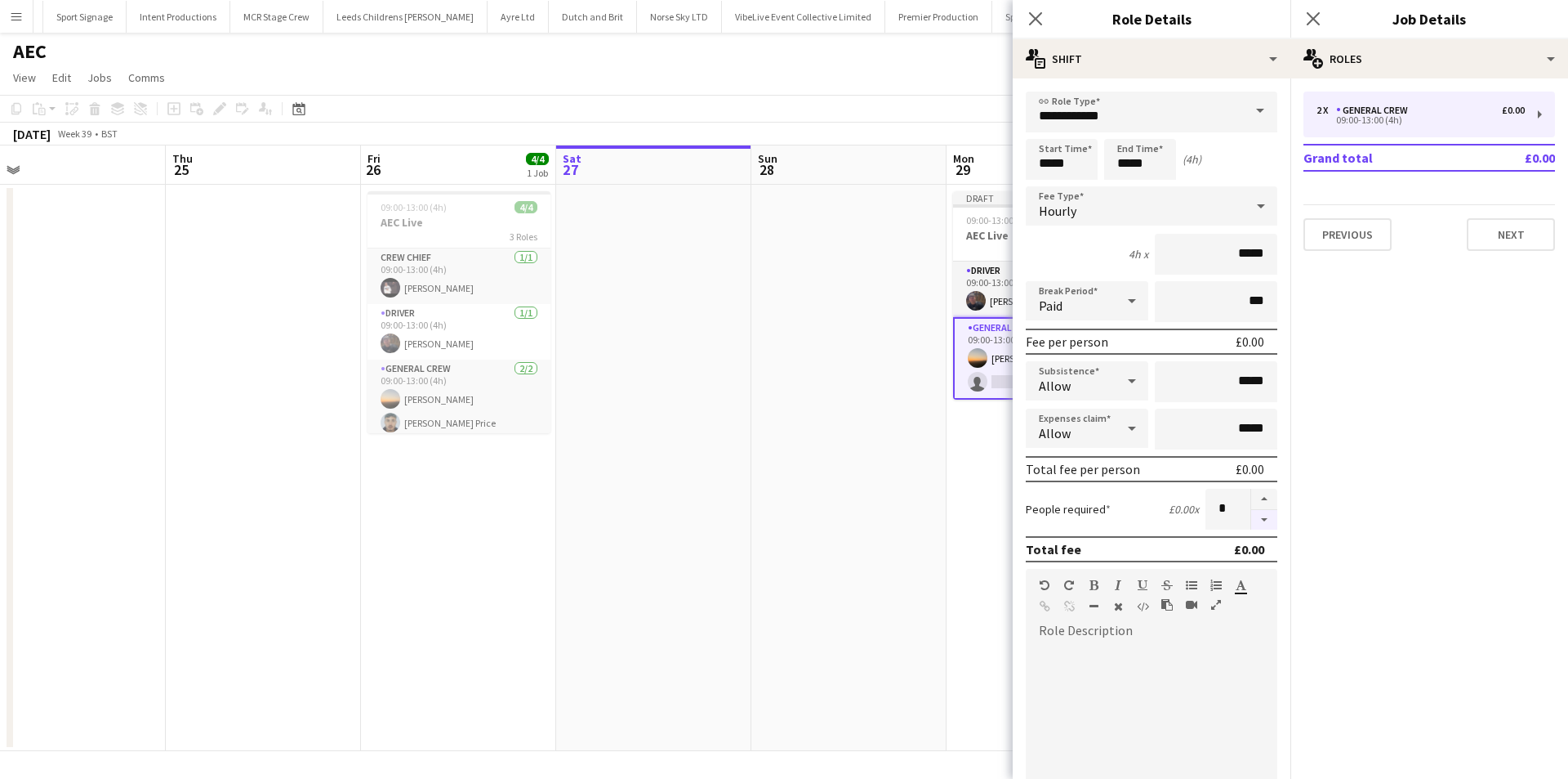
click at [1252, 520] on button "button" at bounding box center [1264, 520] width 26 height 21
type input "*"
drag, startPoint x: 1079, startPoint y: 157, endPoint x: 1000, endPoint y: 165, distance: 79.4
click at [1000, 165] on body "Menu Boards Boards Boards All jobs Status Workforce Workforce My Workforce Recr…" at bounding box center [784, 389] width 1568 height 779
type input "*****"
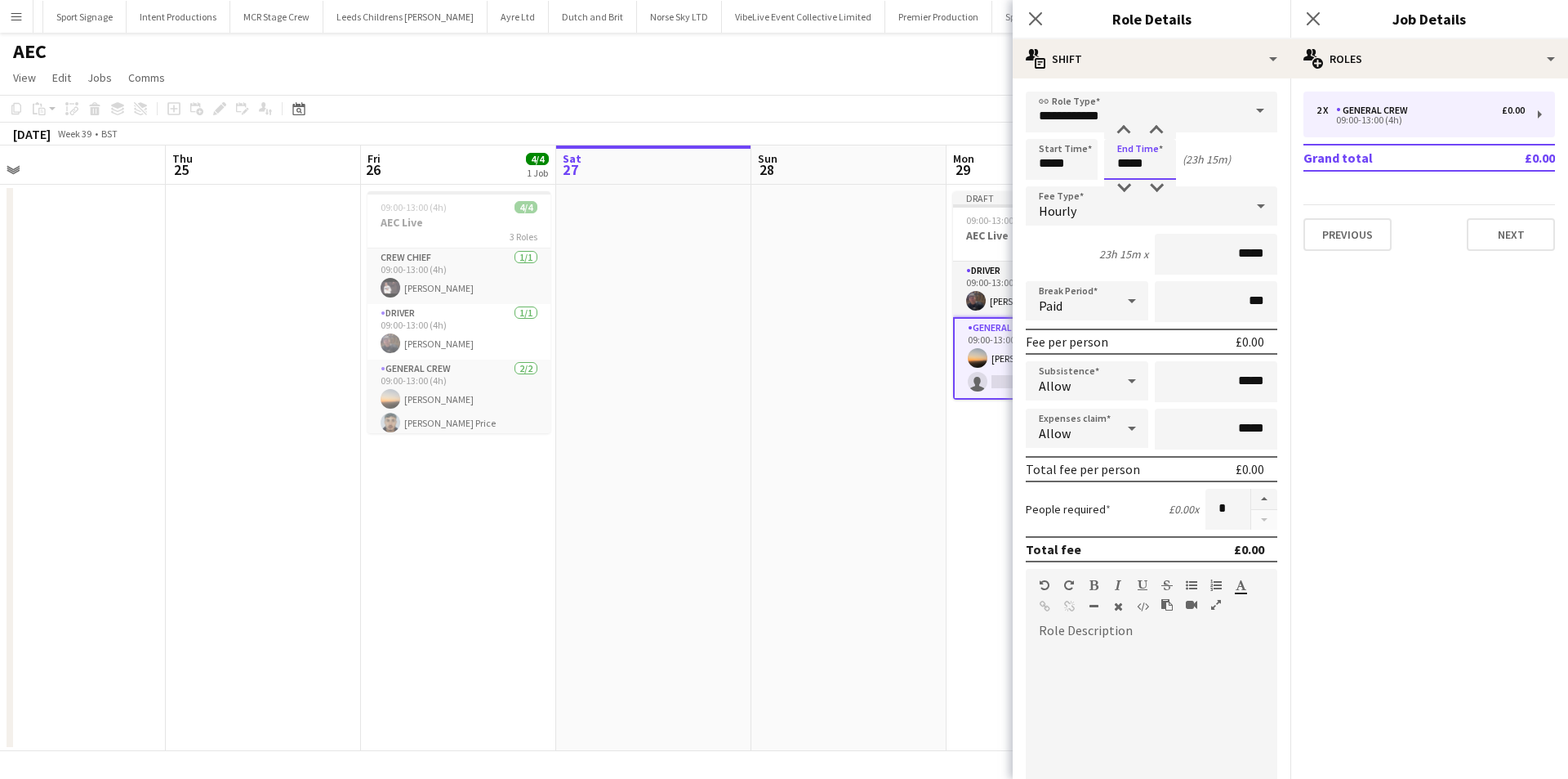
drag, startPoint x: 1155, startPoint y: 156, endPoint x: 1062, endPoint y: 160, distance: 93.1
click at [1062, 160] on div "Start Time ***** End Time ***** (23h 15m)" at bounding box center [1151, 159] width 251 height 41
type input "*****"
click at [1010, 287] on app-card-role "Driver [DATE] 09:00-13:00 (4h) [PERSON_NAME]" at bounding box center [1044, 289] width 183 height 55
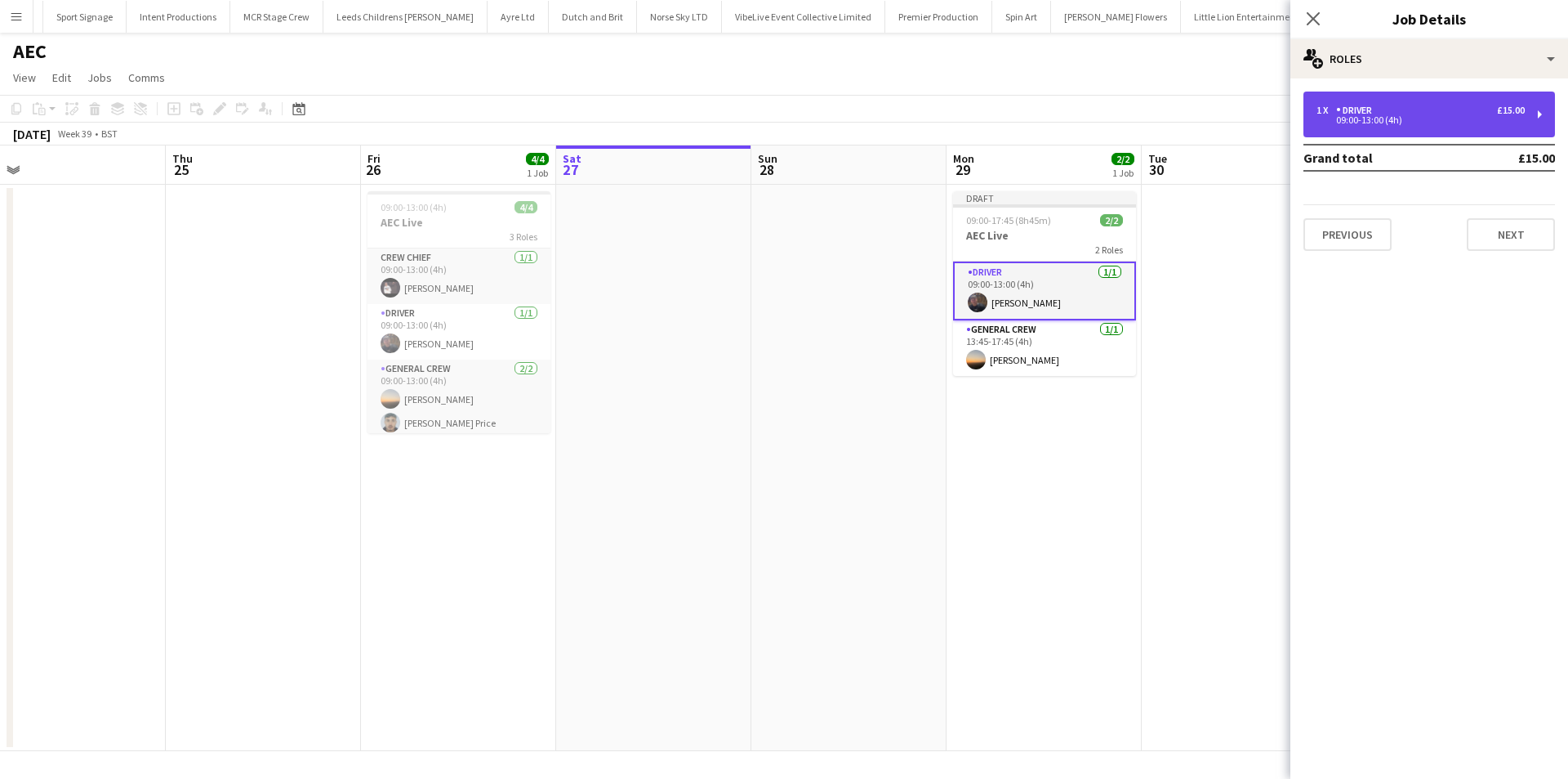
click at [1357, 102] on div "1 x Driver £15.00 09:00-13:00 (4h)" at bounding box center [1429, 114] width 251 height 46
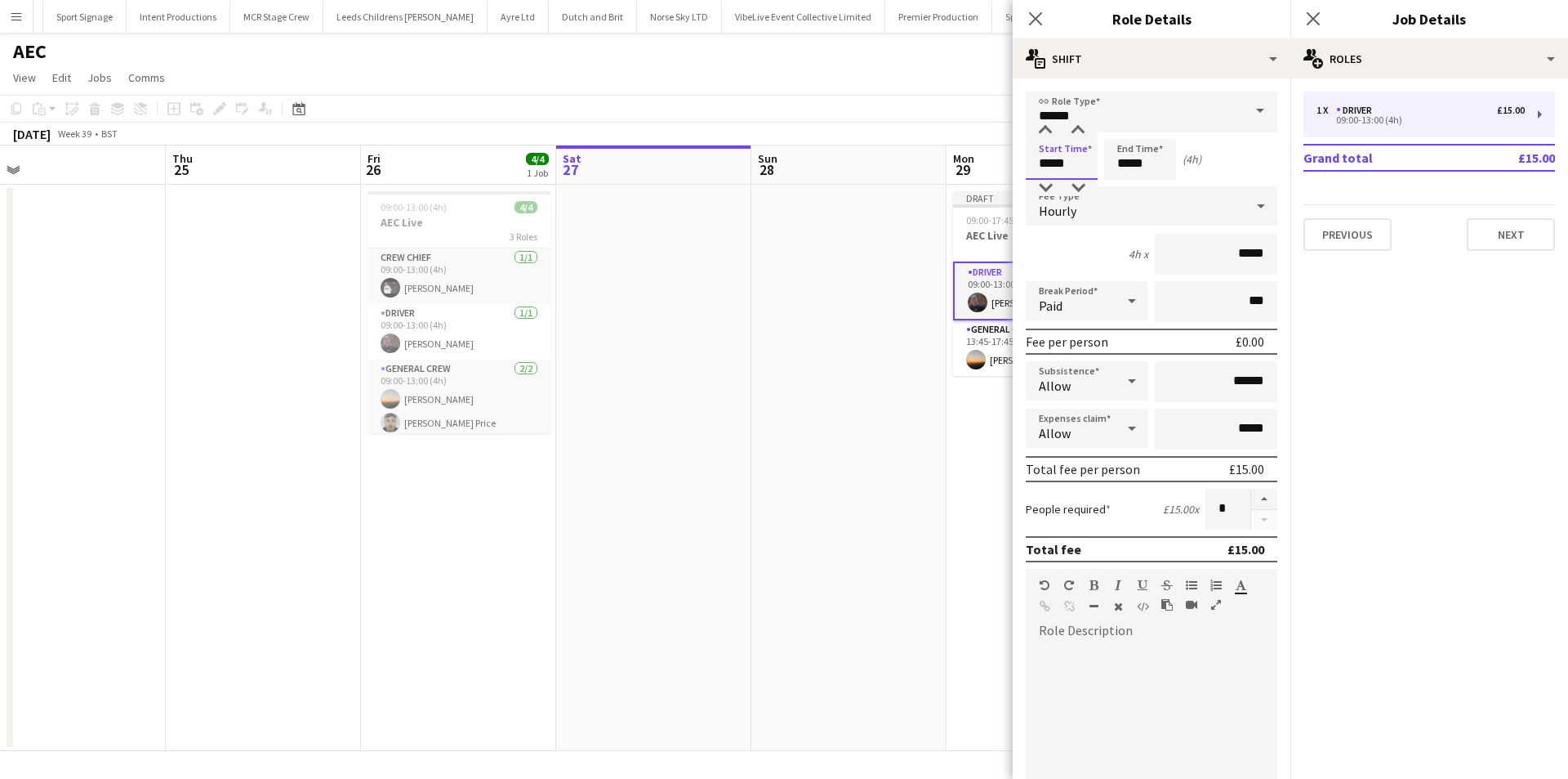
drag, startPoint x: 1077, startPoint y: 167, endPoint x: 931, endPoint y: 167, distance: 146.0
click at [931, 167] on body "Menu Boards Boards Boards All jobs Status Workforce Workforce My Workforce Recr…" at bounding box center [784, 389] width 1568 height 779
type input "*****"
drag, startPoint x: 1159, startPoint y: 165, endPoint x: 1022, endPoint y: 171, distance: 137.1
click at [1022, 171] on form "link Role Type ****** Start Time ***** End Time ***** (23h 15m) Fee Type Hourly…" at bounding box center [1151, 599] width 278 height 1016
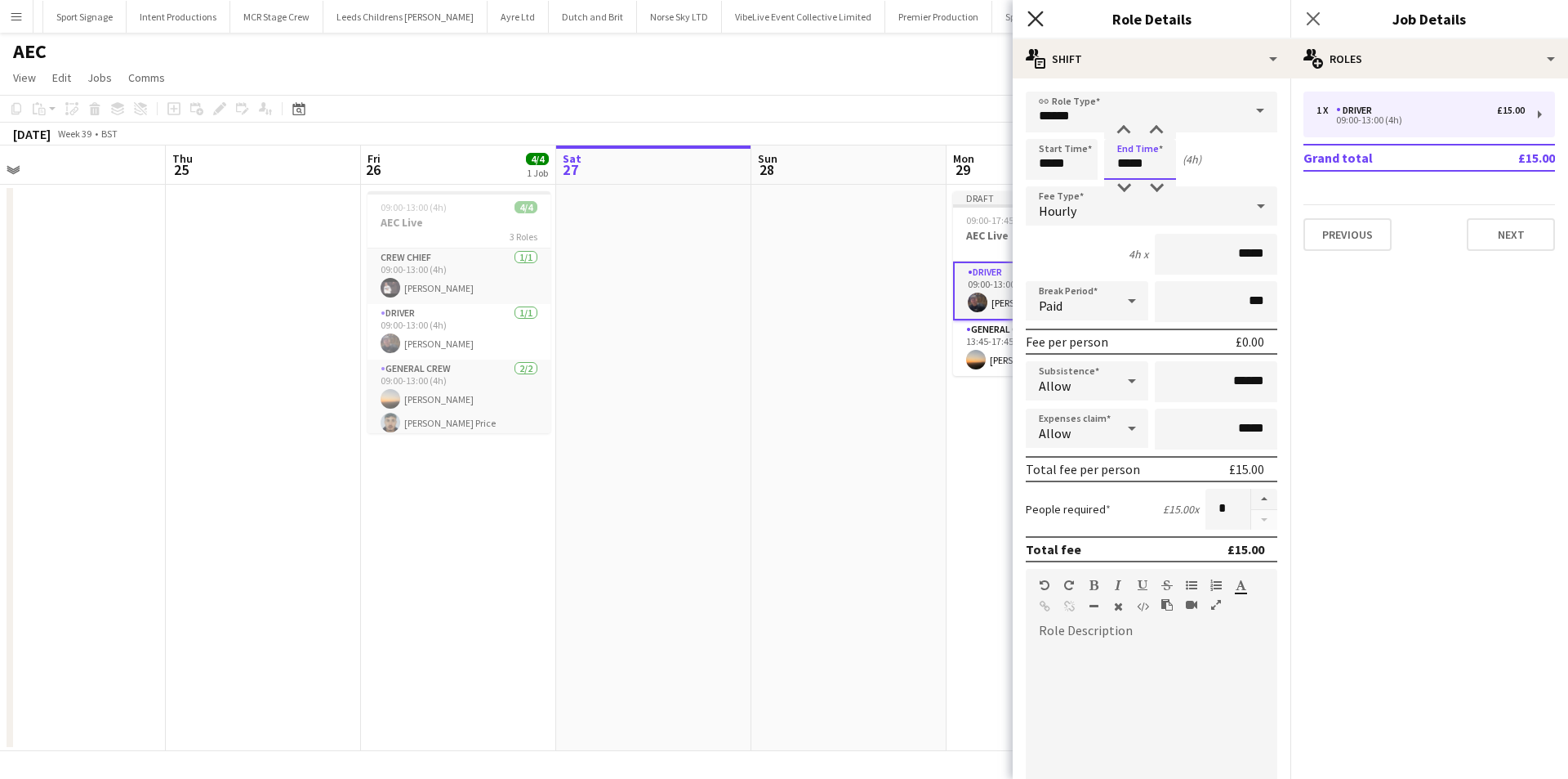
type input "*****"
click at [1037, 17] on icon at bounding box center [1034, 18] width 15 height 15
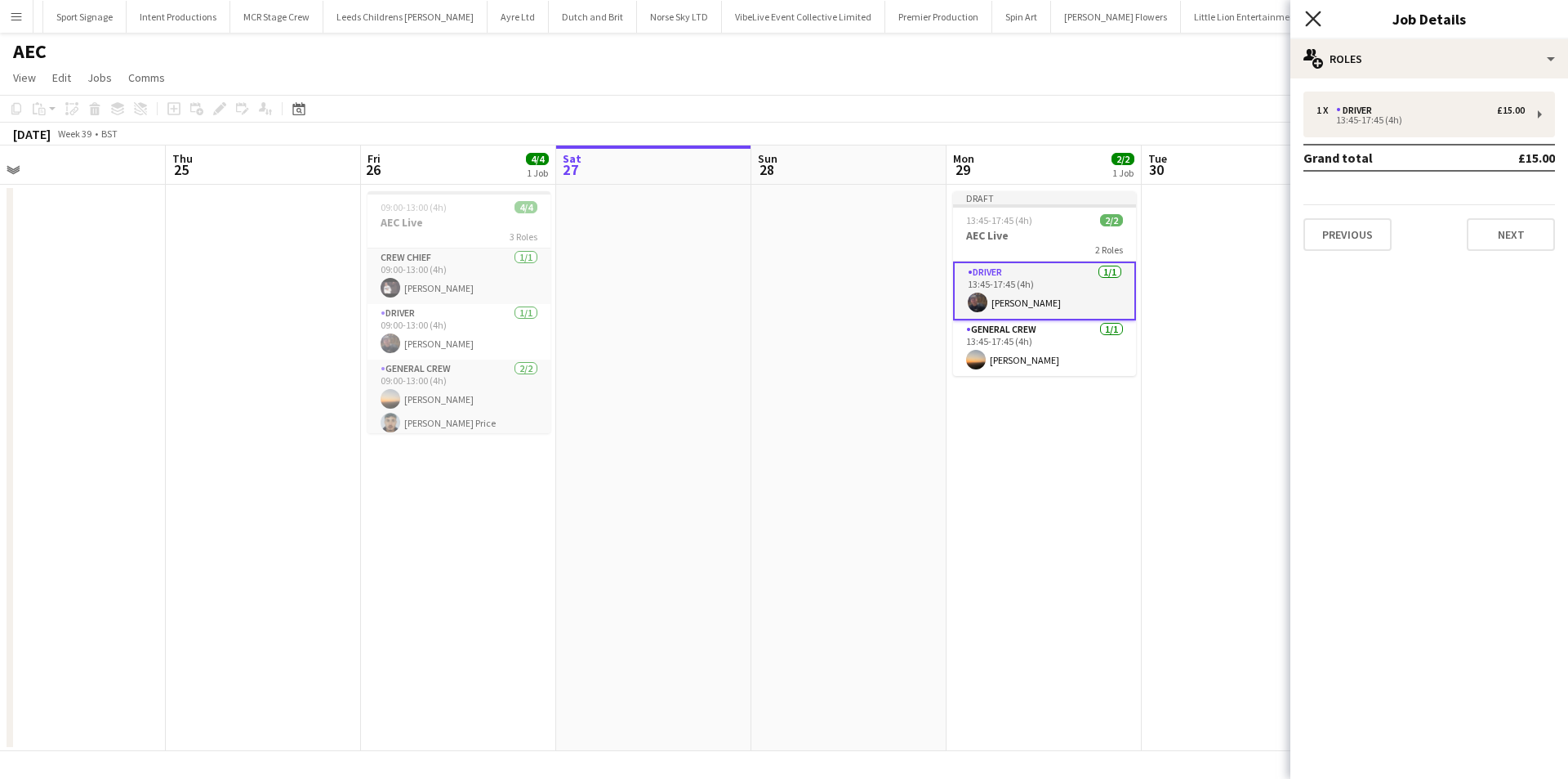
click at [1316, 20] on icon "Close pop-in" at bounding box center [1312, 18] width 15 height 15
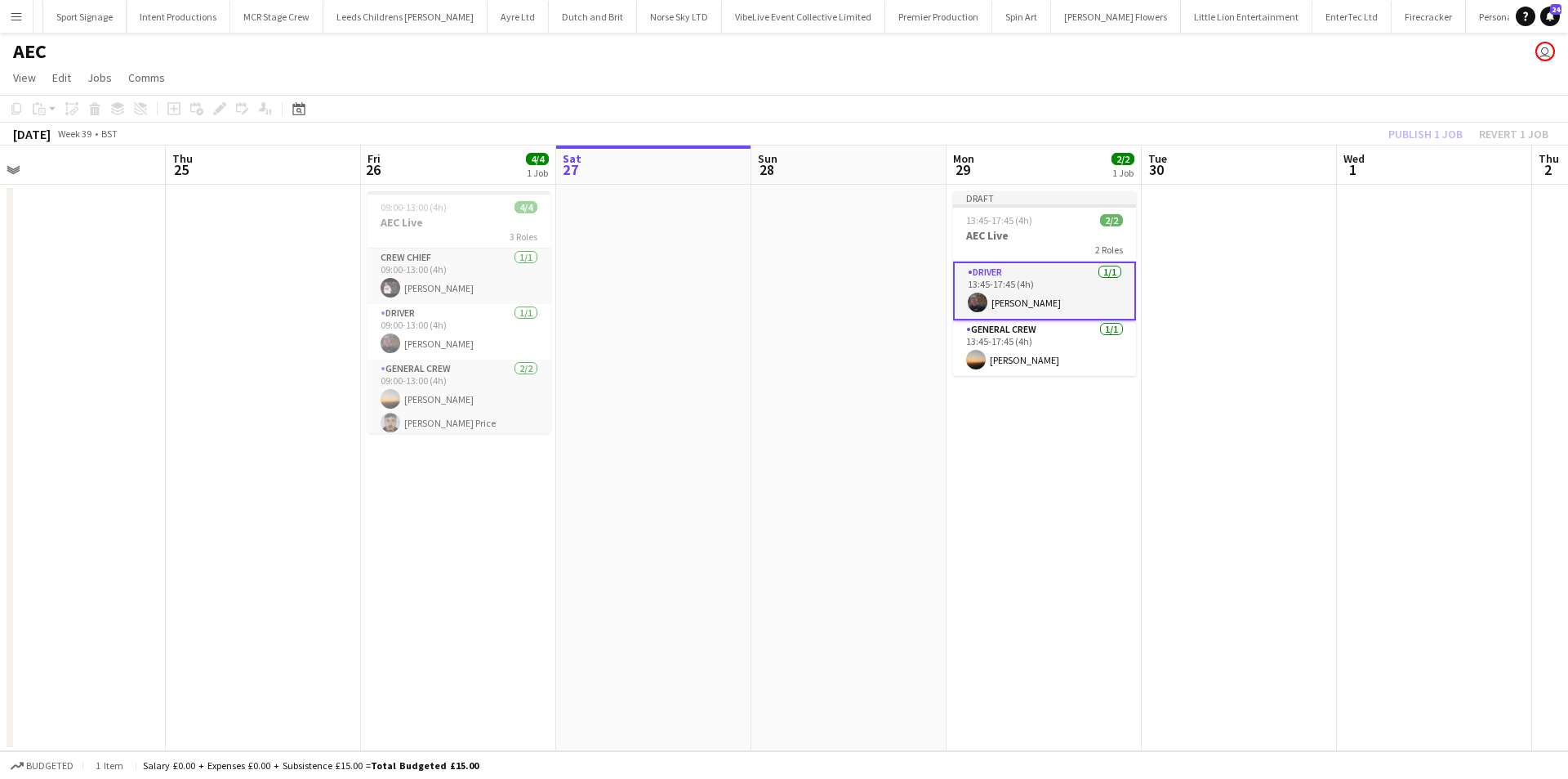
click at [1412, 130] on div "Publish 1 job Revert 1 job" at bounding box center [1468, 134] width 199 height 21
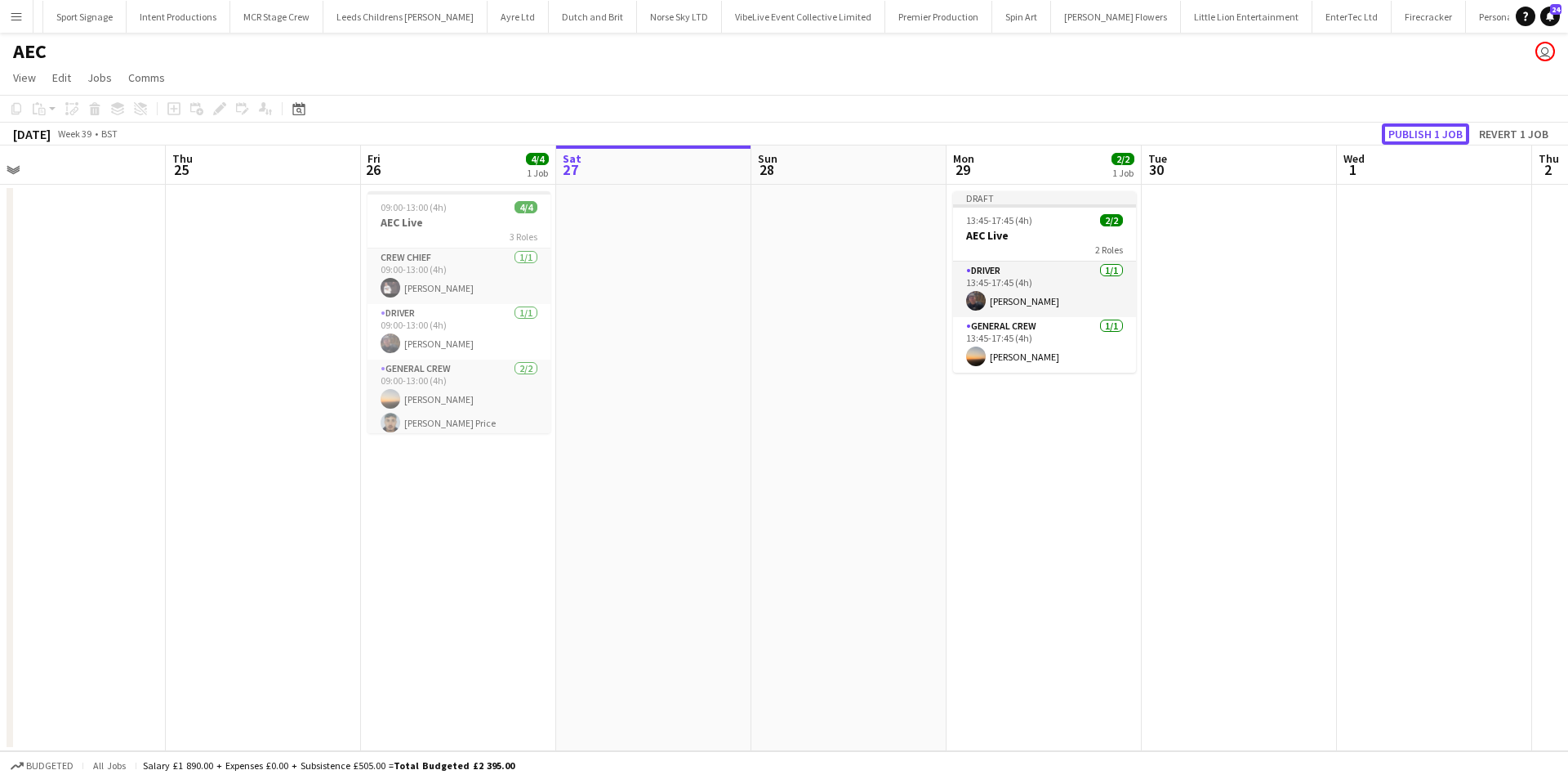
click at [1412, 130] on button "Publish 1 job" at bounding box center [1426, 134] width 88 height 21
